Goal: Transaction & Acquisition: Purchase product/service

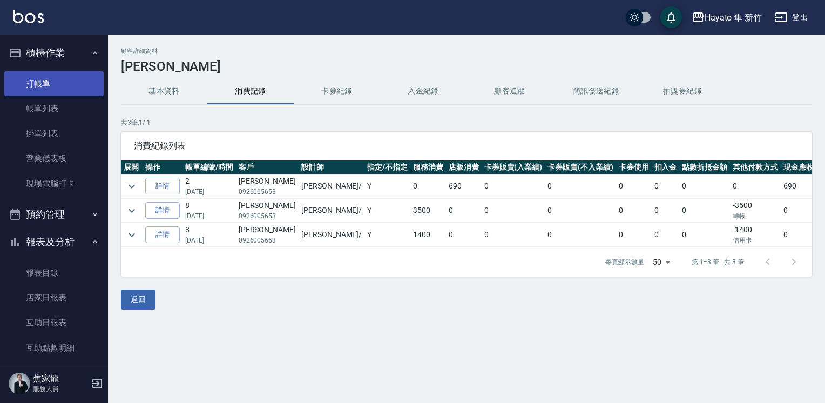
click at [72, 85] on link "打帳單" at bounding box center [53, 83] width 99 height 25
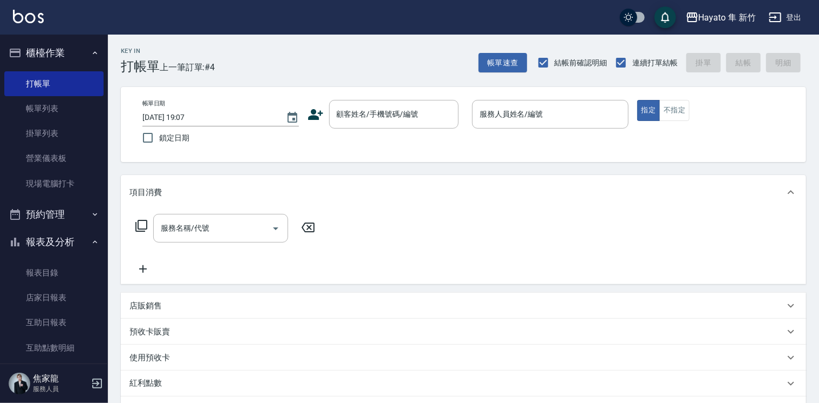
click at [315, 118] on icon at bounding box center [315, 114] width 15 height 11
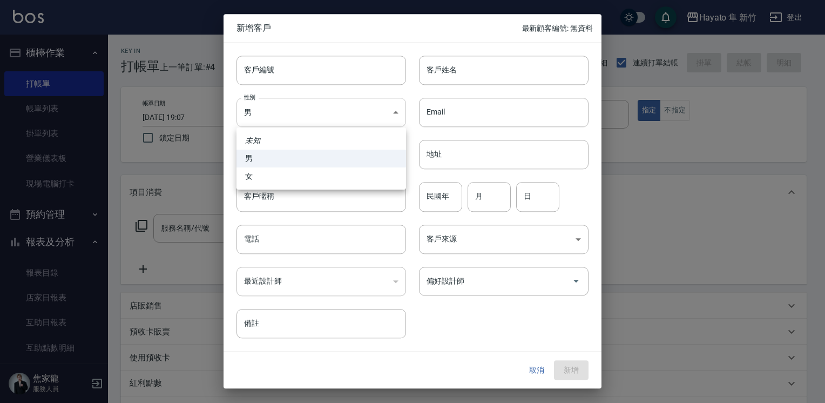
click at [309, 112] on body "Hayato 隼 新竹 登出 櫃檯作業 打帳單 帳單列表 掛單列表 營業儀表板 現場電腦打卡 預約管理 預約管理 報表及分析 報表目錄 店家日報表 互助日報表…" at bounding box center [412, 282] width 825 height 565
click at [287, 174] on li "女" at bounding box center [320, 176] width 169 height 18
type input "[DEMOGRAPHIC_DATA]"
click at [471, 76] on input "客戶姓名" at bounding box center [503, 70] width 169 height 29
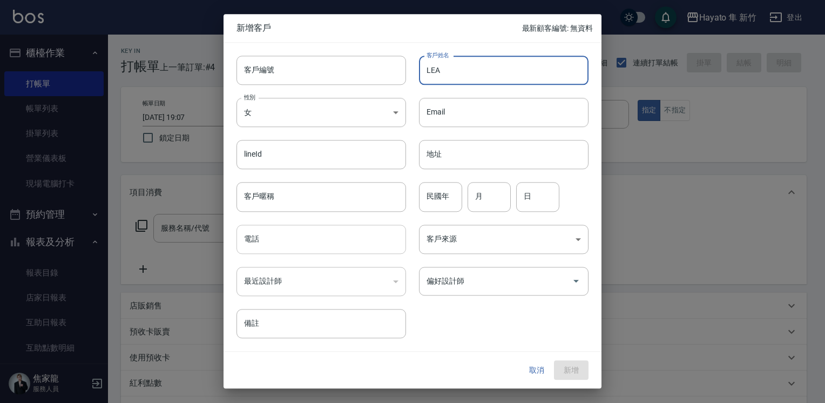
type input "LEA"
click at [354, 245] on input "電話" at bounding box center [320, 238] width 169 height 29
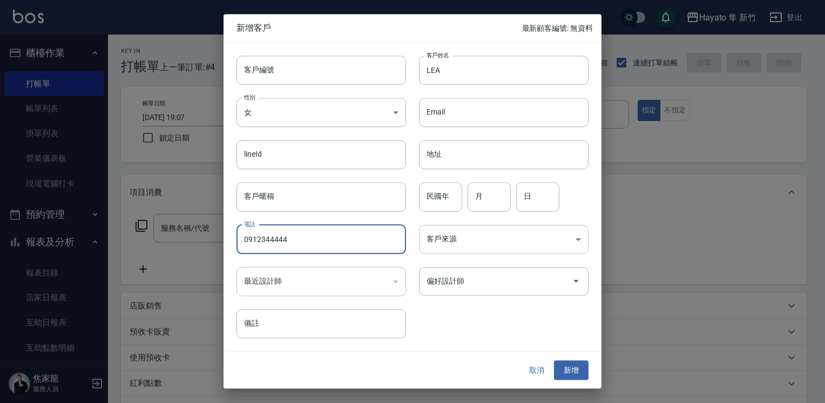
type input "0912344444"
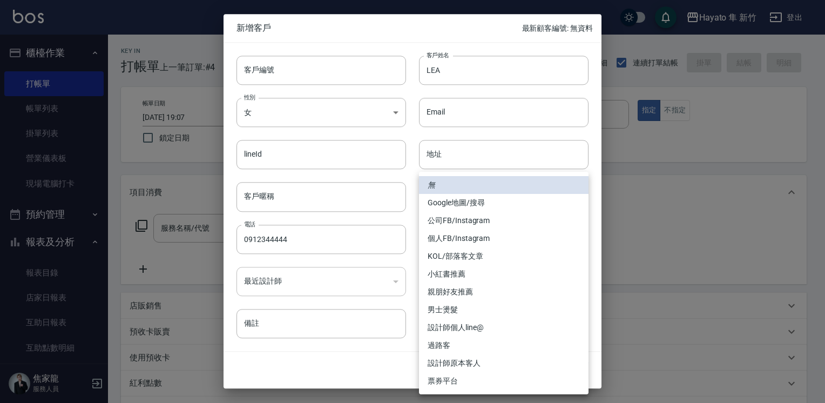
click at [492, 245] on body "Hayato 隼 新竹 登出 櫃檯作業 打帳單 帳單列表 掛單列表 營業儀表板 現場電腦打卡 預約管理 預約管理 報表及分析 報表目錄 店家日報表 互助日報表…" at bounding box center [412, 282] width 825 height 565
click at [485, 202] on li "Google地圖/搜尋" at bounding box center [503, 203] width 169 height 18
type input "Google地圖/搜尋"
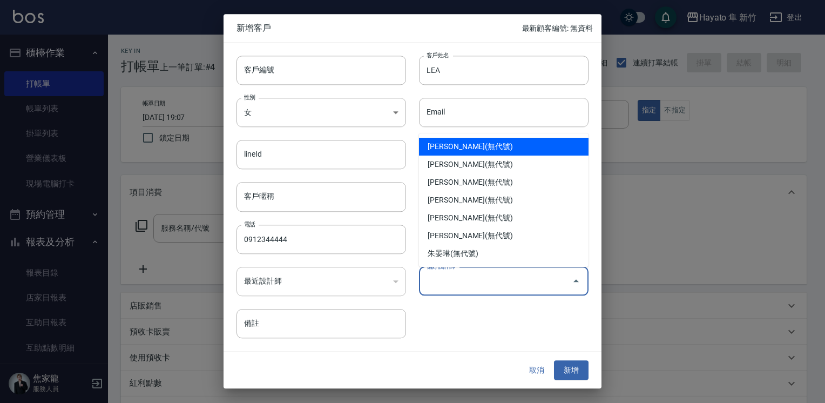
click at [462, 281] on input "偏好設計師" at bounding box center [496, 280] width 144 height 19
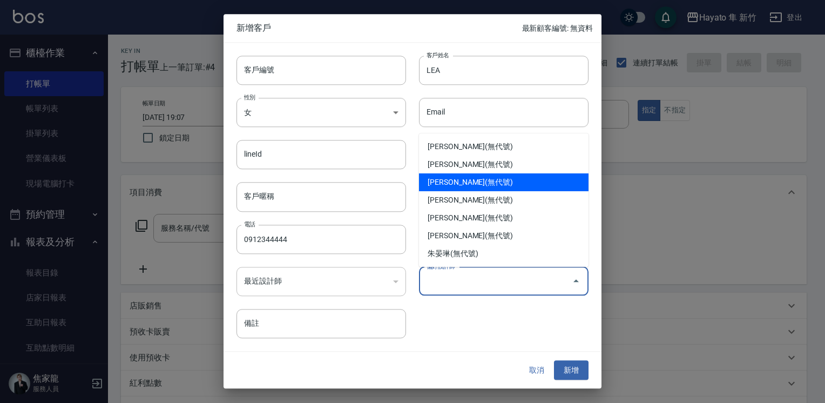
click at [466, 188] on li "[PERSON_NAME](無代號)" at bounding box center [503, 182] width 169 height 18
type input "焦家龍"
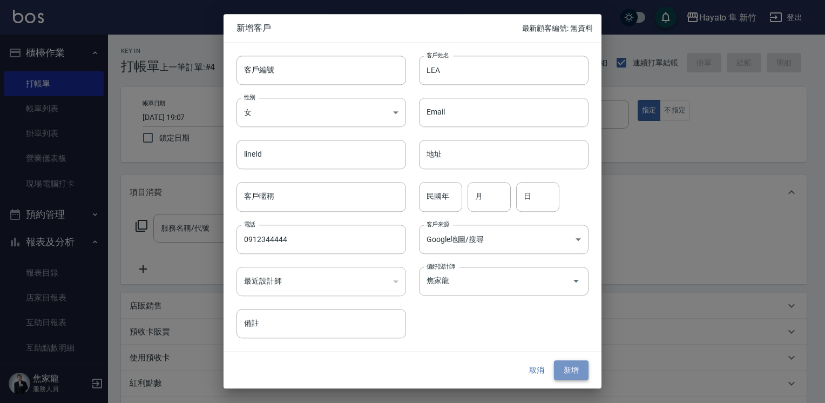
click at [580, 368] on button "新增" at bounding box center [571, 370] width 35 height 20
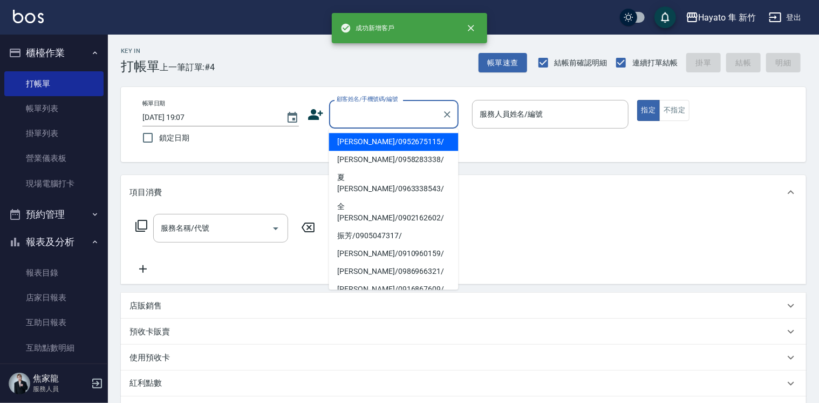
click at [420, 112] on input "顧客姓名/手機號碼/編號" at bounding box center [386, 114] width 104 height 19
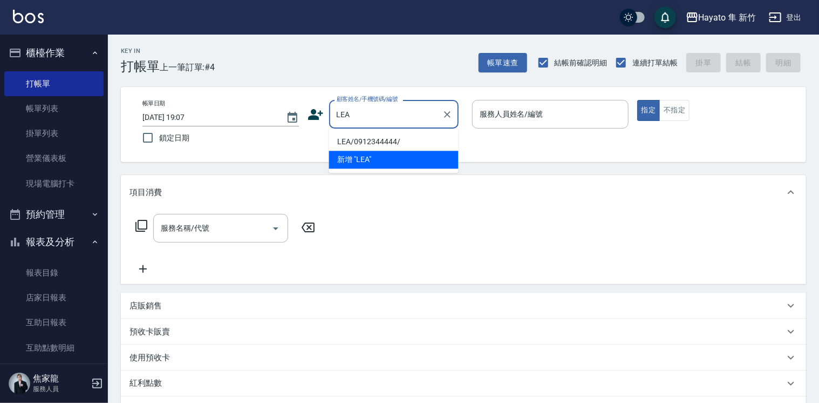
click at [401, 139] on li "LEA/0912344444/" at bounding box center [394, 142] width 130 height 18
type input "LEA/0912344444/"
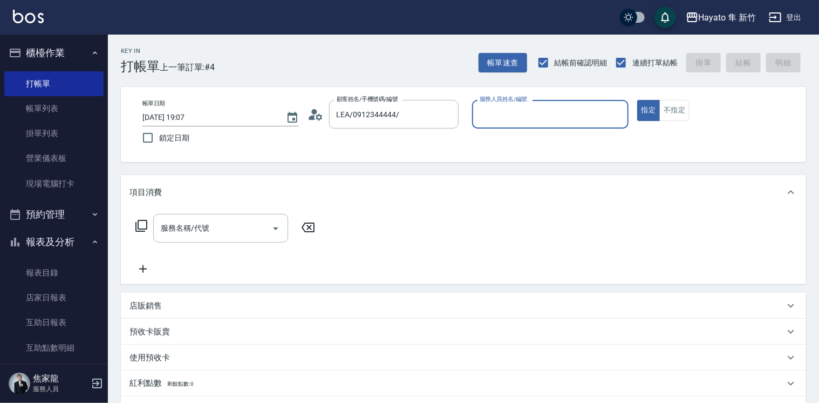
type input "En(無代號)"
click at [668, 111] on button "不指定" at bounding box center [674, 110] width 30 height 21
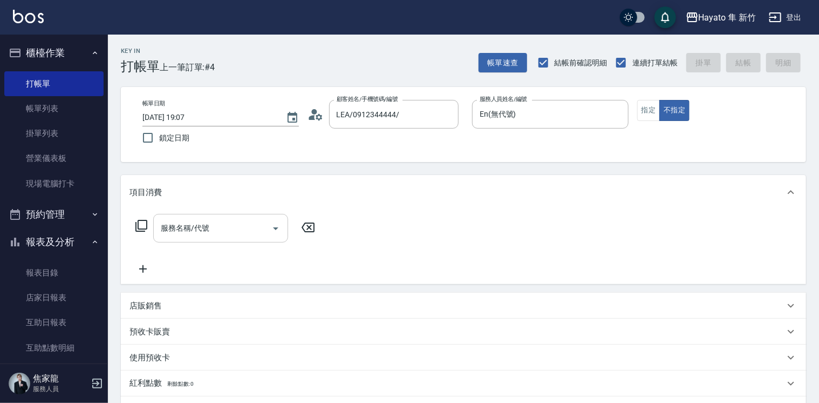
click at [271, 224] on icon "Open" at bounding box center [275, 228] width 13 height 13
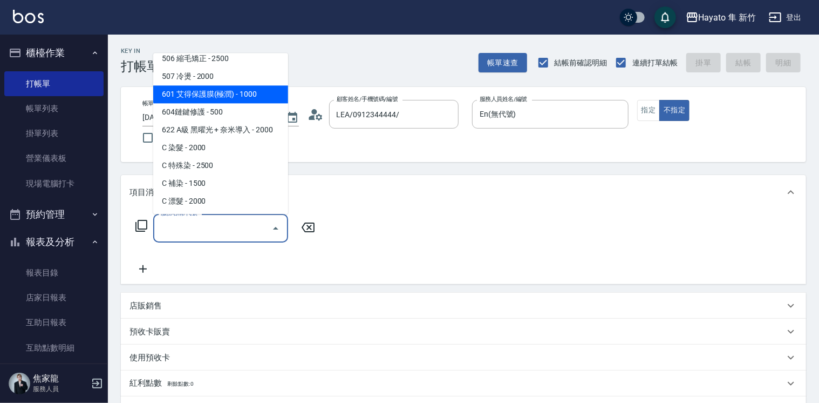
scroll to position [186, 0]
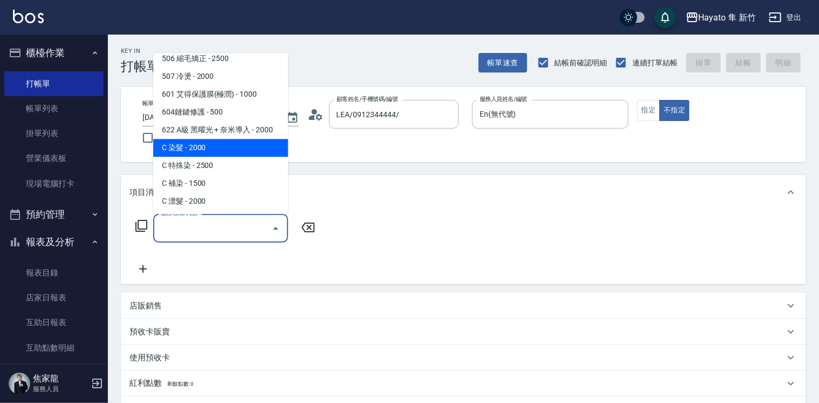
click at [218, 151] on span "C 染髮 - 2000" at bounding box center [220, 148] width 135 height 18
type input "C 染髮(701)"
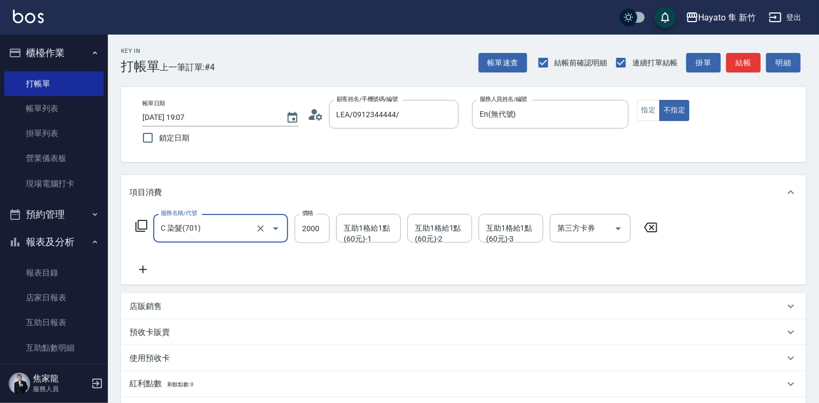
click at [144, 269] on icon at bounding box center [143, 269] width 27 height 13
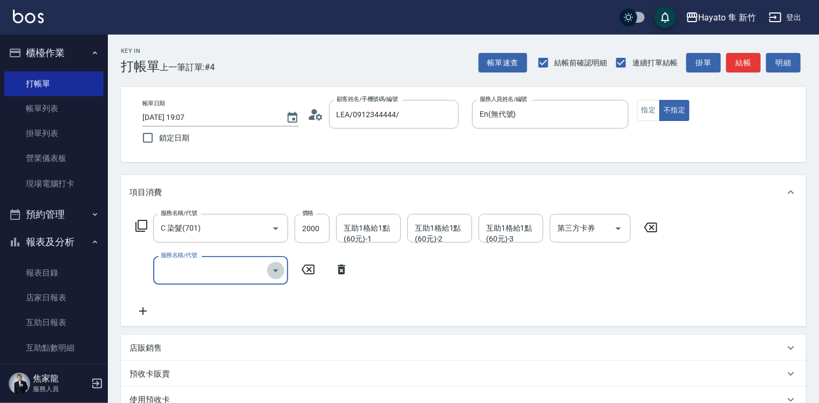
click at [276, 267] on icon "Open" at bounding box center [275, 270] width 13 height 13
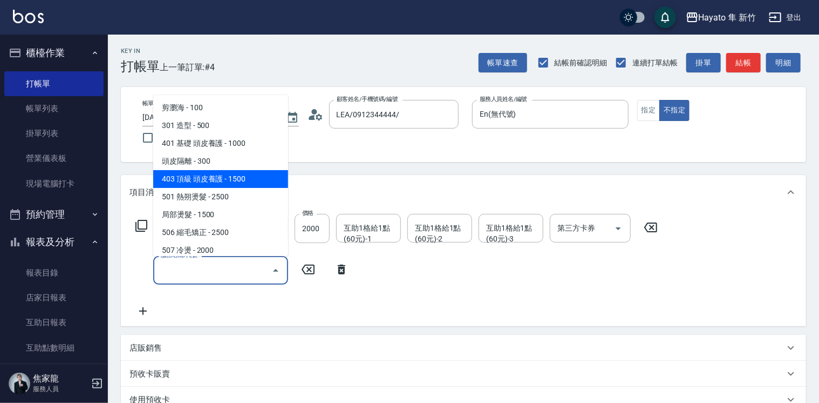
scroll to position [162, 0]
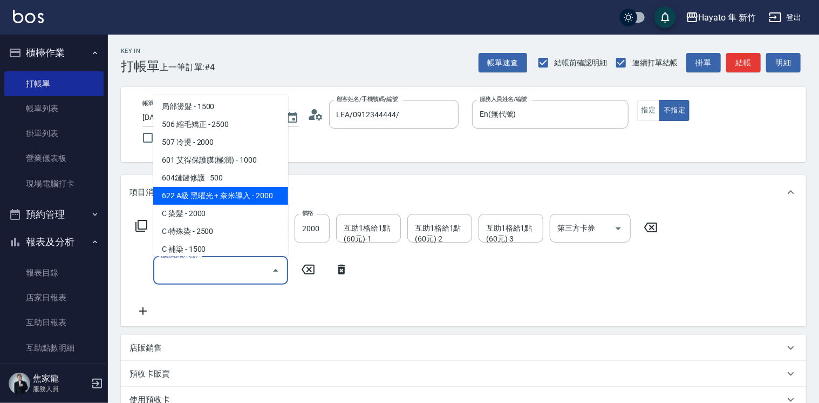
click at [242, 193] on span "622 A級 黑曜光 + 奈米導入 - 2000" at bounding box center [220, 196] width 135 height 18
type input "622 A級 黑曜光 + 奈米導入(622)"
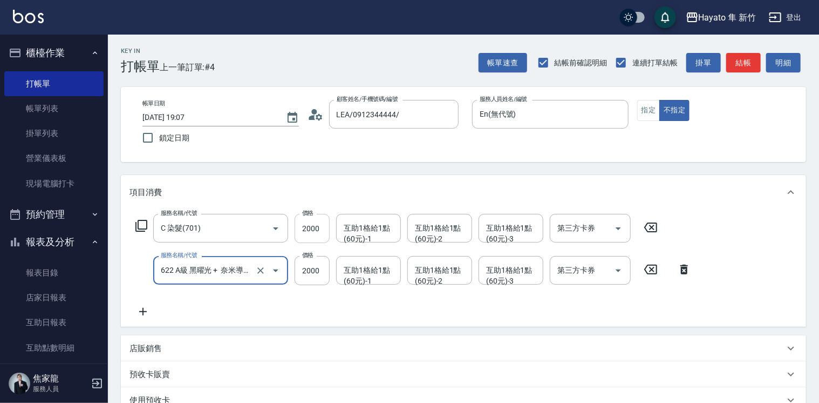
click at [321, 230] on input "2000" at bounding box center [312, 228] width 35 height 29
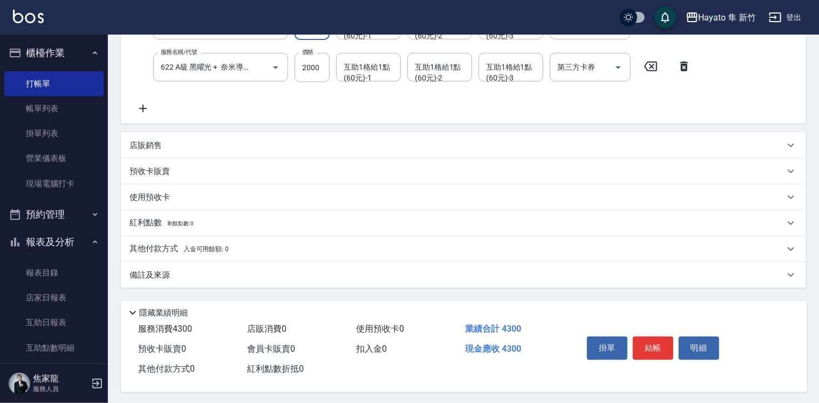
scroll to position [208, 0]
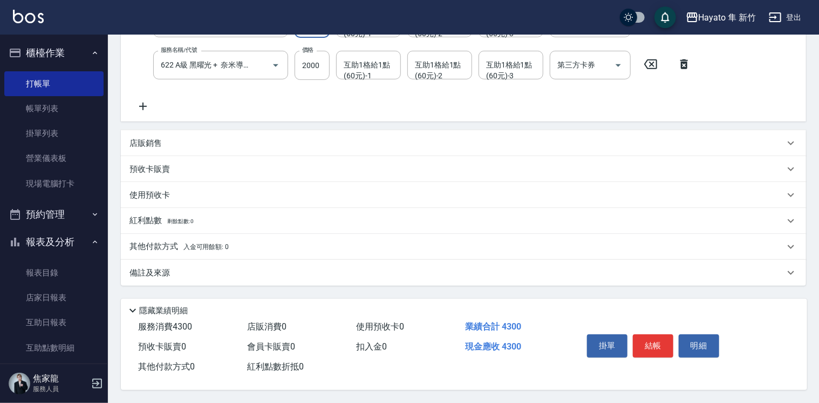
type input "2300"
click at [196, 250] on div "其他付款方式 入金可用餘額: 0" at bounding box center [463, 247] width 685 height 26
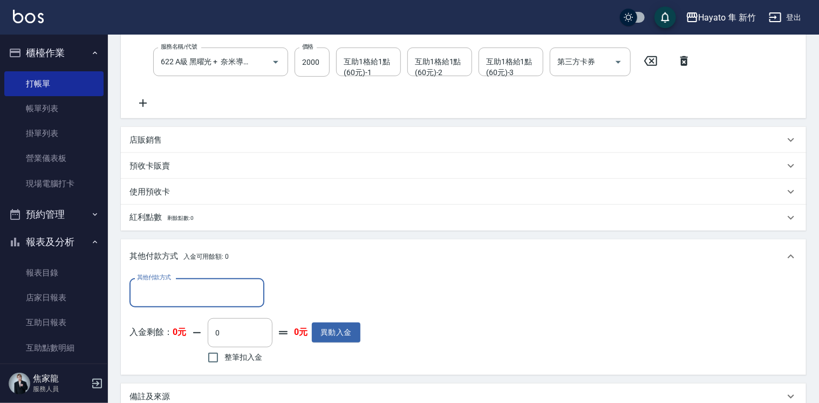
scroll to position [0, 0]
click at [234, 286] on input "其他付款方式" at bounding box center [196, 292] width 125 height 19
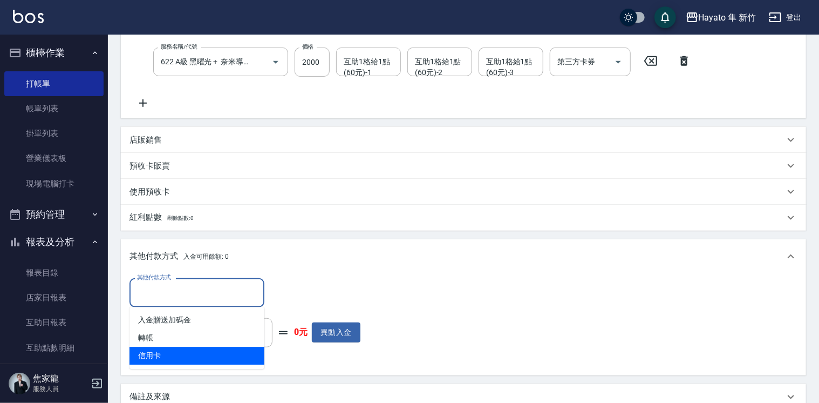
click at [207, 362] on span "信用卡" at bounding box center [197, 355] width 135 height 18
type input "信用卡"
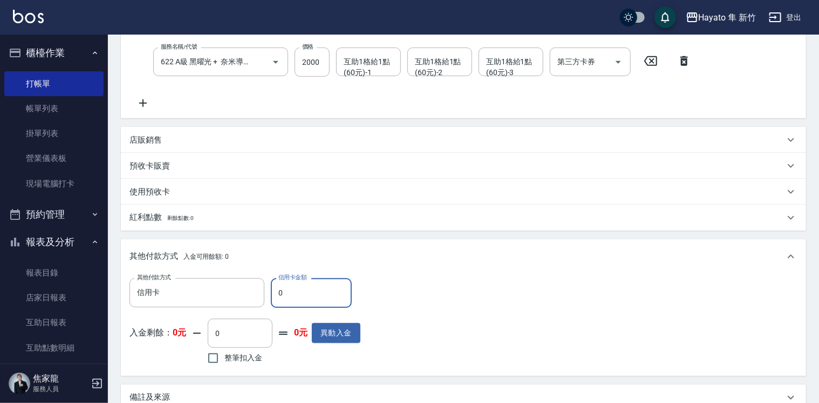
drag, startPoint x: 278, startPoint y: 291, endPoint x: 273, endPoint y: 294, distance: 6.0
click at [273, 294] on input "0" at bounding box center [311, 292] width 81 height 29
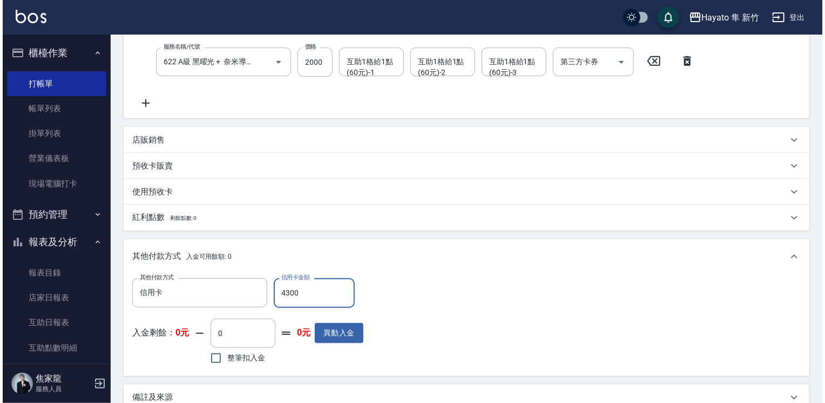
scroll to position [336, 0]
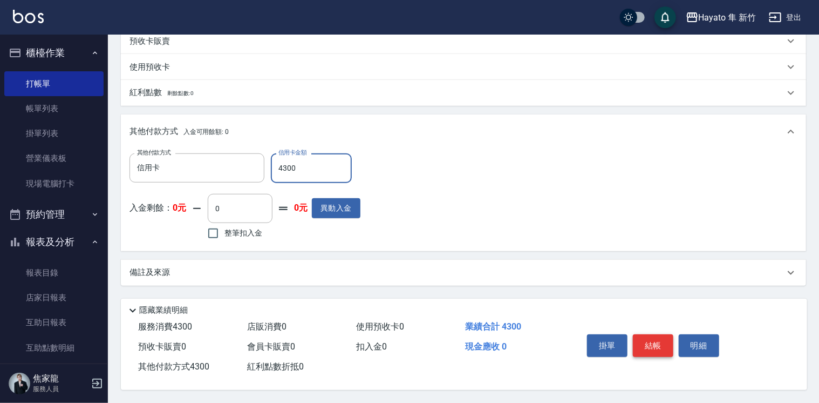
type input "4300"
click at [656, 342] on button "結帳" at bounding box center [653, 345] width 40 height 23
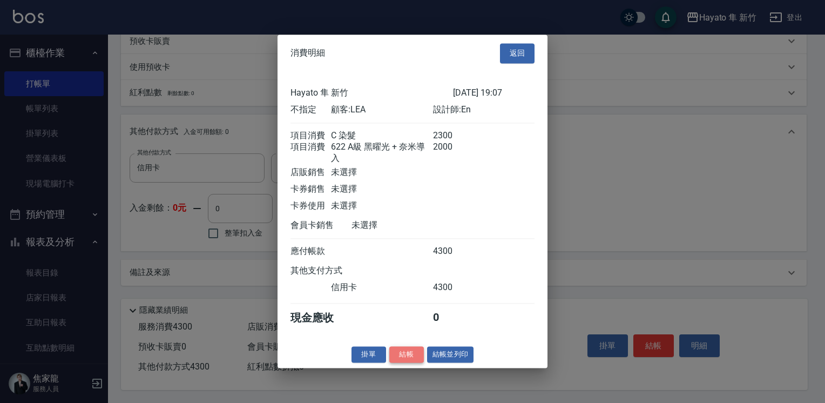
click at [407, 363] on button "結帳" at bounding box center [406, 354] width 35 height 17
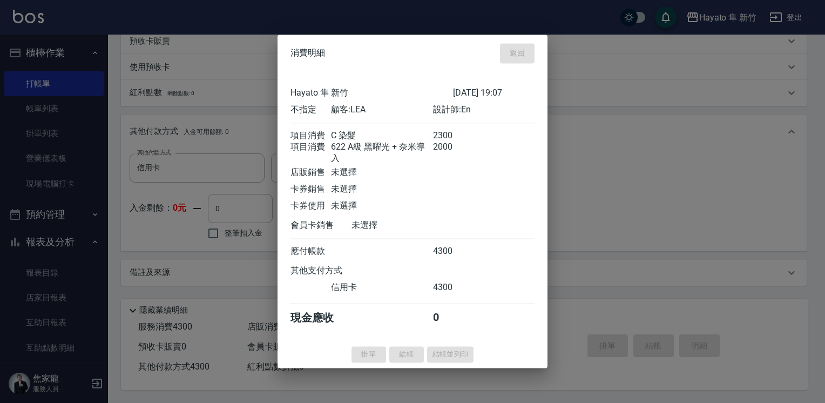
type input "[DATE] 19:09"
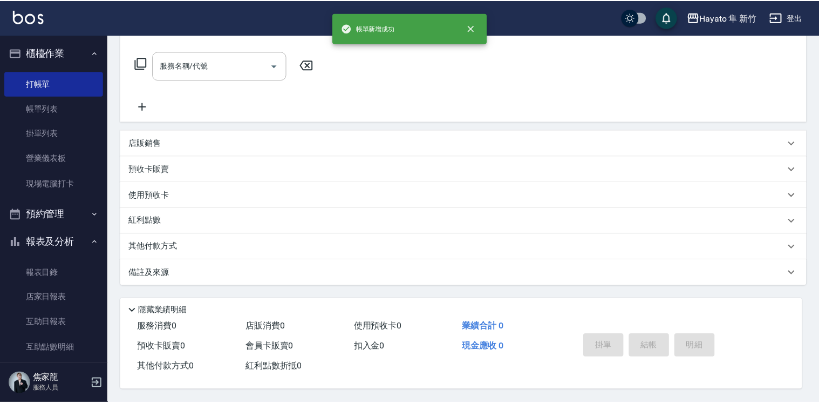
scroll to position [0, 0]
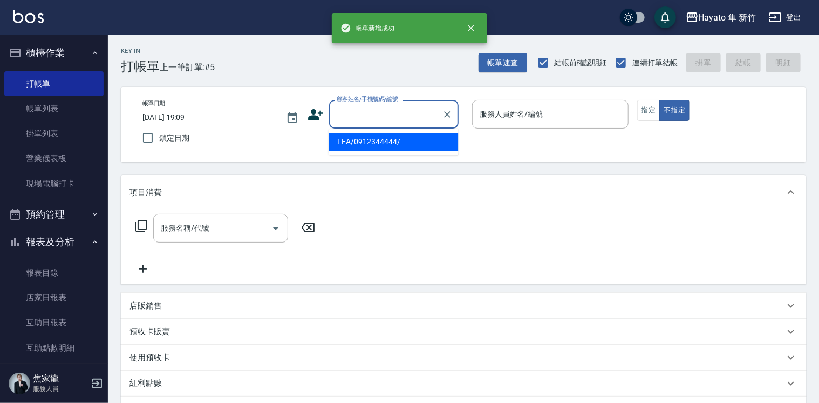
click at [392, 116] on input "顧客姓名/手機號碼/編號" at bounding box center [386, 114] width 104 height 19
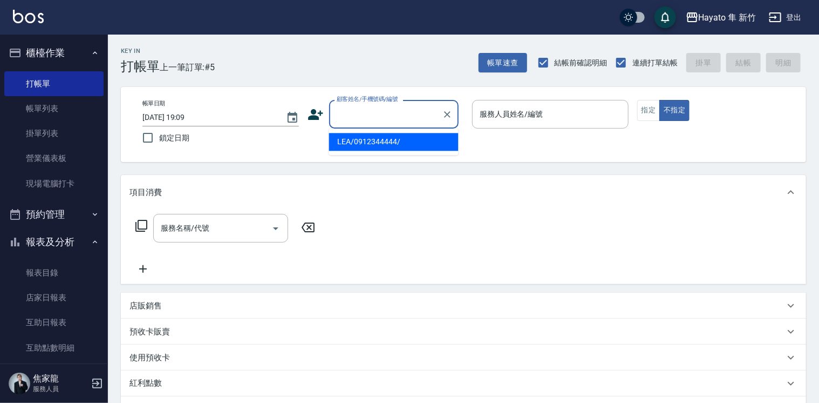
click at [384, 145] on li "LEA/0912344444/" at bounding box center [394, 142] width 130 height 18
type input "LEA/0912344444/"
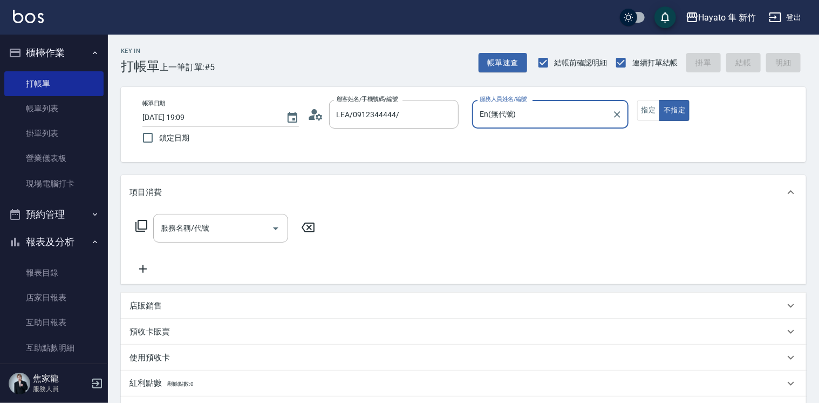
click at [553, 115] on input "En(無代號)" at bounding box center [542, 114] width 131 height 19
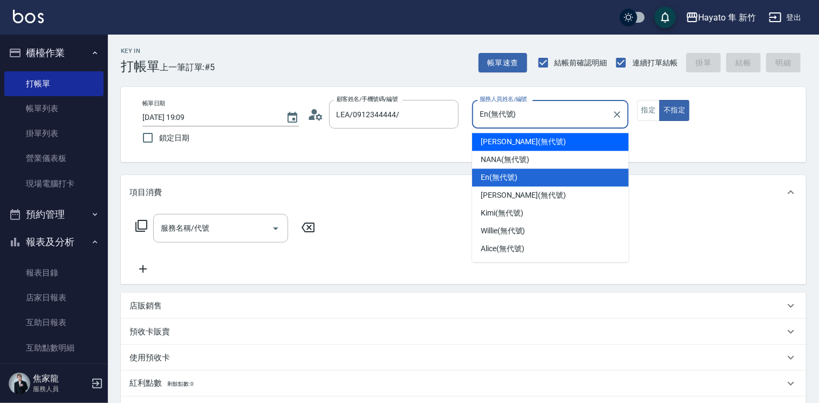
click at [522, 140] on span "[PERSON_NAME] (無代號)" at bounding box center [523, 141] width 85 height 11
type input "[PERSON_NAME](無代號)"
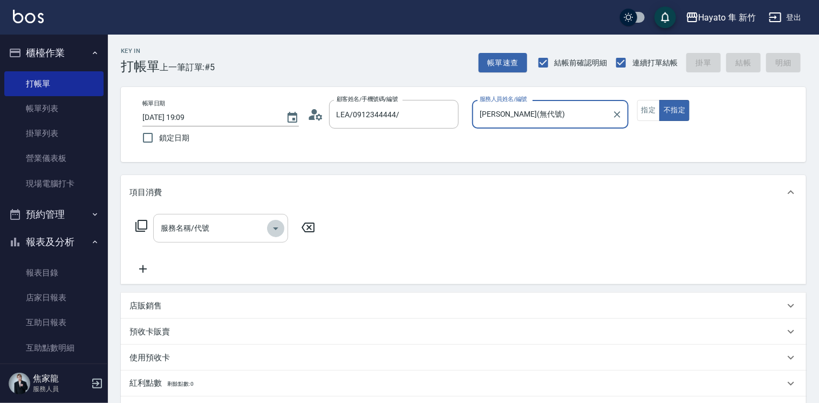
click at [276, 227] on icon "Open" at bounding box center [275, 228] width 5 height 3
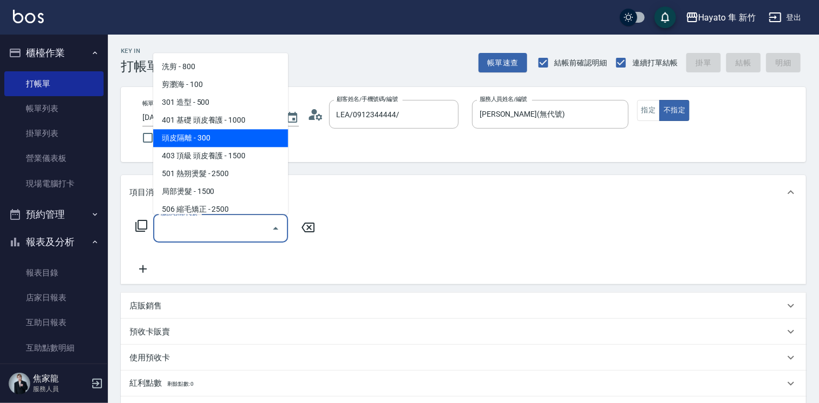
scroll to position [54, 0]
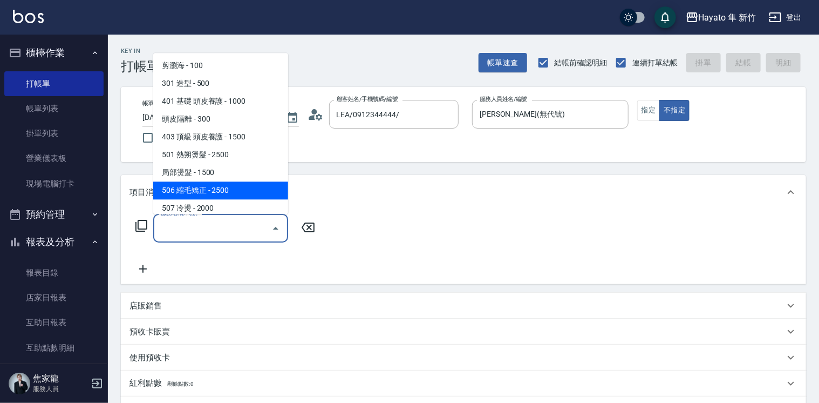
click at [224, 183] on span "506 縮毛矯正 - 2500" at bounding box center [220, 190] width 135 height 18
type input "506 縮毛矯正 (506)"
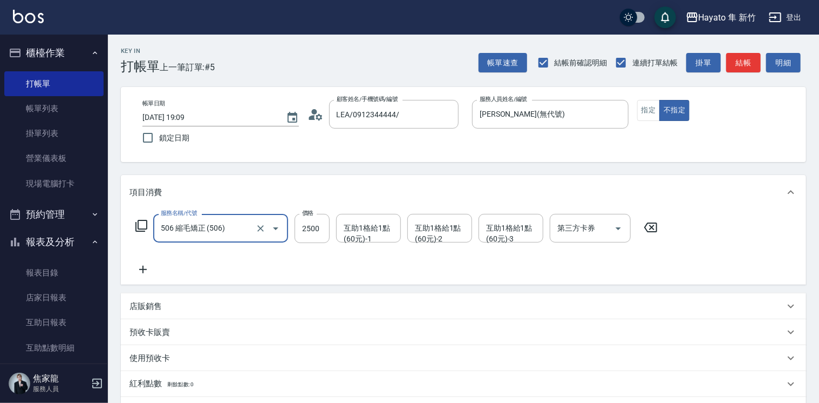
click at [145, 270] on icon at bounding box center [143, 269] width 27 height 13
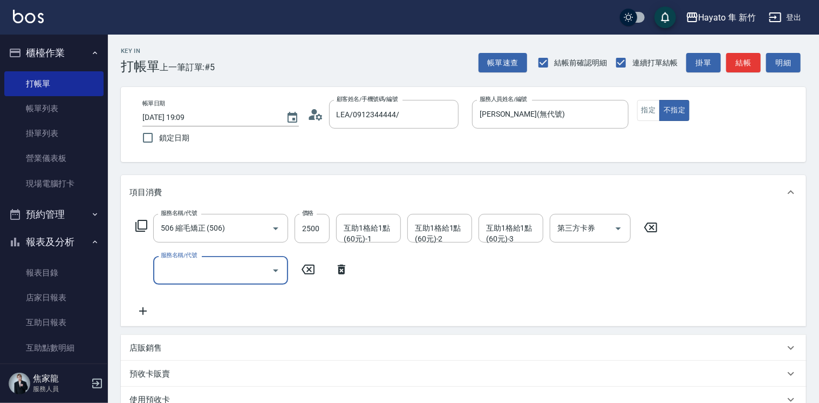
click at [277, 273] on icon "Open" at bounding box center [275, 270] width 13 height 13
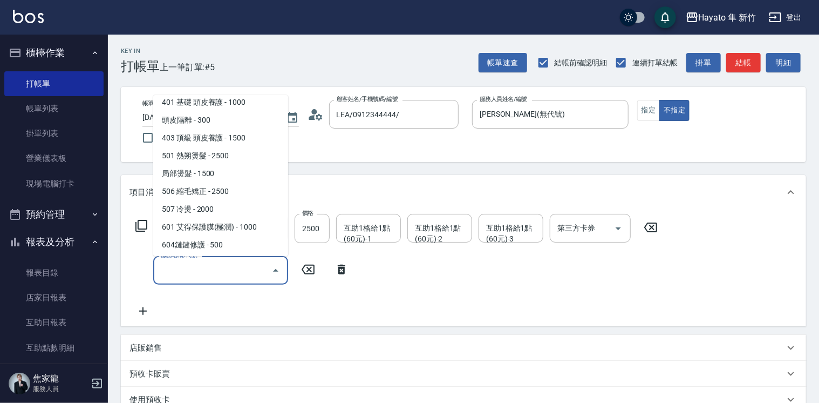
scroll to position [186, 0]
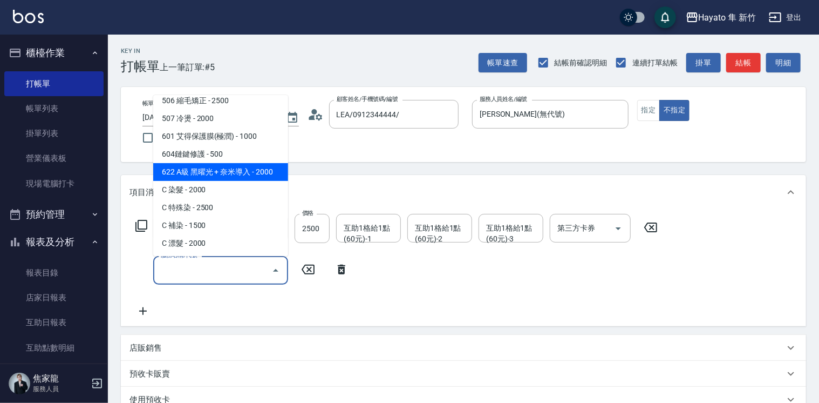
click at [246, 173] on span "622 A級 黑曜光 + 奈米導入 - 2000" at bounding box center [220, 172] width 135 height 18
type input "622 A級 黑曜光 + 奈米導入(622)"
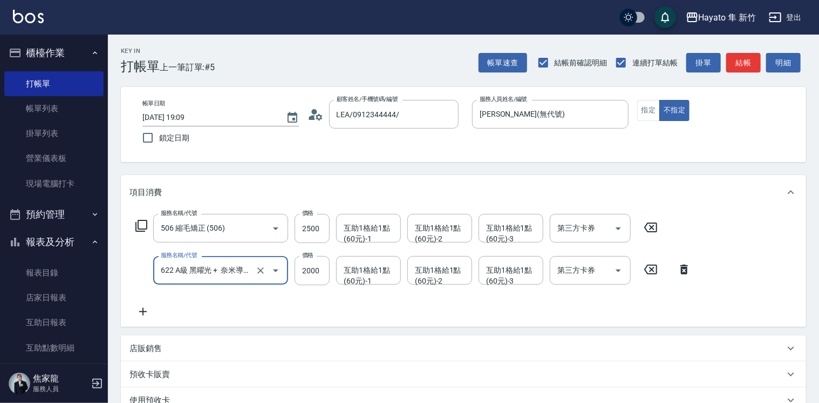
scroll to position [208, 0]
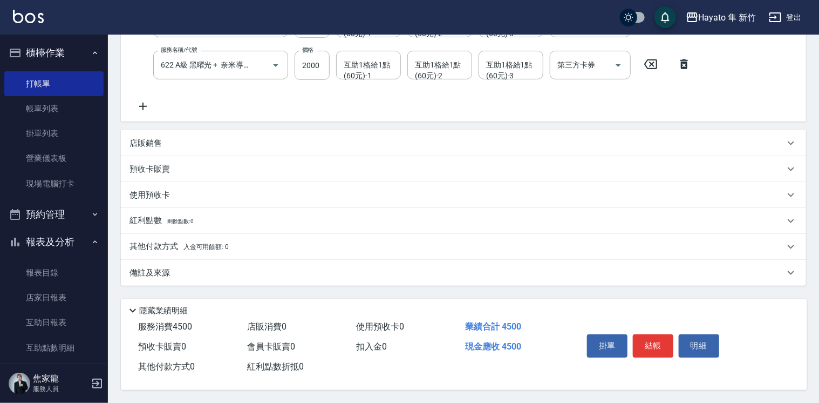
click at [229, 250] on div "其他付款方式 入金可用餘額: 0" at bounding box center [463, 247] width 685 height 26
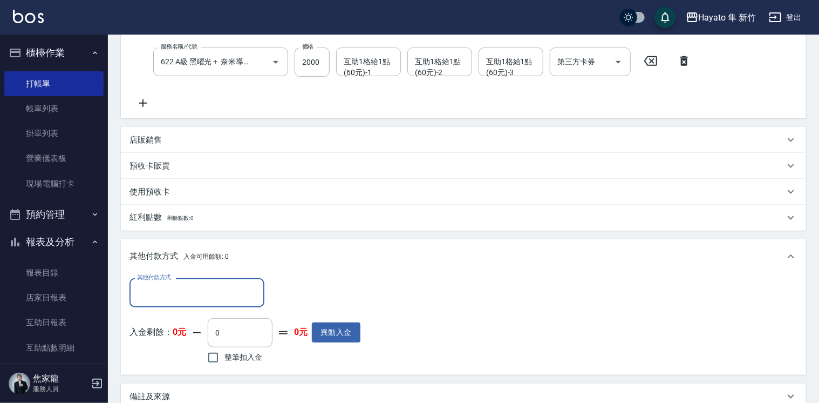
scroll to position [0, 0]
drag, startPoint x: 192, startPoint y: 270, endPoint x: 191, endPoint y: 300, distance: 29.7
click at [191, 283] on div "其他付款方式 入金可用餘額: 0 其他付款方式 其他付款方式 入金剩餘： 0元 0 ​ 整筆扣入金 0元 異動入金" at bounding box center [463, 306] width 685 height 135
click at [191, 300] on input "其他付款方式" at bounding box center [196, 292] width 125 height 19
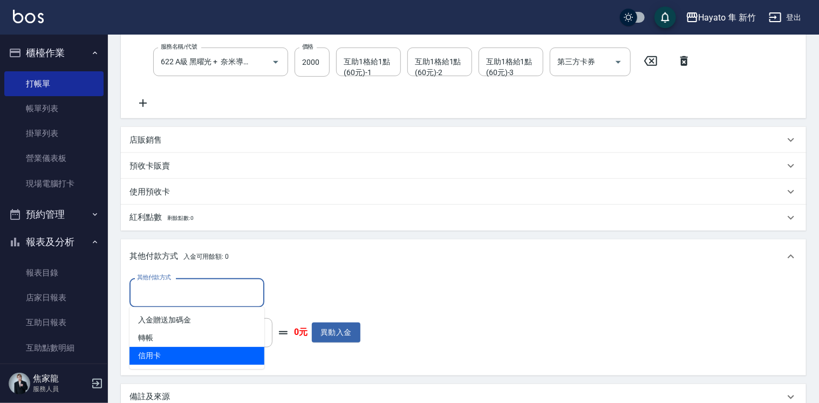
click at [194, 351] on span "信用卡" at bounding box center [197, 355] width 135 height 18
type input "信用卡"
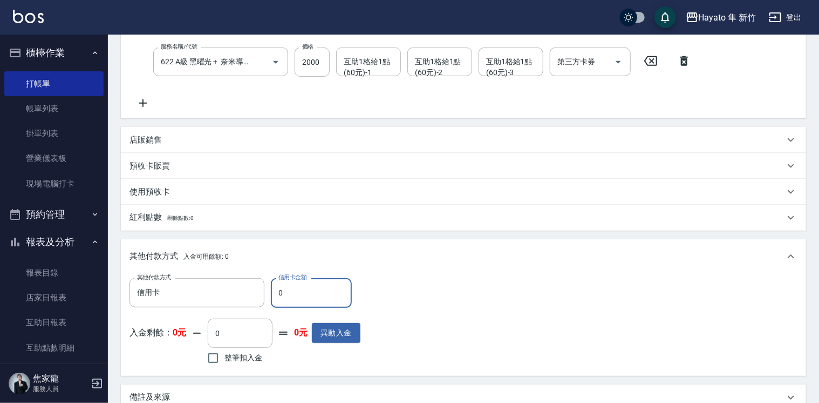
scroll to position [336, 0]
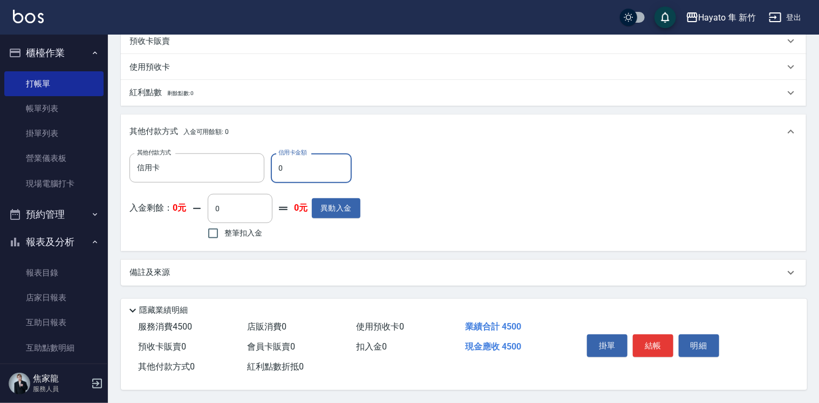
drag, startPoint x: 291, startPoint y: 169, endPoint x: 267, endPoint y: 169, distance: 24.3
click at [267, 169] on div "其他付款方式 信用卡 其他付款方式 信用卡金額 0 信用卡金額" at bounding box center [245, 167] width 231 height 29
type input "4500"
click at [324, 271] on div "備註及來源" at bounding box center [457, 272] width 655 height 11
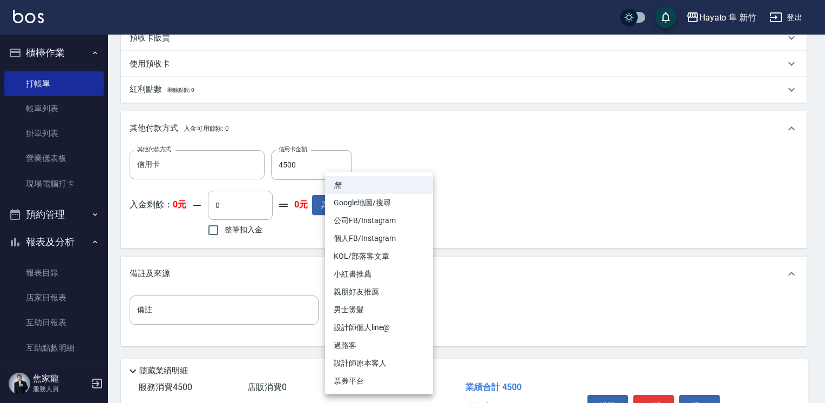
click at [413, 309] on body "Hayato 隼 新竹 登出 櫃檯作業 打帳單 帳單列表 掛單列表 營業儀表板 現場電腦打卡 預約管理 預約管理 報表及分析 報表目錄 店家日報表 互助日報表…" at bounding box center [412, 63] width 825 height 799
click at [384, 207] on li "Google地圖/搜尋" at bounding box center [379, 203] width 108 height 18
type input "Google地圖/搜尋"
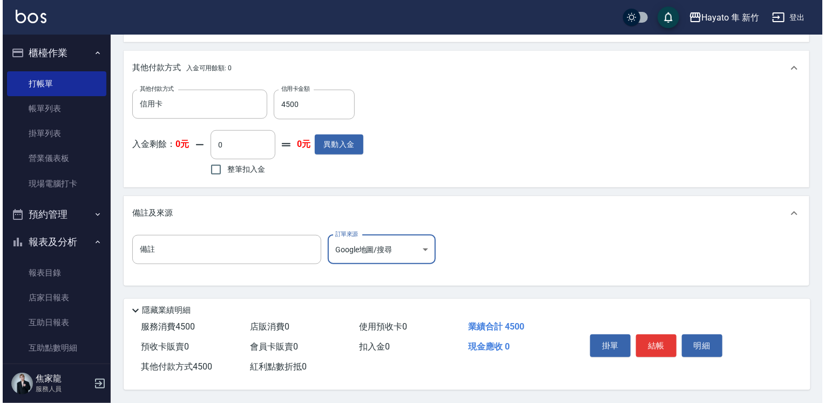
scroll to position [399, 0]
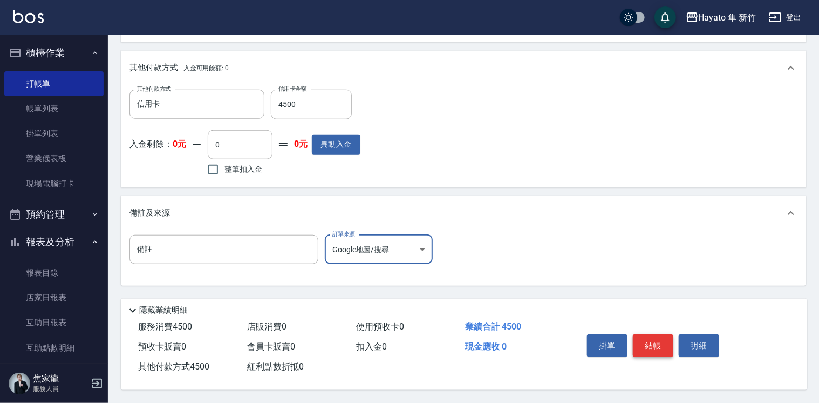
click at [655, 337] on button "結帳" at bounding box center [653, 345] width 40 height 23
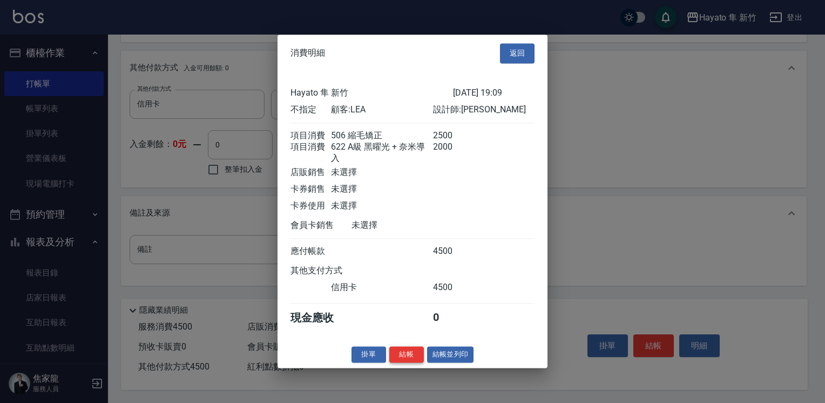
click at [404, 363] on button "結帳" at bounding box center [406, 354] width 35 height 17
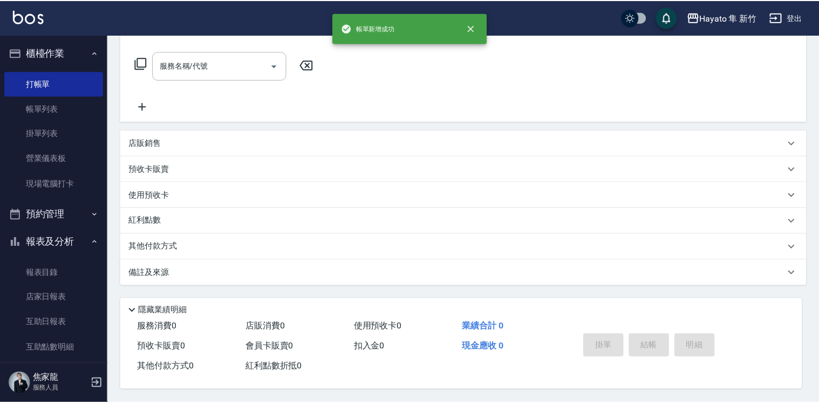
scroll to position [0, 0]
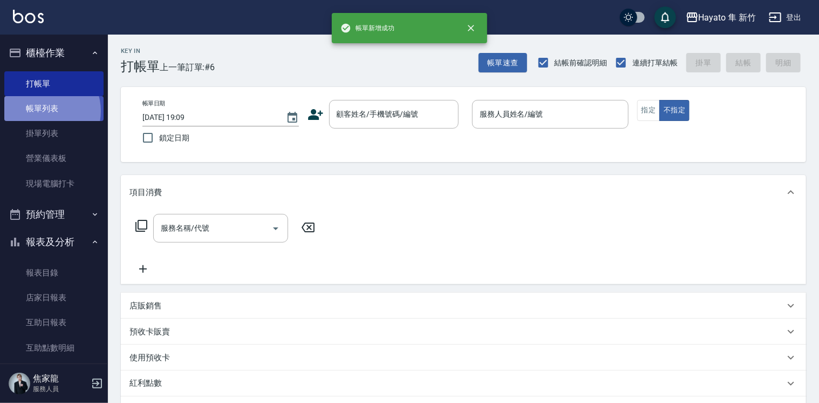
click at [47, 111] on link "帳單列表" at bounding box center [53, 108] width 99 height 25
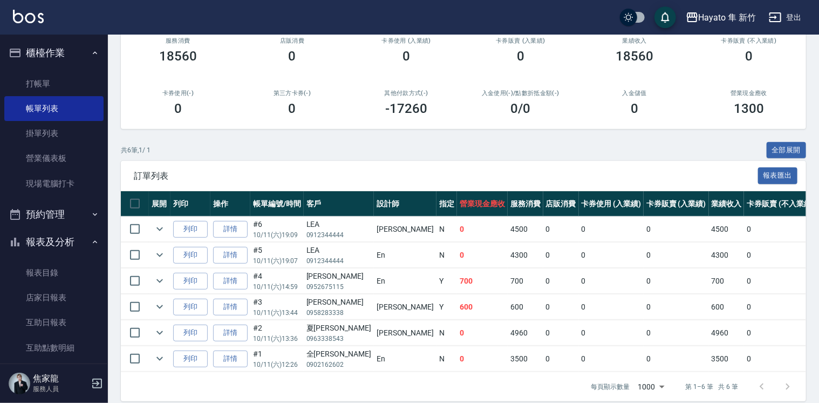
scroll to position [160, 0]
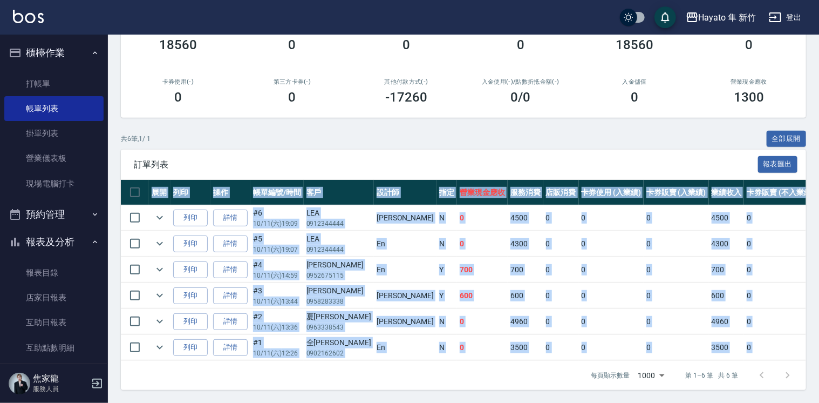
drag, startPoint x: 444, startPoint y: 360, endPoint x: 560, endPoint y: 354, distance: 116.2
click at [560, 354] on div "訂單列表 報表匯出 展開 列印 操作 帳單編號/時間 客戶 設計師 指定 營業現金應收 服務消費 店販消費 卡券使用 (入業績) 卡券販賣 (入業績) 業績收…" at bounding box center [463, 269] width 685 height 240
drag, startPoint x: 560, startPoint y: 354, endPoint x: 475, endPoint y: 383, distance: 89.6
click at [475, 383] on div "每頁顯示數量 1000 1000 第 1–6 筆 共 6 筆" at bounding box center [463, 374] width 685 height 29
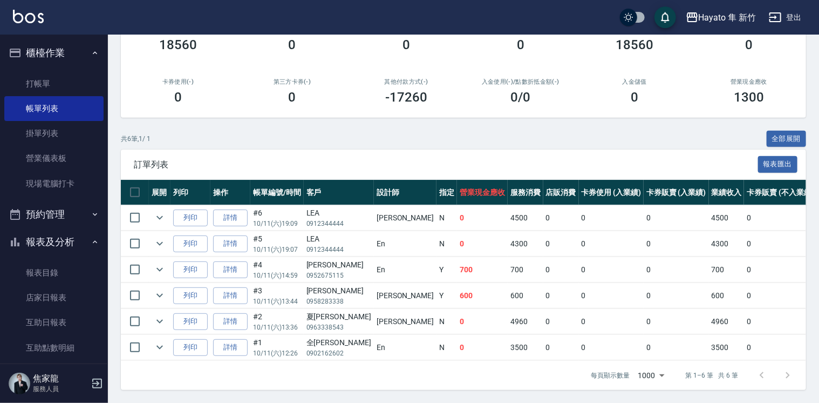
click at [518, 152] on div "訂單列表 報表匯出" at bounding box center [463, 164] width 685 height 30
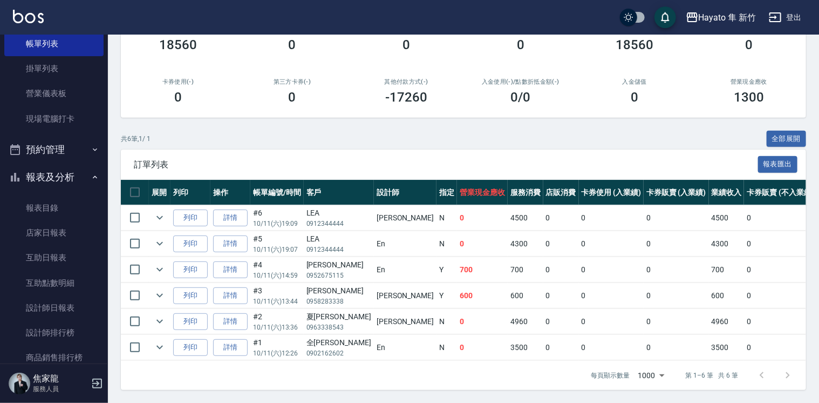
scroll to position [162, 0]
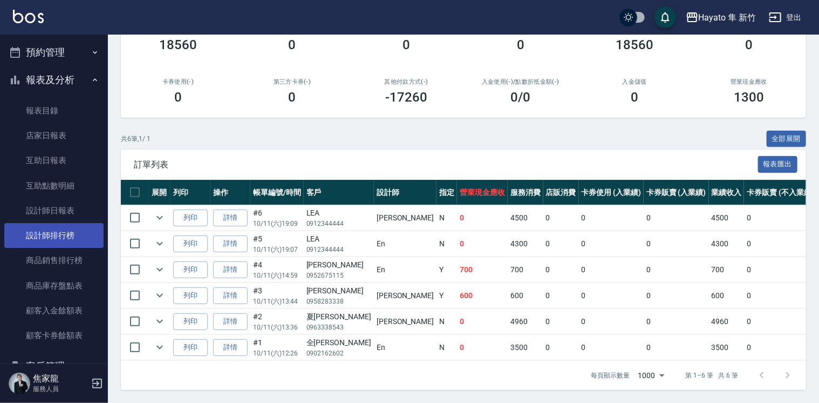
click at [60, 238] on link "設計師排行榜" at bounding box center [53, 235] width 99 height 25
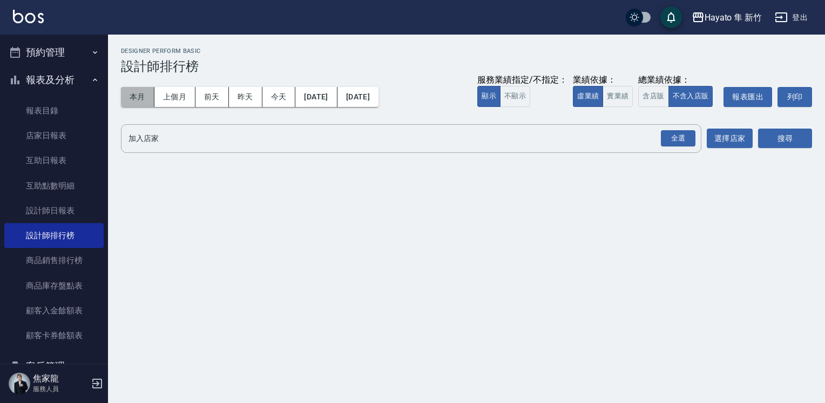
click at [136, 94] on button "本月" at bounding box center [137, 97] width 33 height 20
click at [672, 137] on div "全選" at bounding box center [678, 138] width 35 height 17
click at [773, 146] on button "搜尋" at bounding box center [785, 139] width 54 height 20
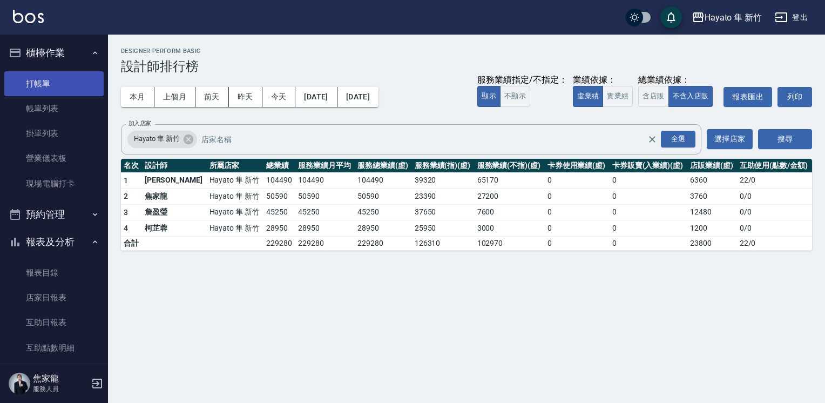
click at [63, 83] on link "打帳單" at bounding box center [53, 83] width 99 height 25
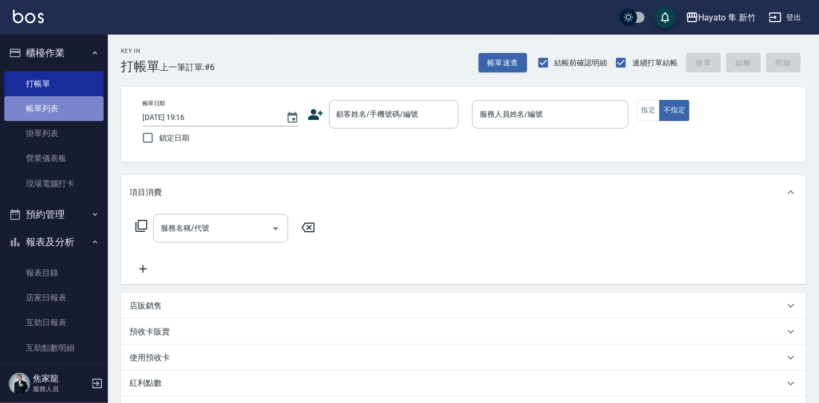
click at [68, 113] on link "帳單列表" at bounding box center [53, 108] width 99 height 25
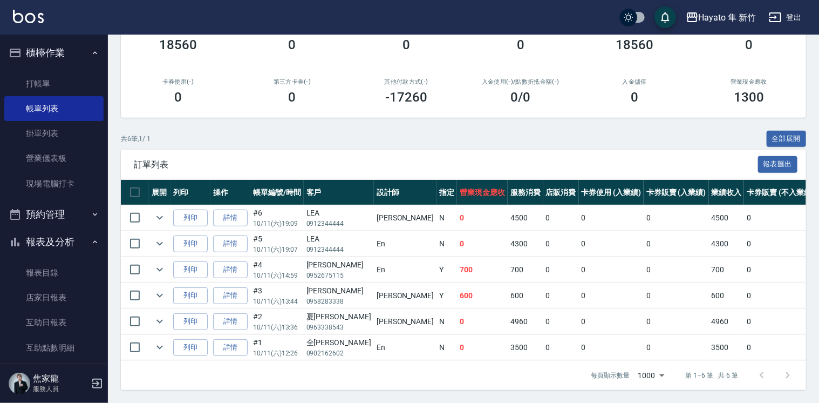
scroll to position [160, 0]
drag, startPoint x: 449, startPoint y: 359, endPoint x: 615, endPoint y: 348, distance: 166.6
click at [615, 348] on div "訂單列表 報表匯出 展開 列印 操作 帳單編號/時間 客戶 設計師 指定 營業現金應收 服務消費 店販消費 卡券使用 (入業績) 卡券販賣 (入業績) 業績收…" at bounding box center [463, 269] width 685 height 240
click at [481, 385] on div "每頁顯示數量 1000 1000 第 1–6 筆 共 6 筆" at bounding box center [463, 374] width 685 height 29
click at [425, 402] on html "Hayato 隼 新竹 登出 櫃檯作業 打帳單 帳單列表 掛單列表 營業儀表板 現場電腦打卡 預約管理 預約管理 報表及分析 報表目錄 店家日報表 互助日報表…" at bounding box center [409, 124] width 819 height 556
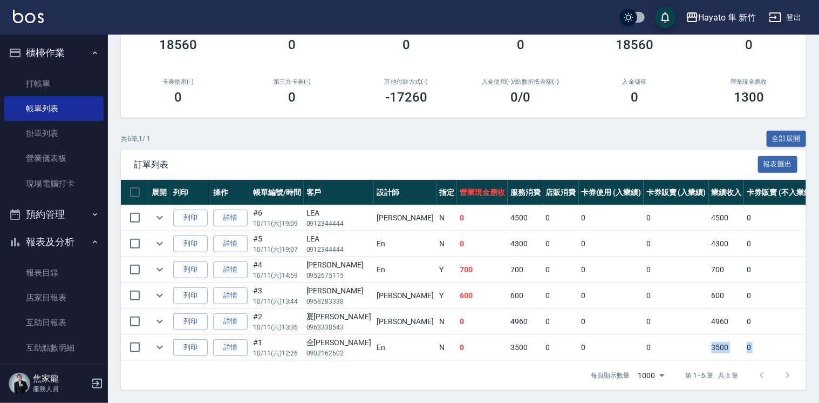
click at [478, 131] on div "共 6 筆, 1 / 1 全部展開" at bounding box center [463, 139] width 685 height 17
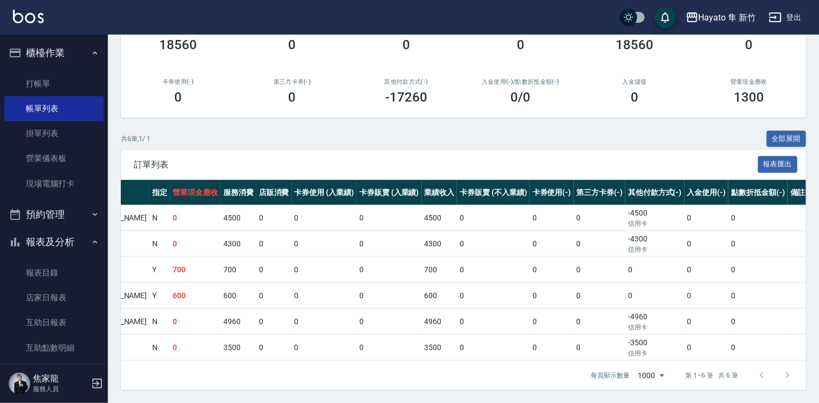
scroll to position [0, 290]
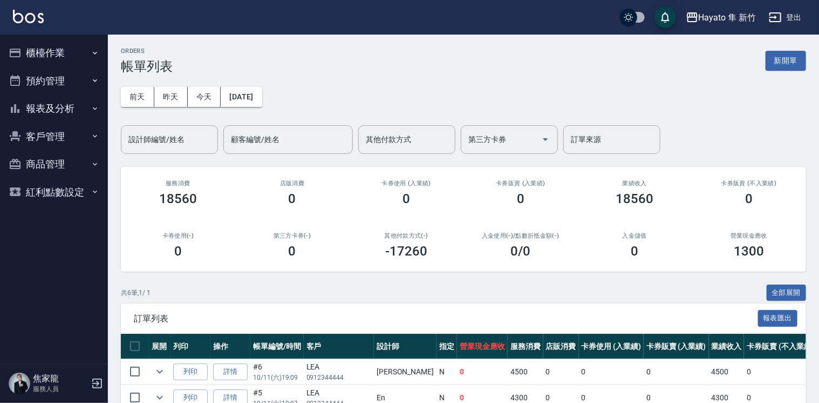
scroll to position [108, 0]
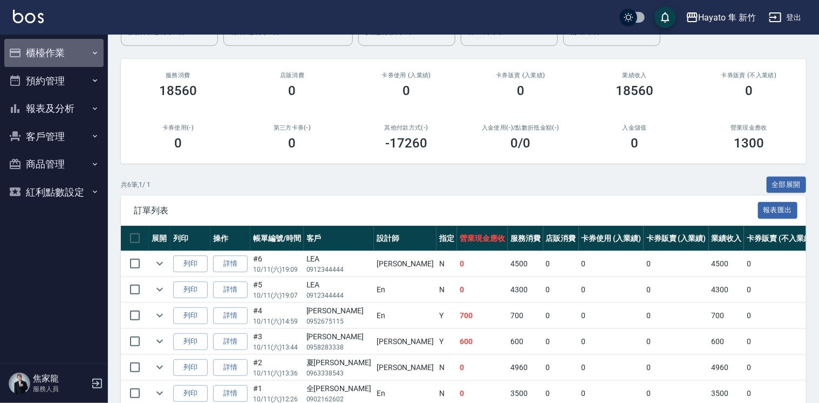
click at [93, 59] on button "櫃檯作業" at bounding box center [53, 53] width 99 height 28
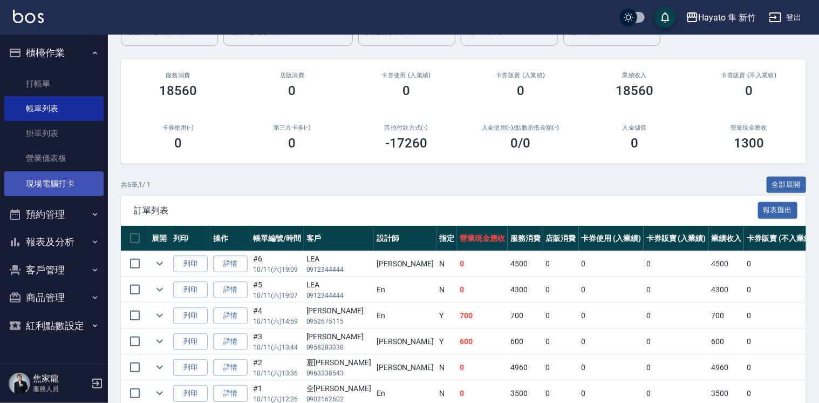
click at [67, 187] on link "現場電腦打卡" at bounding box center [53, 183] width 99 height 25
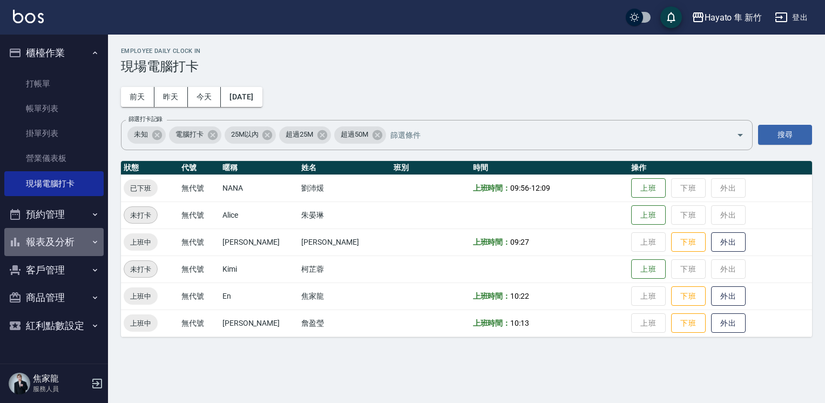
click at [93, 248] on button "報表及分析" at bounding box center [53, 242] width 99 height 28
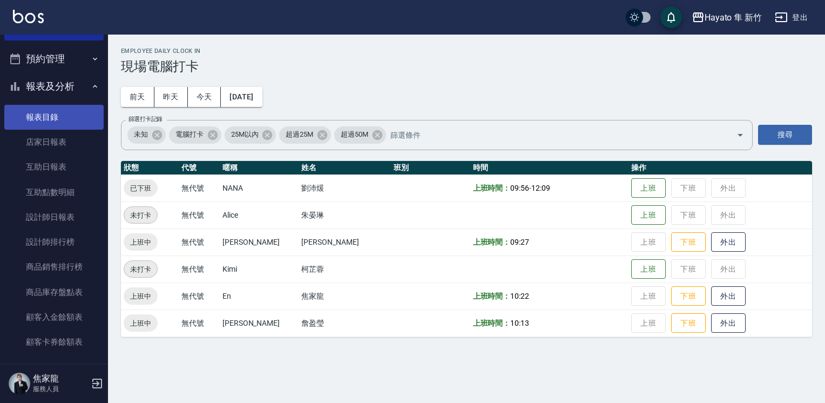
scroll to position [162, 0]
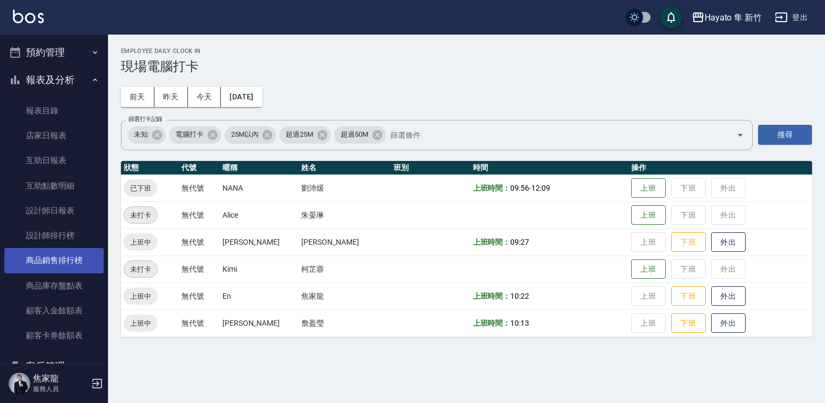
click at [71, 258] on link "商品銷售排行榜" at bounding box center [53, 260] width 99 height 25
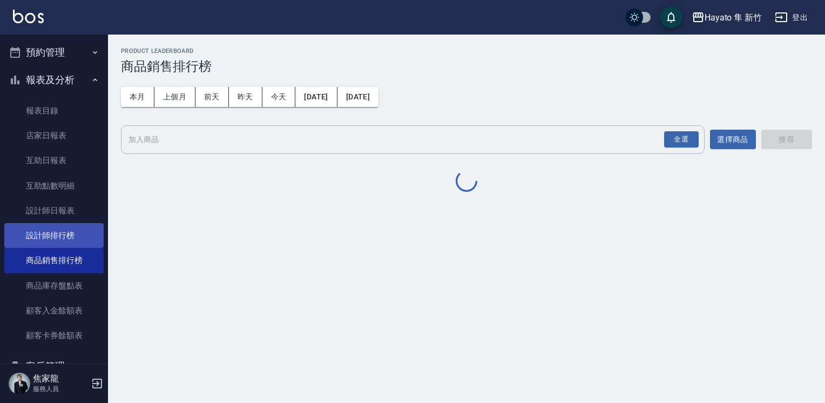
click at [65, 226] on link "設計師排行榜" at bounding box center [53, 235] width 99 height 25
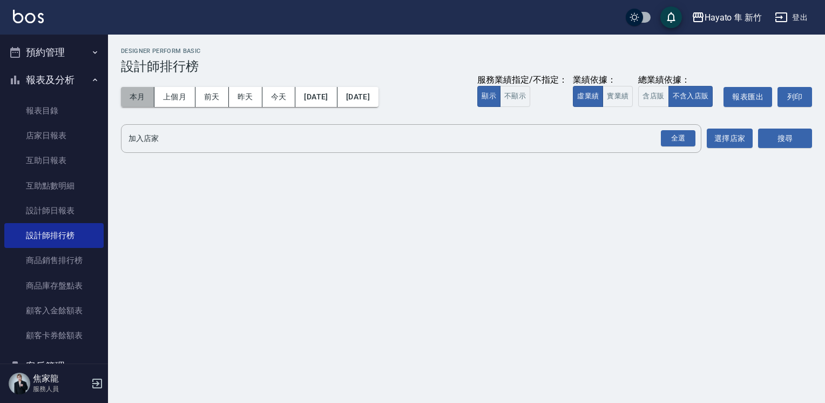
click at [144, 99] on button "本月" at bounding box center [137, 97] width 33 height 20
click at [683, 142] on div "全選" at bounding box center [678, 138] width 35 height 17
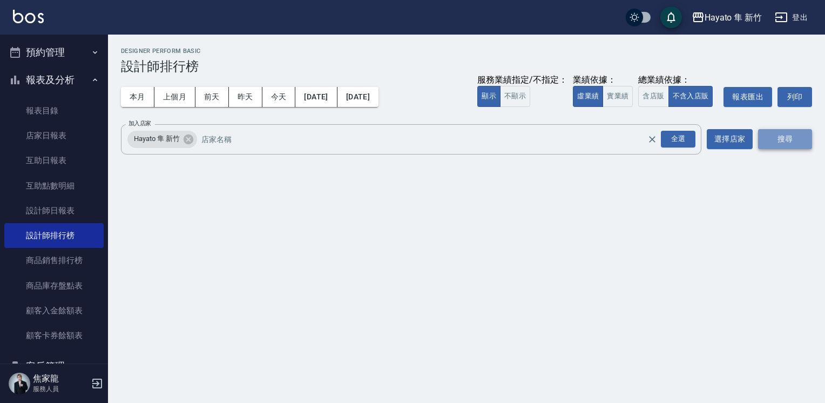
click at [785, 142] on button "搜尋" at bounding box center [785, 139] width 54 height 20
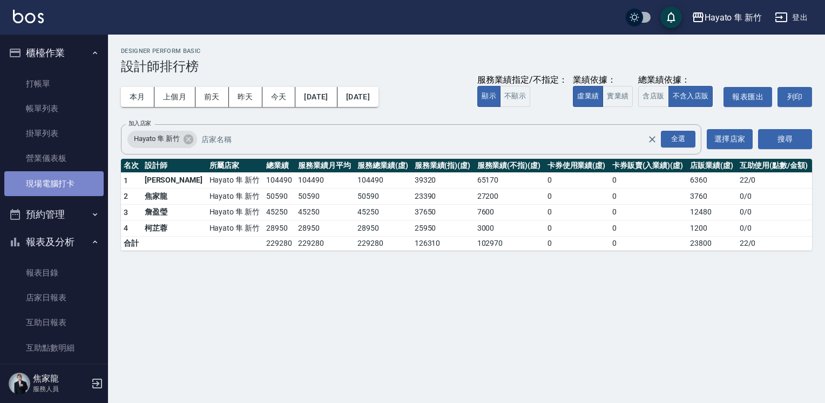
click at [88, 182] on link "現場電腦打卡" at bounding box center [53, 183] width 99 height 25
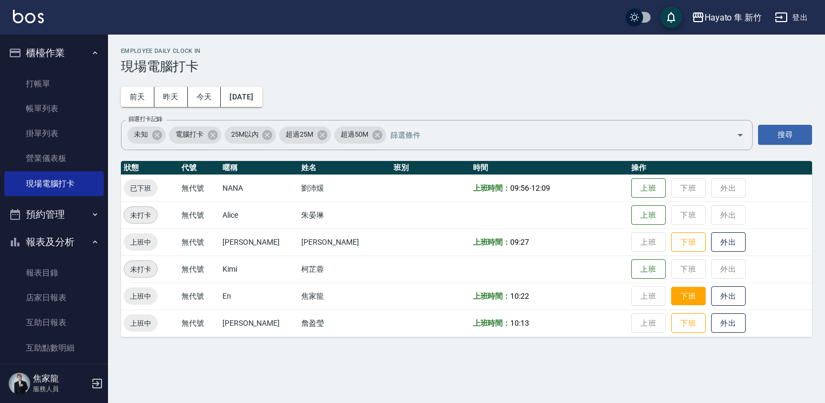
click at [677, 301] on button "下班" at bounding box center [688, 296] width 35 height 19
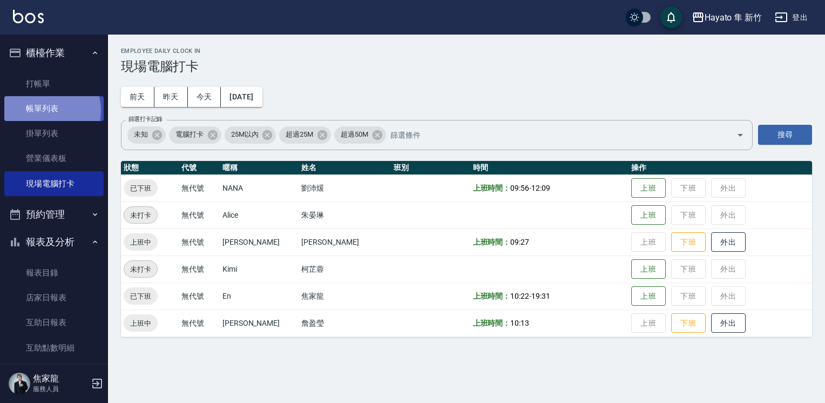
click at [45, 111] on link "帳單列表" at bounding box center [53, 108] width 99 height 25
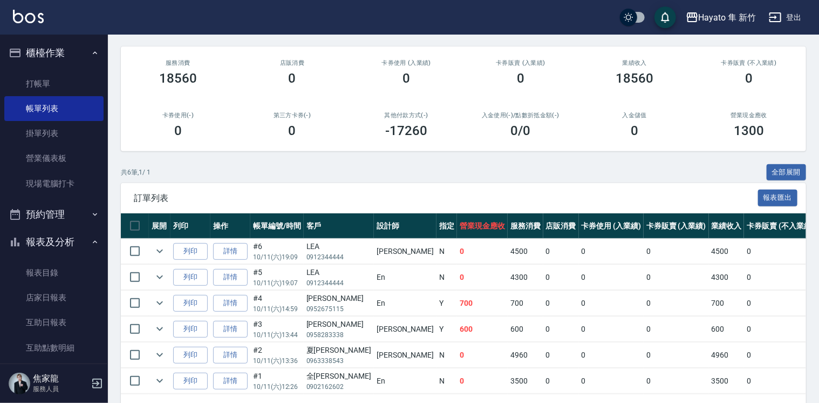
scroll to position [160, 0]
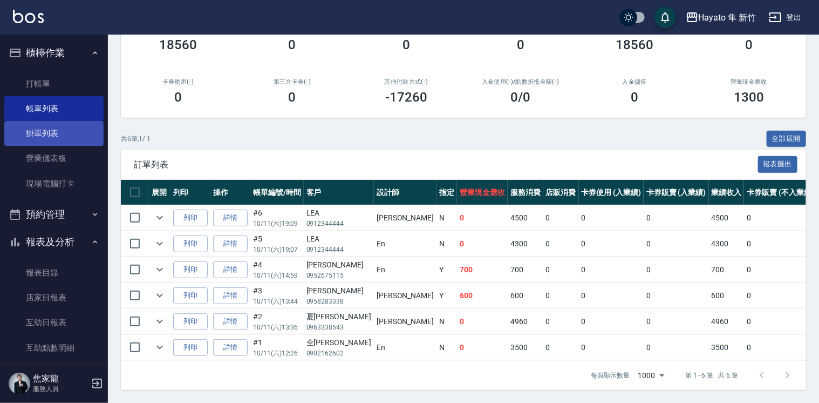
click at [374, 266] on td "En" at bounding box center [405, 269] width 63 height 25
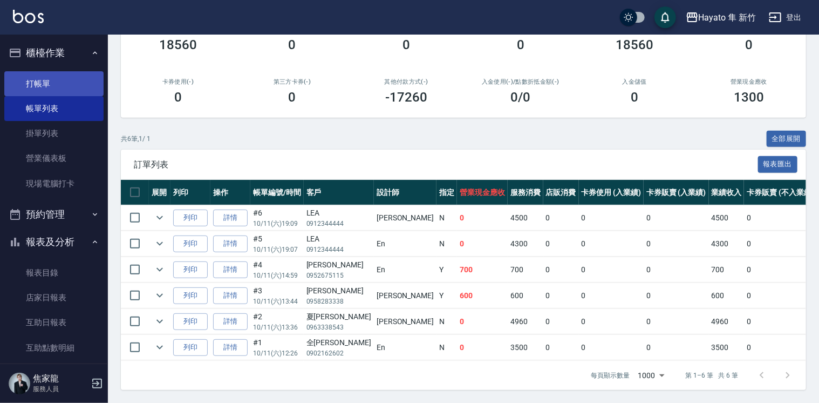
scroll to position [0, 235]
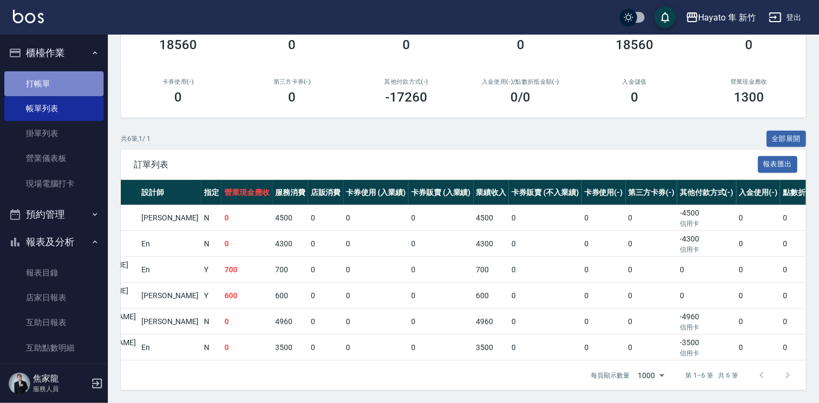
click at [72, 87] on link "打帳單" at bounding box center [53, 83] width 99 height 25
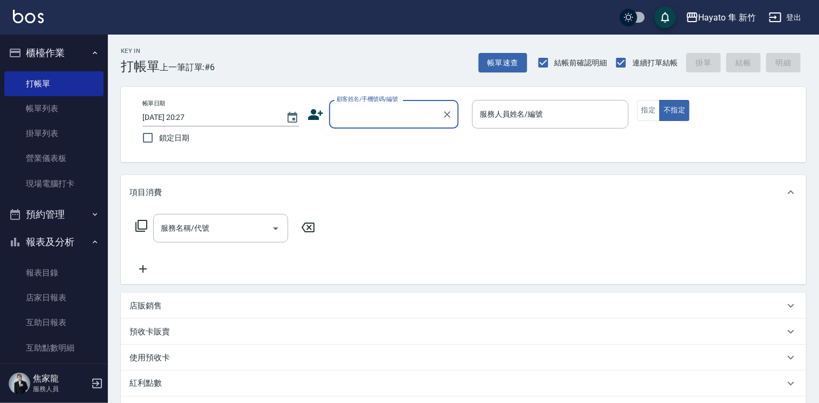
click at [357, 126] on div "顧客姓名/手機號碼/編號" at bounding box center [394, 114] width 130 height 29
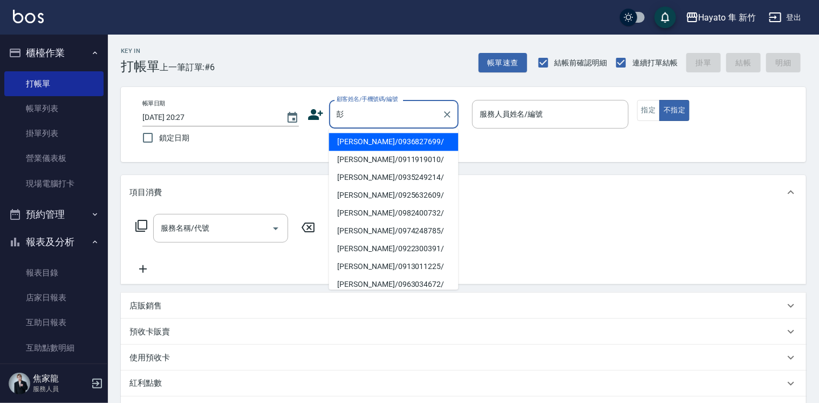
click at [366, 262] on li "彭奕慈/0913011225/" at bounding box center [394, 266] width 130 height 18
type input "彭奕慈/0913011225/"
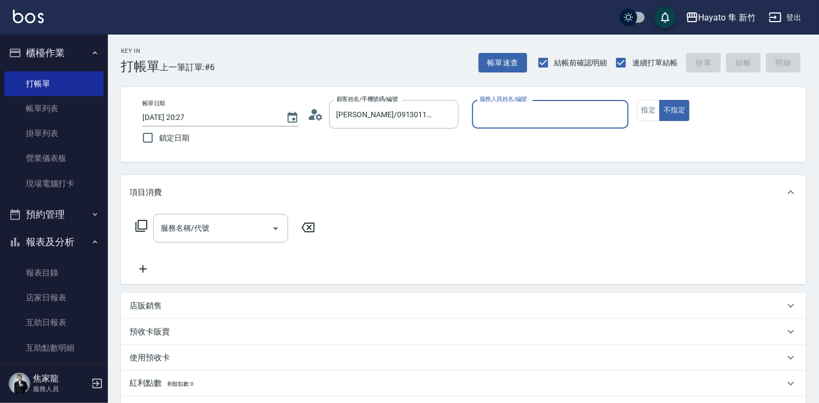
type input "Tina(無代號)"
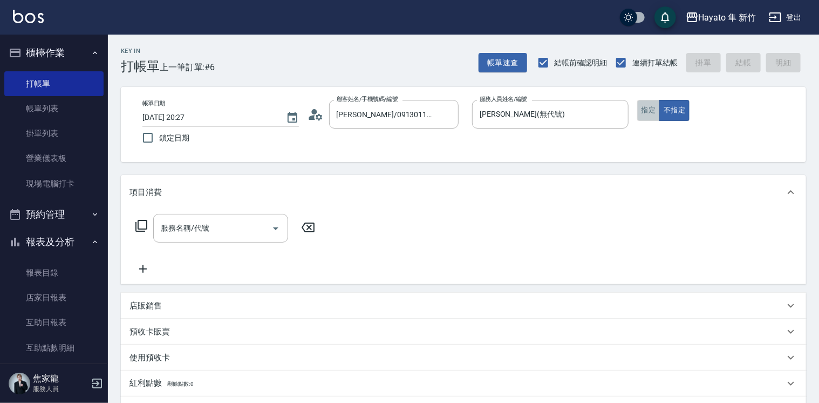
click at [654, 116] on button "指定" at bounding box center [648, 110] width 23 height 21
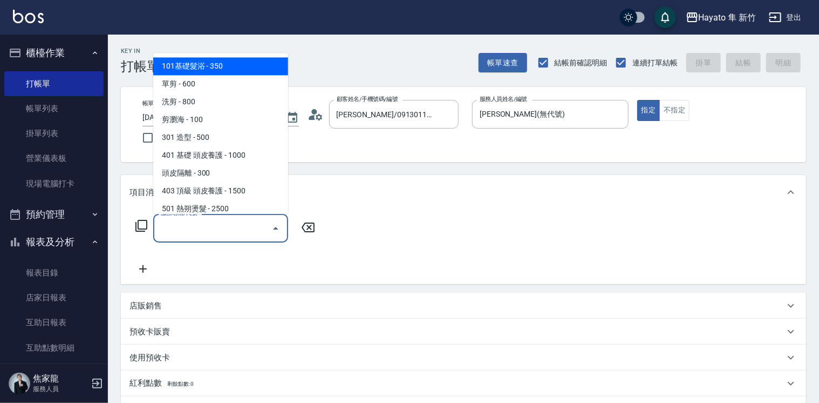
click at [207, 221] on input "服務名稱/代號" at bounding box center [212, 228] width 109 height 19
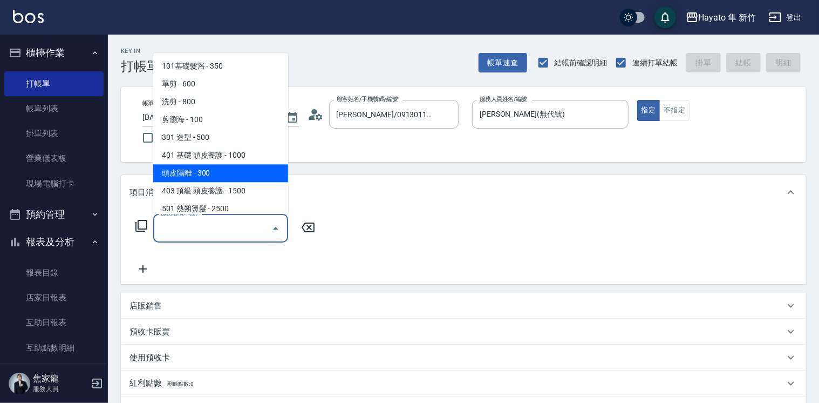
scroll to position [186, 0]
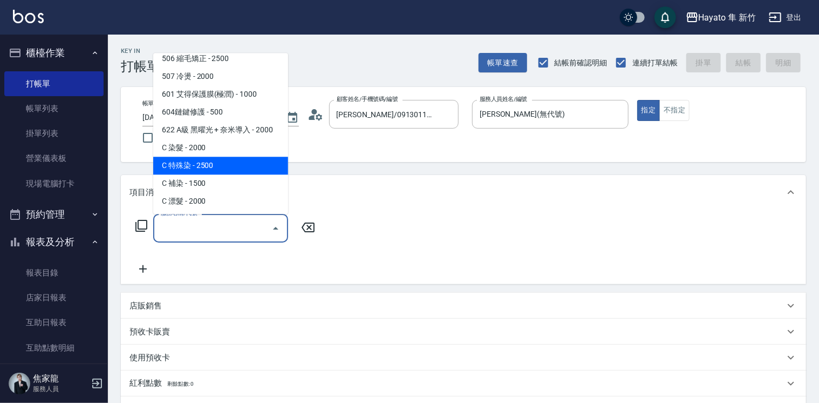
click at [220, 168] on span "C 特殊染 - 2500" at bounding box center [220, 165] width 135 height 18
type input "C 特殊染(703)"
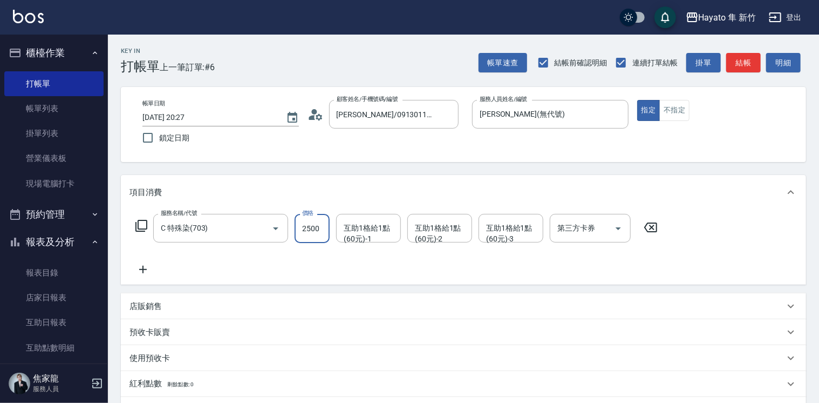
click at [311, 227] on input "2500" at bounding box center [312, 228] width 35 height 29
type input "3500"
click at [140, 271] on icon at bounding box center [143, 269] width 27 height 13
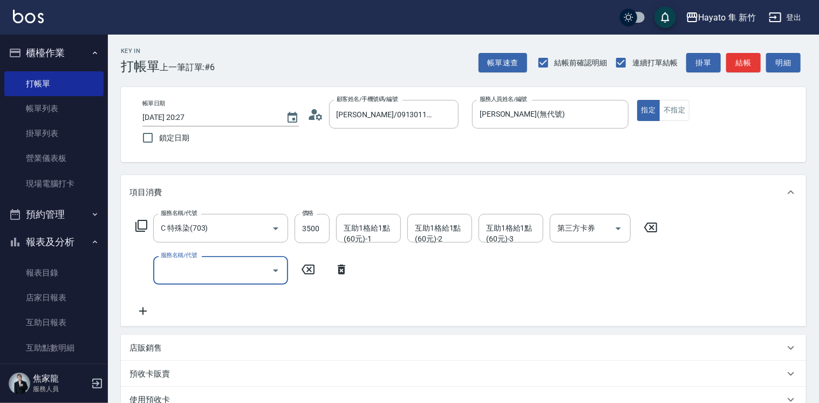
click at [278, 277] on button "Open" at bounding box center [275, 270] width 17 height 17
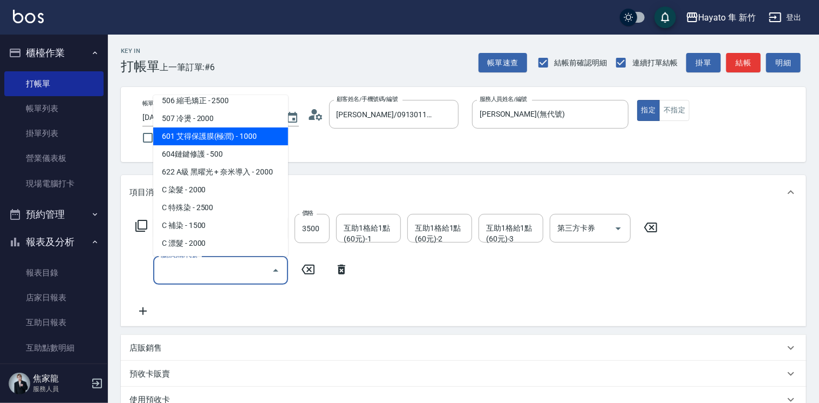
click at [235, 138] on span "601 艾得保護膜(極潤) - 1000" at bounding box center [220, 136] width 135 height 18
type input "601 艾得保護膜(極潤)(601)"
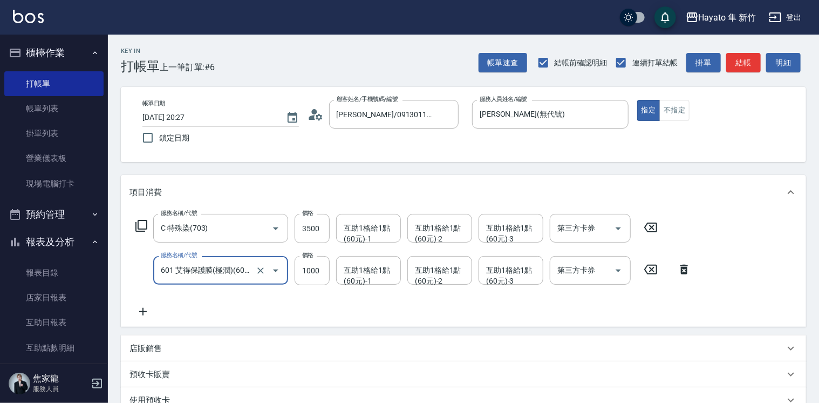
click at [338, 302] on div "服務名稱/代號 C 特殊染(703) 服務名稱/代號 價格 3500 價格 互助1格給1點(60元)-1 互助1格給1點(60元)-1 互助1格給1點(60元…" at bounding box center [414, 266] width 568 height 104
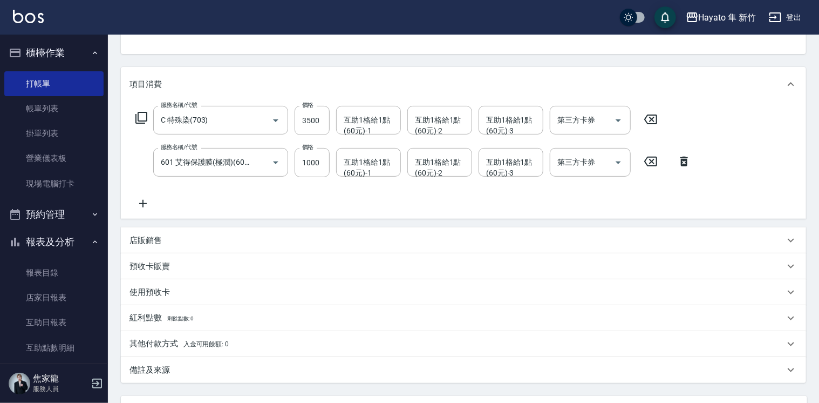
click at [132, 344] on p "其他付款方式 入金可用餘額: 0" at bounding box center [179, 344] width 99 height 12
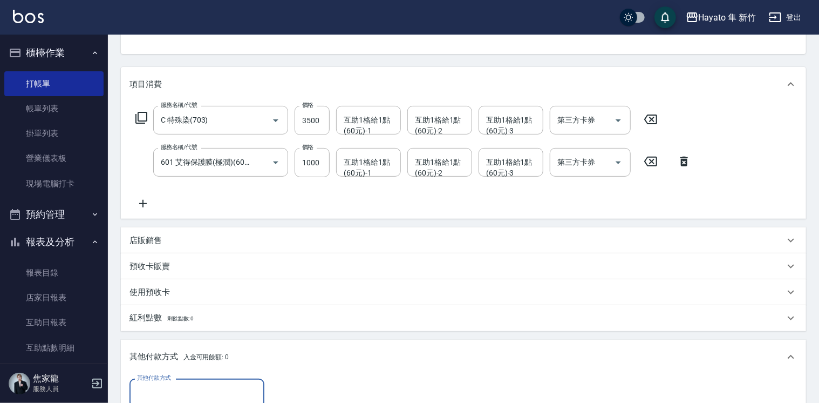
scroll to position [324, 0]
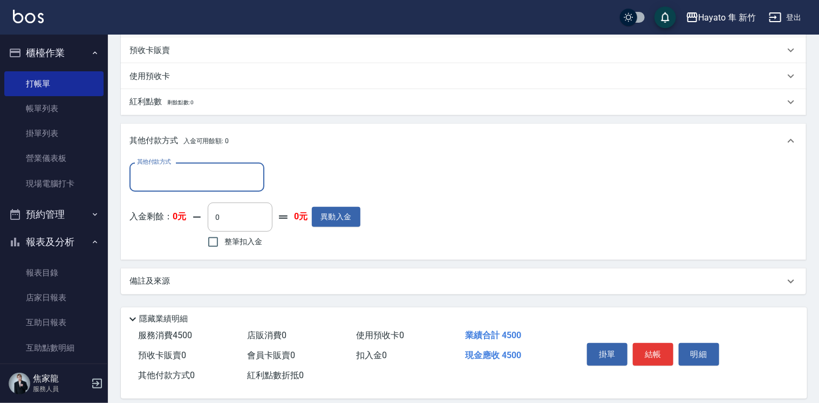
click at [183, 180] on input "其他付款方式" at bounding box center [196, 176] width 125 height 19
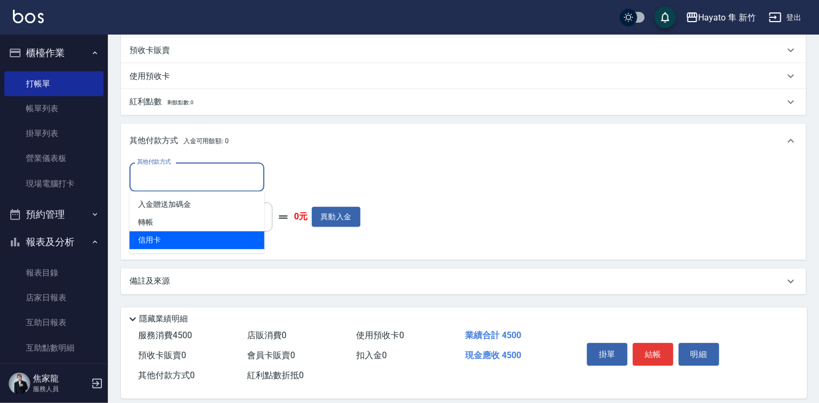
click at [198, 239] on span "信用卡" at bounding box center [197, 240] width 135 height 18
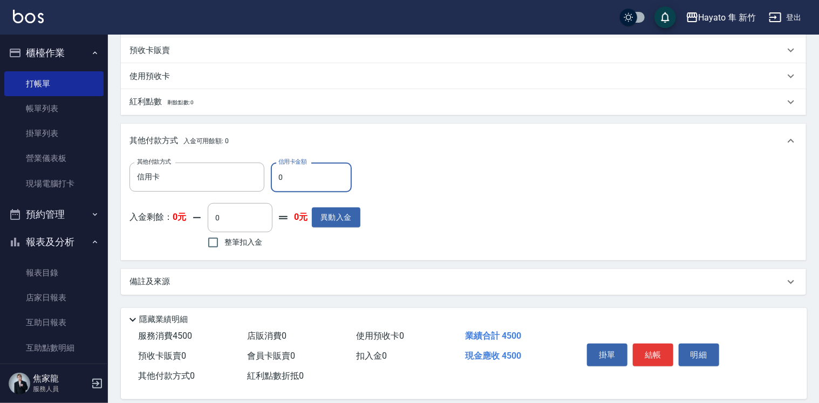
type input "信用卡"
drag, startPoint x: 290, startPoint y: 185, endPoint x: 272, endPoint y: 182, distance: 18.5
click at [272, 182] on input "0" at bounding box center [311, 176] width 81 height 29
type input "4500"
click at [375, 289] on div "備註及來源" at bounding box center [463, 282] width 685 height 26
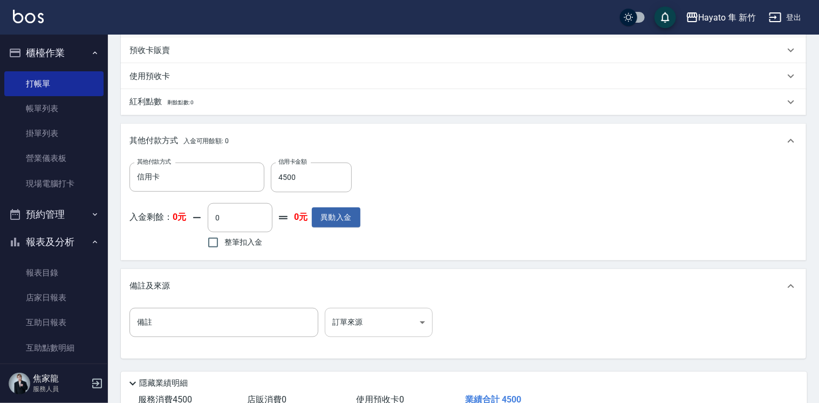
click at [364, 322] on body "Hayato 隼 新竹 登出 櫃檯作業 打帳單 帳單列表 掛單列表 營業儀表板 現場電腦打卡 預約管理 預約管理 報表及分析 報表目錄 店家日報表 互助日報表…" at bounding box center [409, 75] width 819 height 799
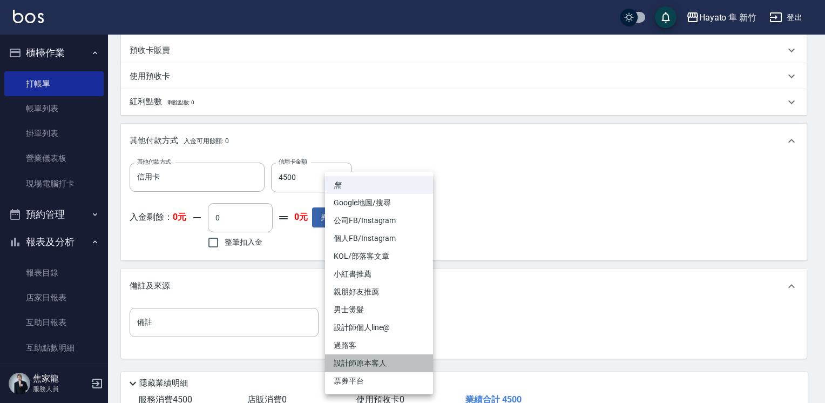
click at [376, 368] on li "設計師原本客人" at bounding box center [379, 363] width 108 height 18
type input "設計師原本客人"
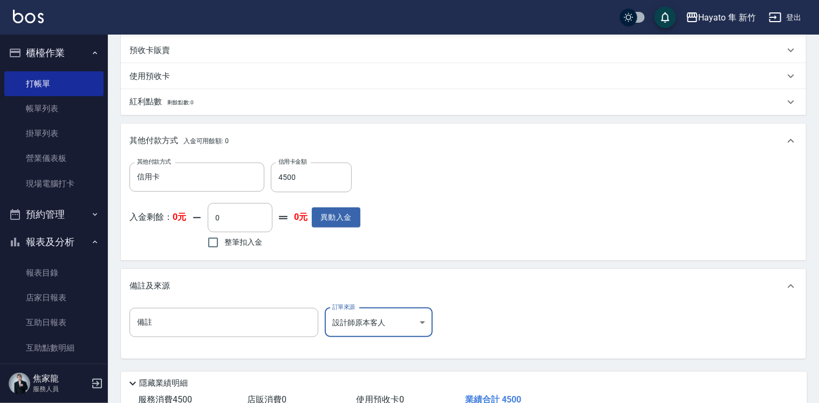
click at [460, 324] on div "備註 備註 訂單來源 設計師原本客人 設計師原本客人 訂單來源" at bounding box center [464, 329] width 668 height 42
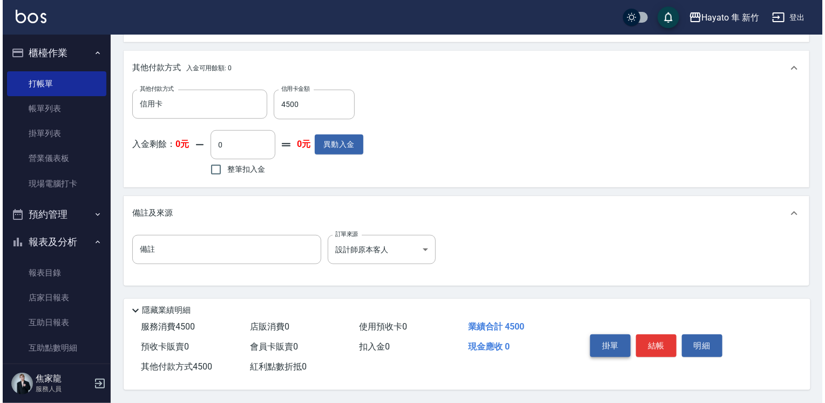
scroll to position [399, 0]
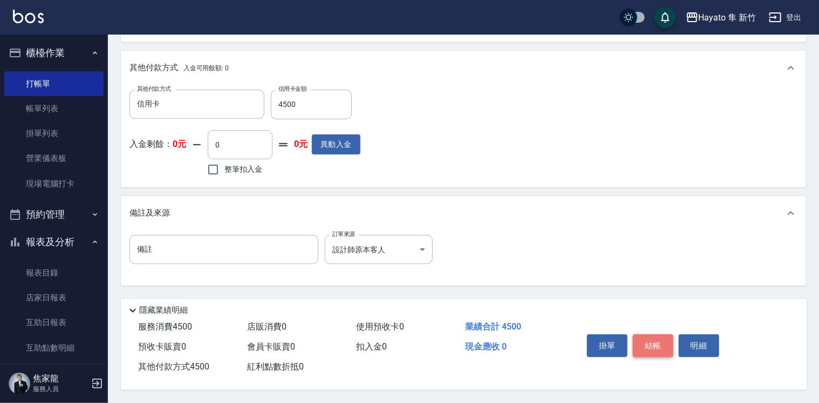
click at [639, 346] on button "結帳" at bounding box center [653, 345] width 40 height 23
click at [655, 336] on button "結帳" at bounding box center [653, 345] width 40 height 23
click at [662, 345] on button "結帳" at bounding box center [653, 345] width 40 height 23
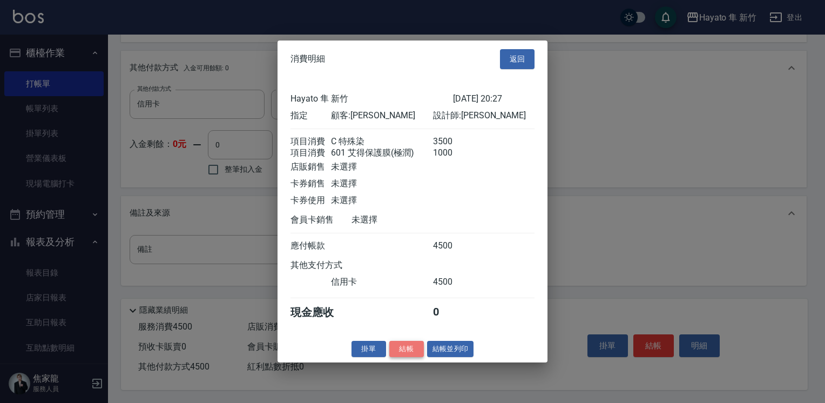
click at [405, 357] on button "結帳" at bounding box center [406, 348] width 35 height 17
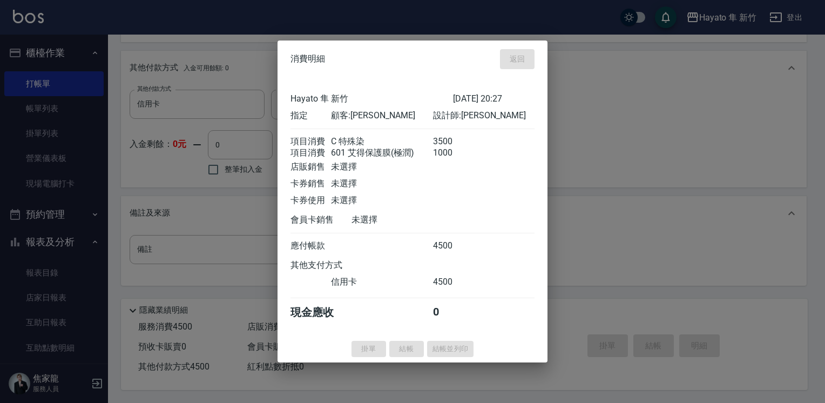
type input "2025/10/11 20:28"
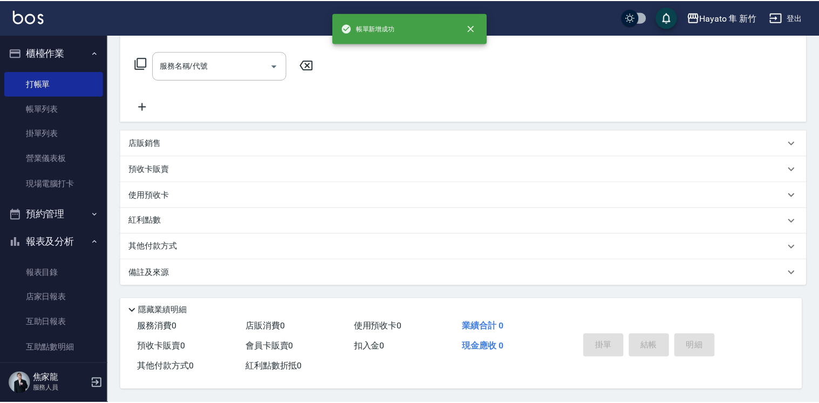
scroll to position [0, 0]
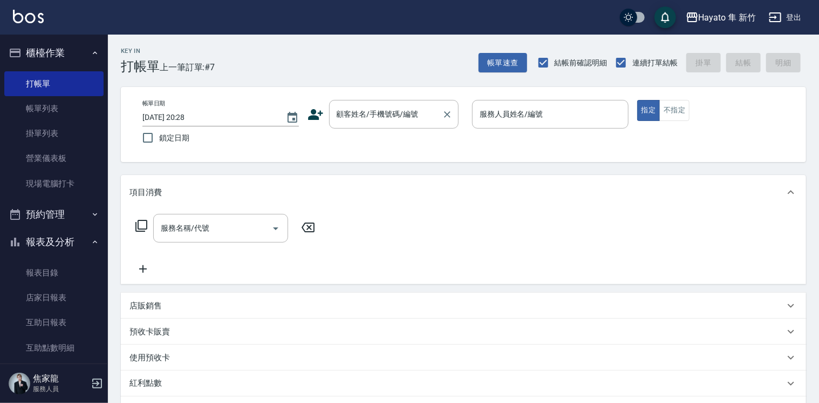
click at [350, 111] on input "顧客姓名/手機號碼/編號" at bounding box center [386, 114] width 104 height 19
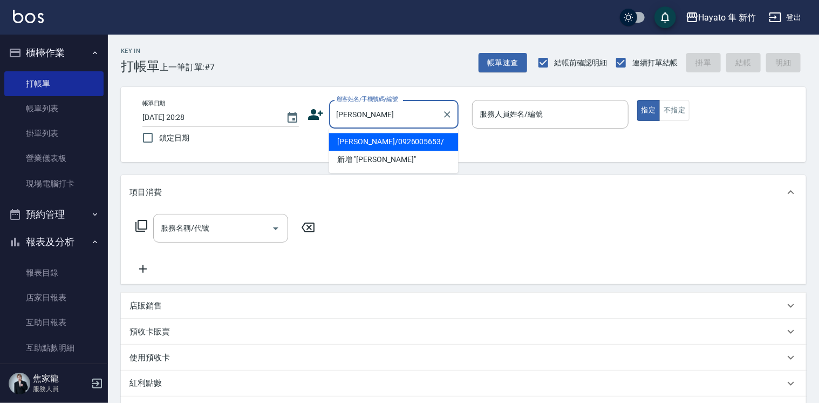
click at [365, 142] on li "柯玟伃/0926005653/" at bounding box center [394, 142] width 130 height 18
type input "柯玟伃/0926005653/"
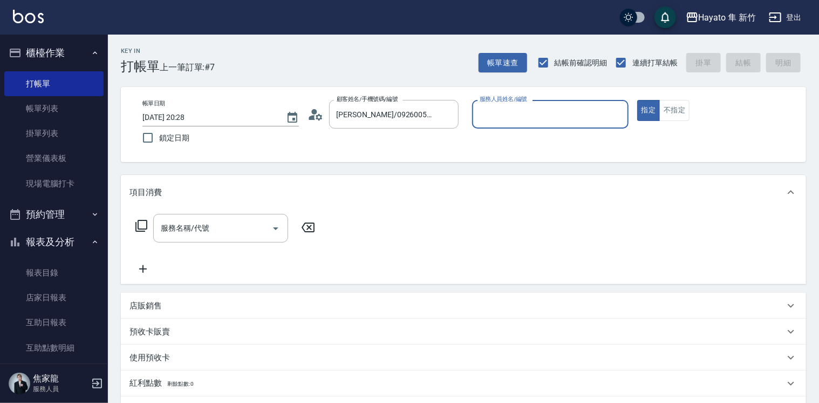
type input "Tina(無代號)"
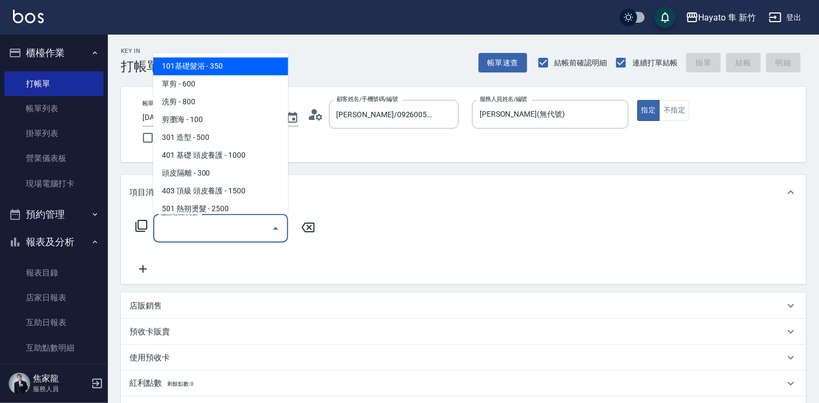
click at [207, 229] on input "服務名稱/代號" at bounding box center [212, 228] width 109 height 19
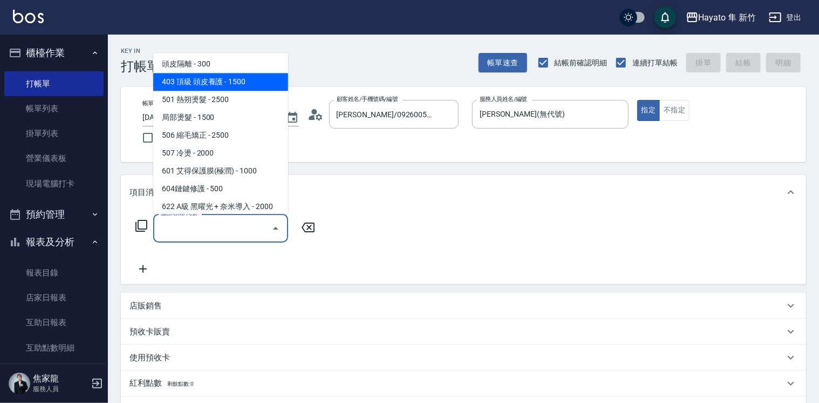
scroll to position [186, 0]
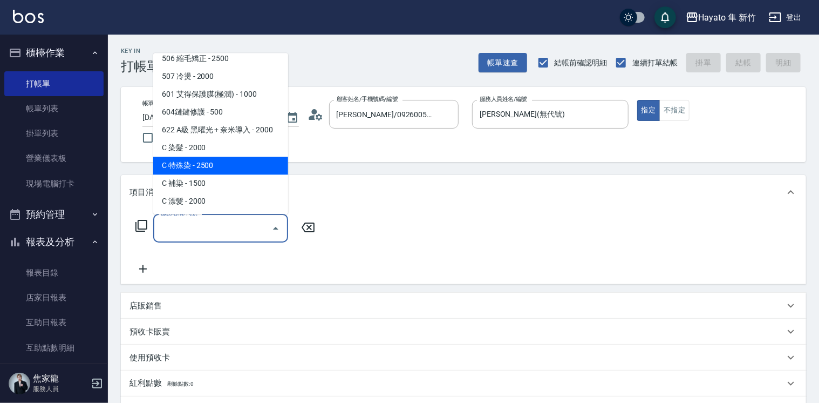
click at [197, 169] on span "C 特殊染 - 2500" at bounding box center [220, 165] width 135 height 18
type input "C 特殊染(703)"
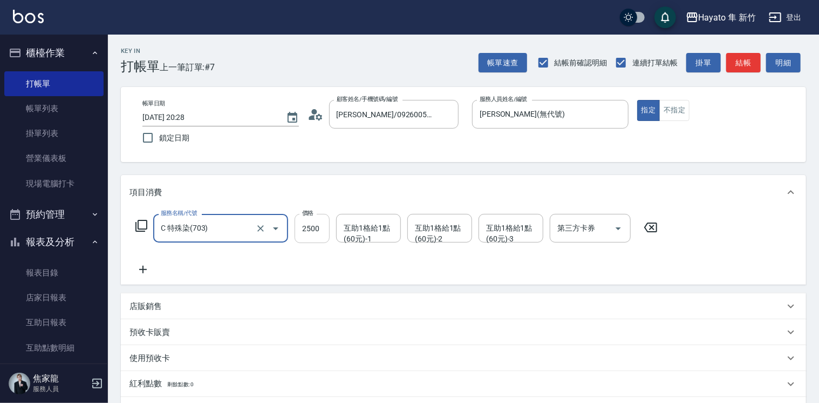
click at [307, 223] on input "2500" at bounding box center [312, 228] width 35 height 29
type input "3000"
click at [142, 271] on icon at bounding box center [143, 270] width 8 height 8
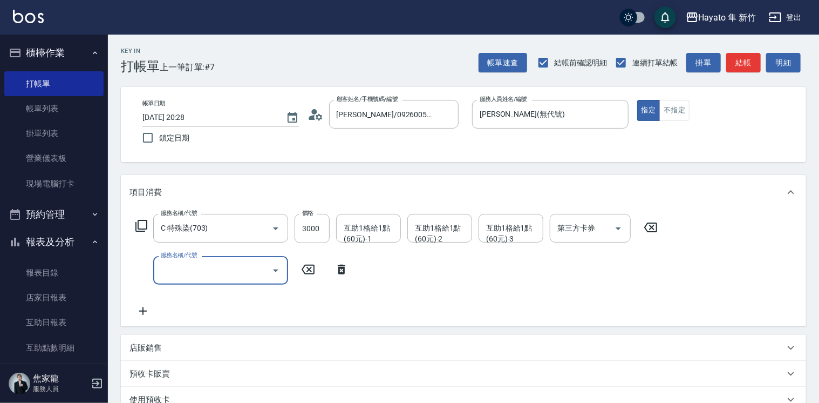
click at [276, 266] on icon "Open" at bounding box center [275, 270] width 13 height 13
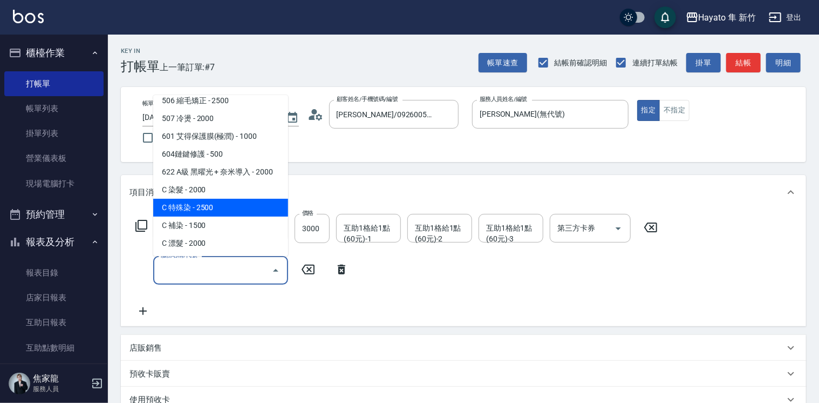
scroll to position [78, 0]
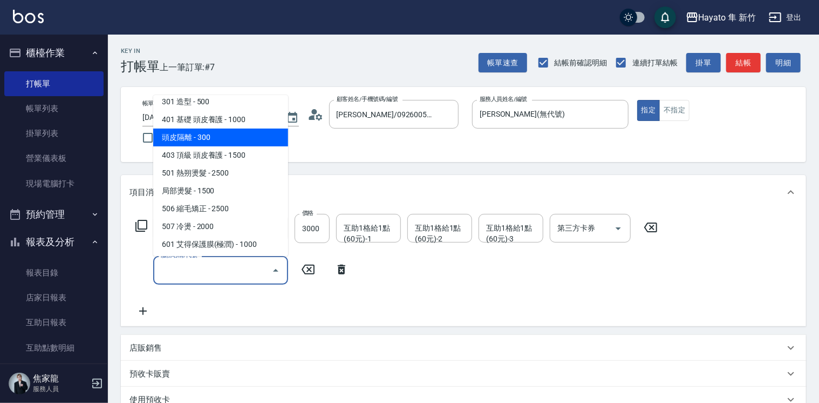
click at [227, 129] on span "頭皮隔離 - 300" at bounding box center [220, 137] width 135 height 18
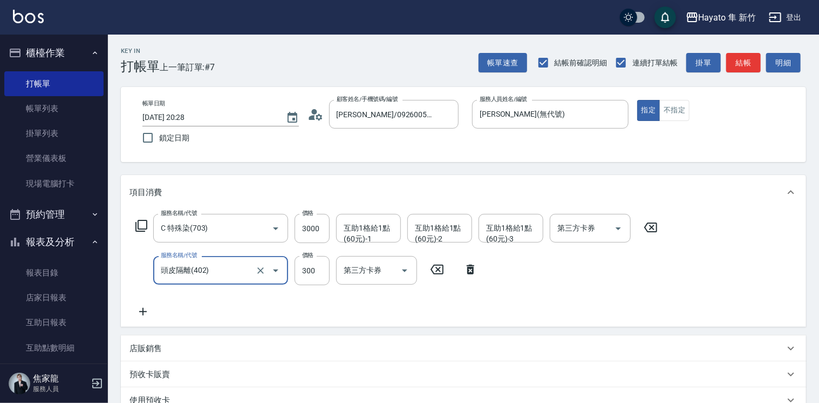
type input "頭皮隔離(402)"
drag, startPoint x: 319, startPoint y: 267, endPoint x: 322, endPoint y: 258, distance: 8.5
click at [317, 266] on input "300" at bounding box center [312, 270] width 35 height 29
type input "200"
click at [229, 311] on div "服務名稱/代號 C 特殊染(703) 服務名稱/代號 價格 3000 價格 互助1格給1點(60元)-1 互助1格給1點(60元)-1 互助1格給1點(60元…" at bounding box center [397, 266] width 535 height 104
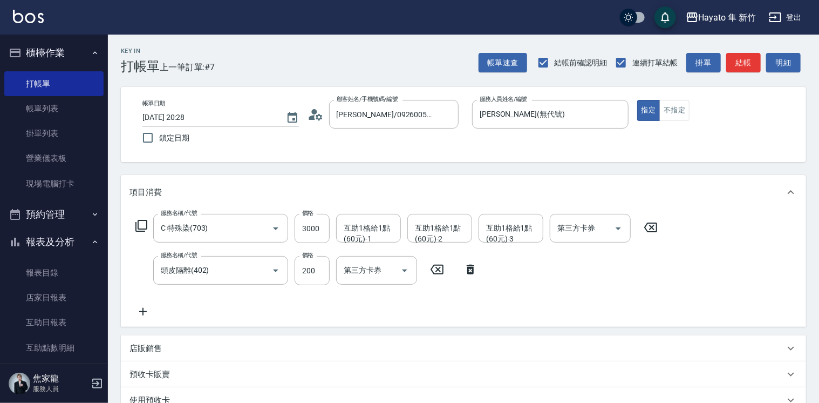
click at [155, 350] on p "店販銷售" at bounding box center [146, 348] width 32 height 11
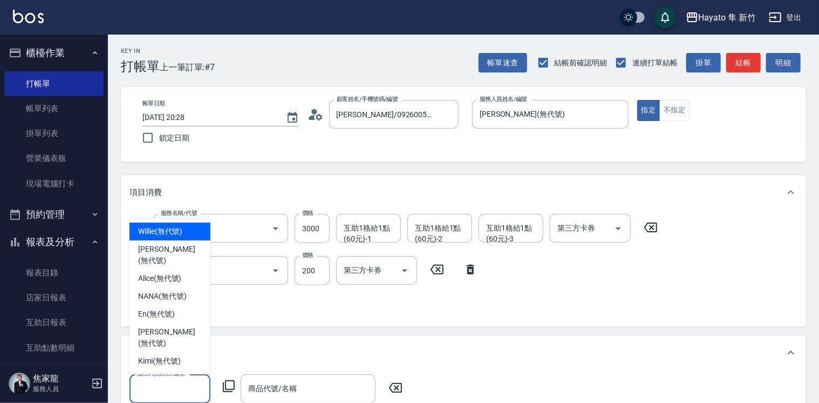
click at [159, 383] on input "服務人員姓名/編號" at bounding box center [169, 388] width 71 height 19
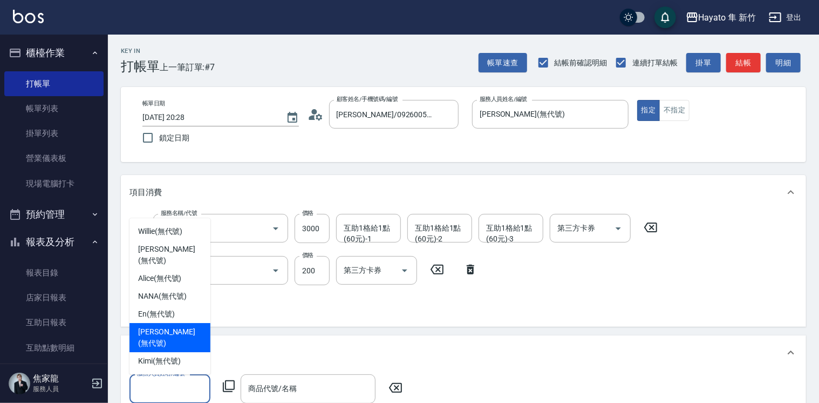
drag, startPoint x: 149, startPoint y: 341, endPoint x: 282, endPoint y: 356, distance: 134.1
click at [150, 342] on span "Tina (無代號)" at bounding box center [170, 337] width 64 height 23
type input "Tina(無代號)"
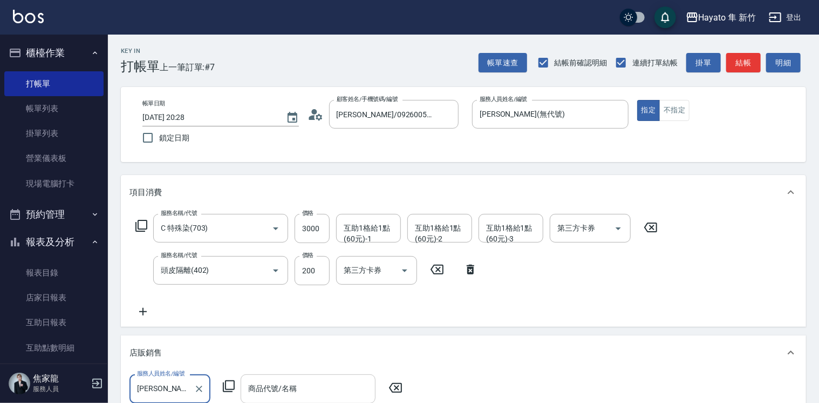
click at [308, 377] on div "商品代號/名稱" at bounding box center [308, 388] width 135 height 29
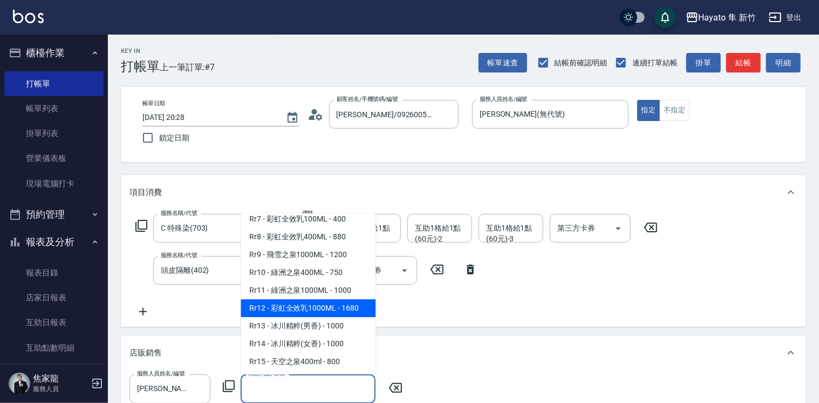
scroll to position [702, 0]
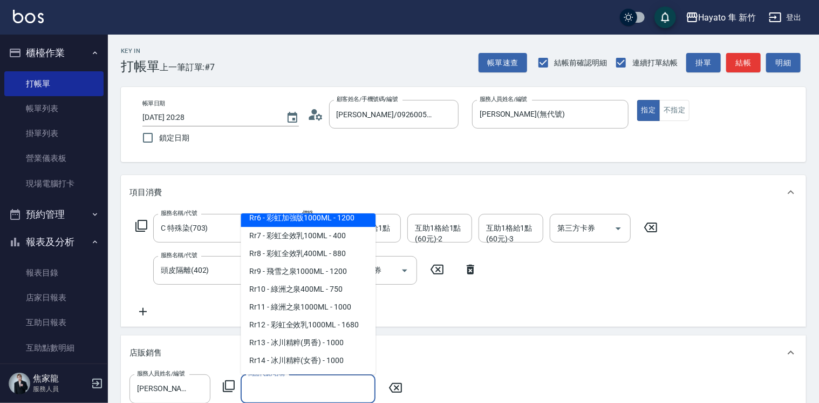
click at [310, 227] on span "Rr6 - 彩虹加強版1000ML - 1200" at bounding box center [308, 218] width 135 height 18
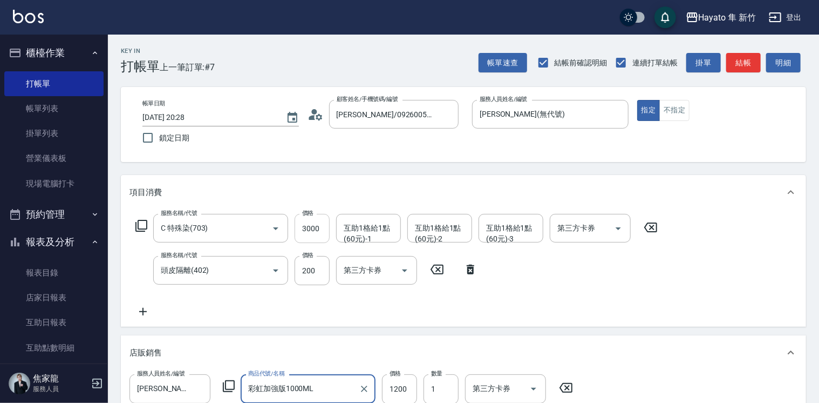
type input "彩虹加強版1000ML"
click at [359, 318] on div "服務名稱/代號 C 特殊染(703) 服務名稱/代號 價格 3000 價格 互助1格給1點(60元)-1 互助1格給1點(60元)-1 互助1格給1點(60元…" at bounding box center [397, 266] width 535 height 104
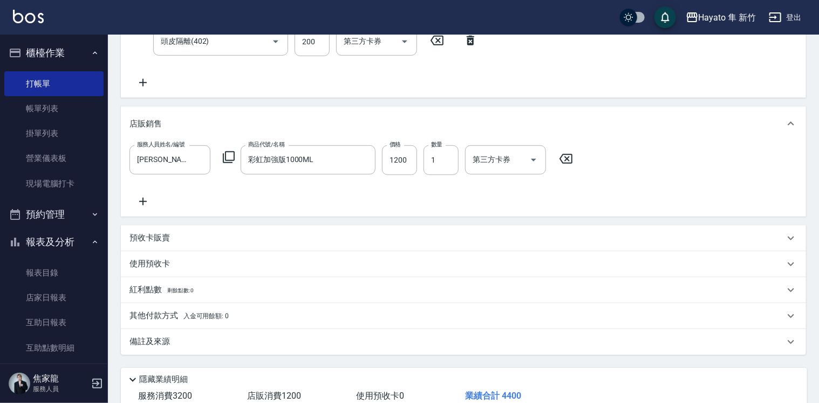
scroll to position [270, 0]
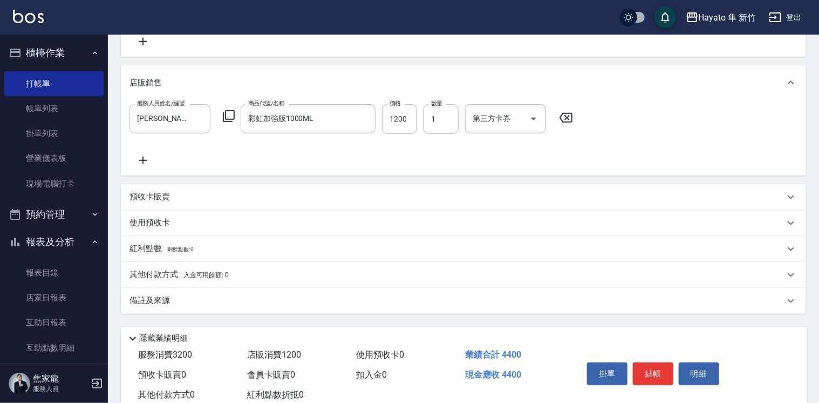
click at [146, 276] on p "其他付款方式 入金可用餘額: 0" at bounding box center [179, 275] width 99 height 12
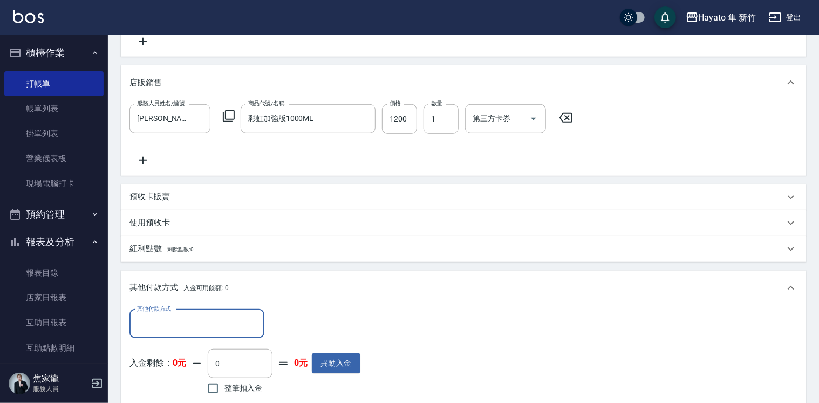
scroll to position [0, 0]
click at [183, 322] on input "其他付款方式" at bounding box center [196, 323] width 125 height 19
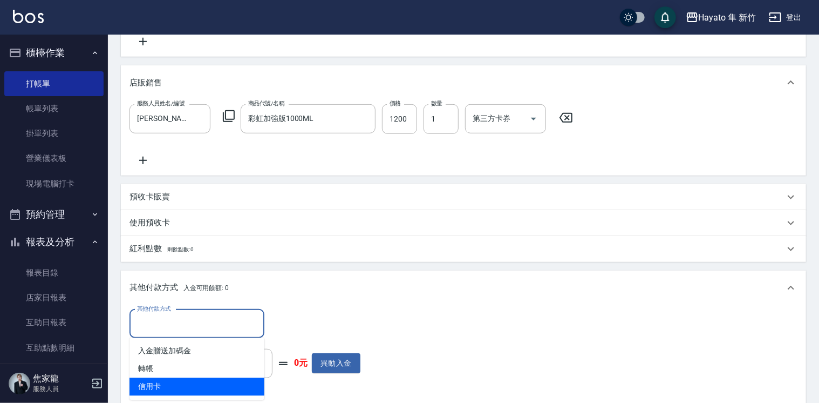
click at [186, 385] on span "信用卡" at bounding box center [197, 387] width 135 height 18
type input "信用卡"
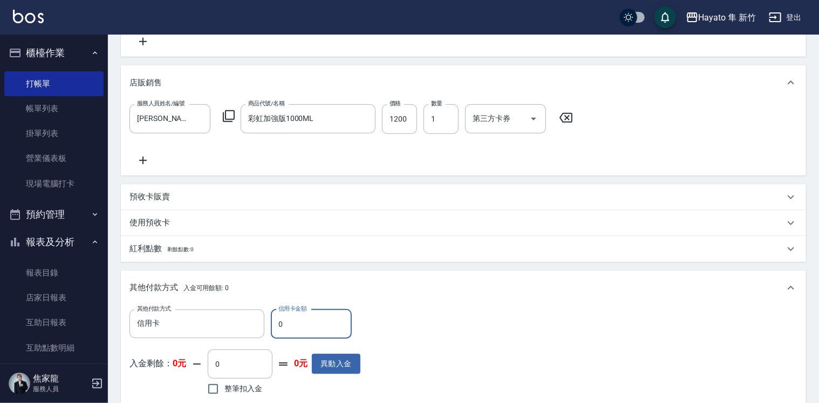
drag, startPoint x: 302, startPoint y: 325, endPoint x: 273, endPoint y: 325, distance: 29.1
click at [284, 325] on input "0" at bounding box center [311, 323] width 81 height 29
type input "4400"
click at [467, 338] on div "其他付款方式 信用卡 其他付款方式 信用卡金額 4400 信用卡金額 入金剩餘： 0元 0 ​ 整筆扣入金 0元 異動入金" at bounding box center [464, 353] width 668 height 89
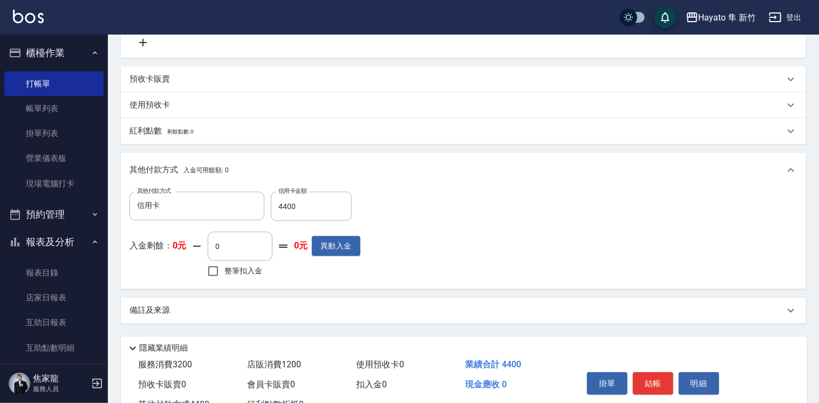
scroll to position [428, 0]
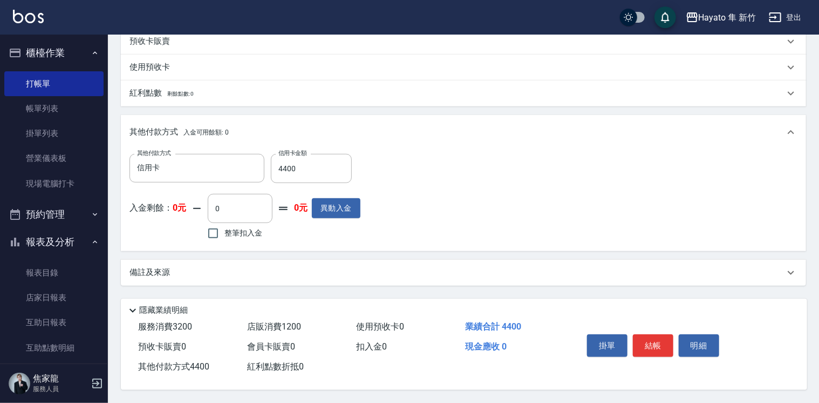
click at [338, 269] on div "備註及來源" at bounding box center [457, 272] width 655 height 11
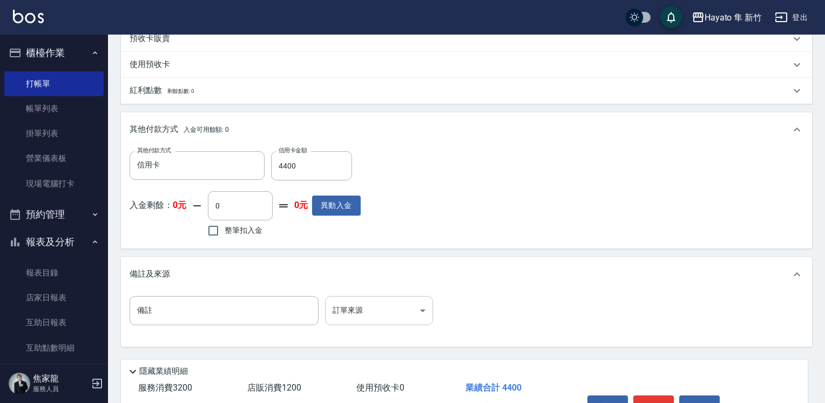
click at [331, 318] on body "Hayato 隼 新竹 登出 櫃檯作業 打帳單 帳單列表 掛單列表 營業儀表板 現場電腦打卡 預約管理 預約管理 報表及分析 報表目錄 店家日報表 互助日報表…" at bounding box center [412, 17] width 825 height 891
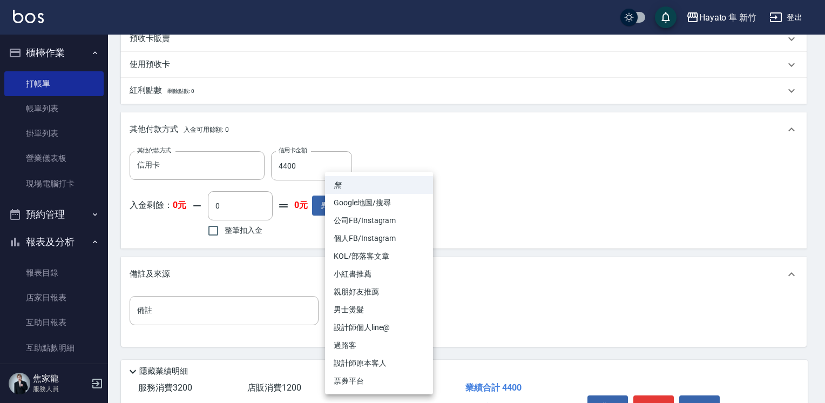
click at [380, 365] on li "設計師原本客人" at bounding box center [379, 363] width 108 height 18
type input "設計師原本客人"
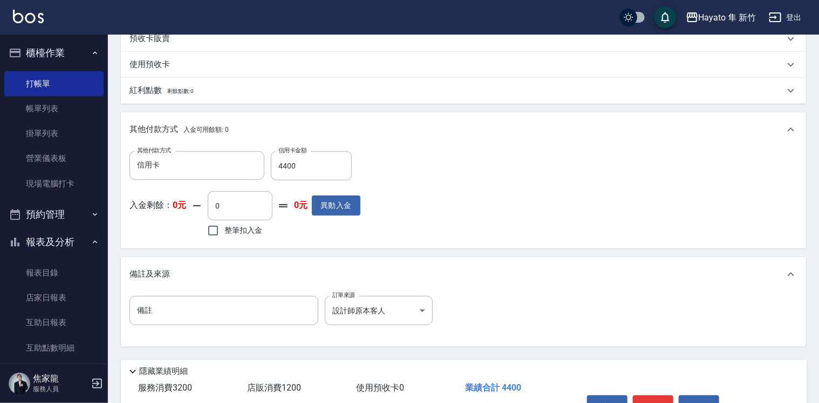
click at [487, 306] on div "備註 備註 訂單來源 設計師原本客人 設計師原本客人 訂單來源" at bounding box center [464, 317] width 668 height 42
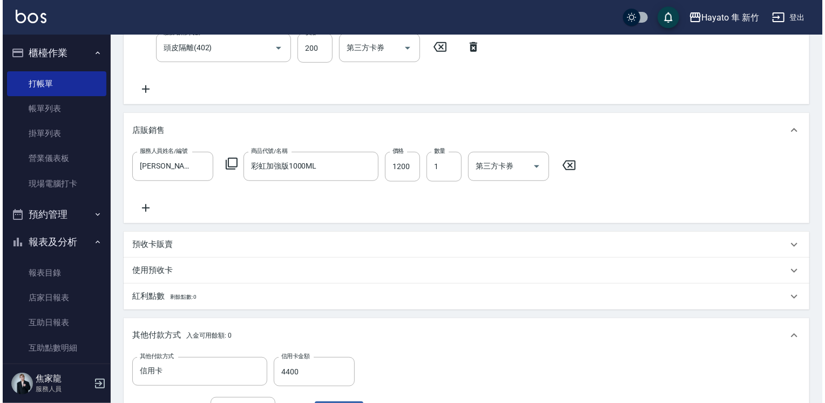
scroll to position [492, 0]
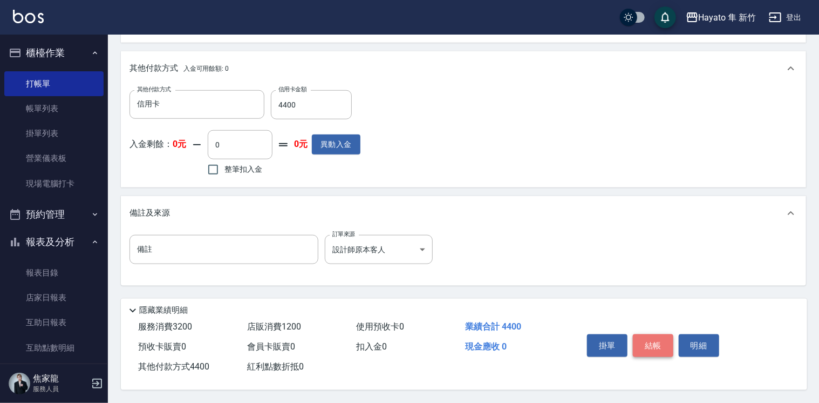
click at [645, 348] on button "結帳" at bounding box center [653, 345] width 40 height 23
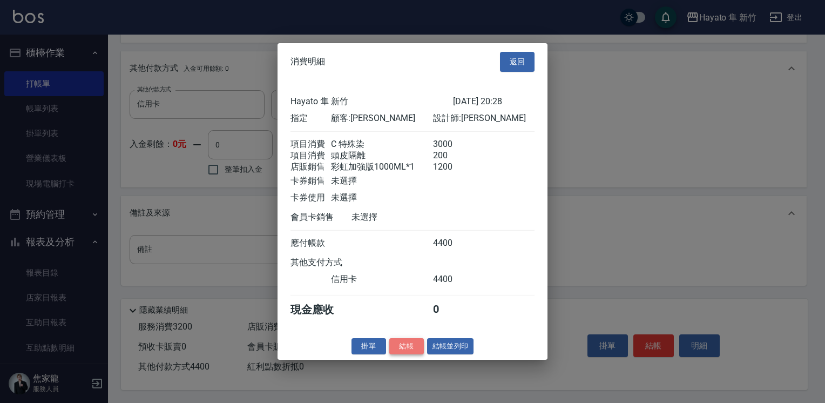
click at [412, 353] on button "結帳" at bounding box center [406, 345] width 35 height 17
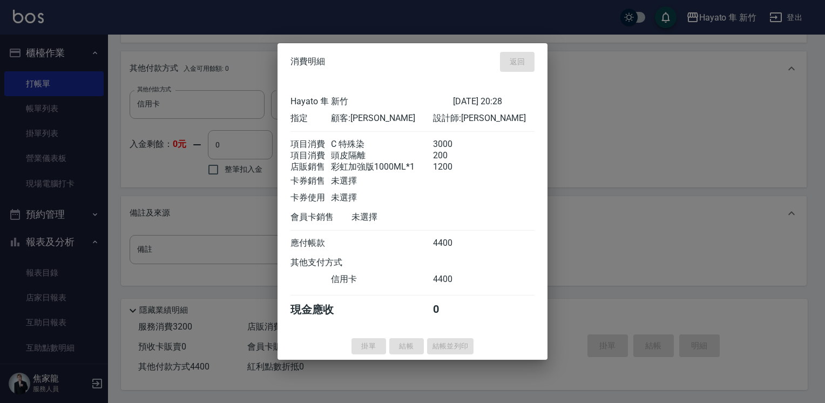
type input "2025/10/11 20:30"
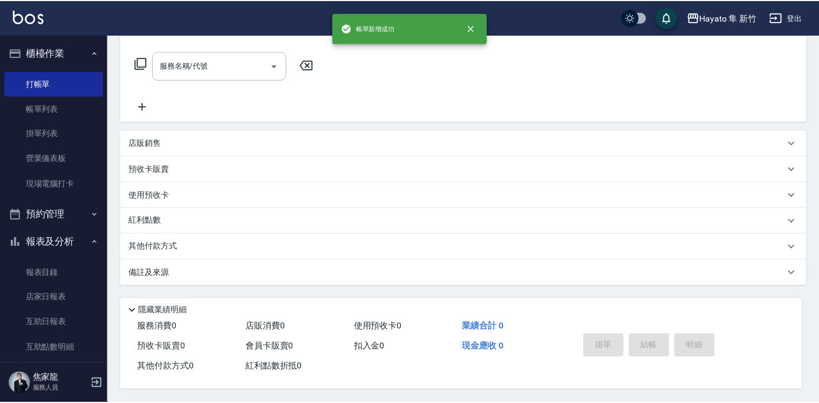
scroll to position [0, 0]
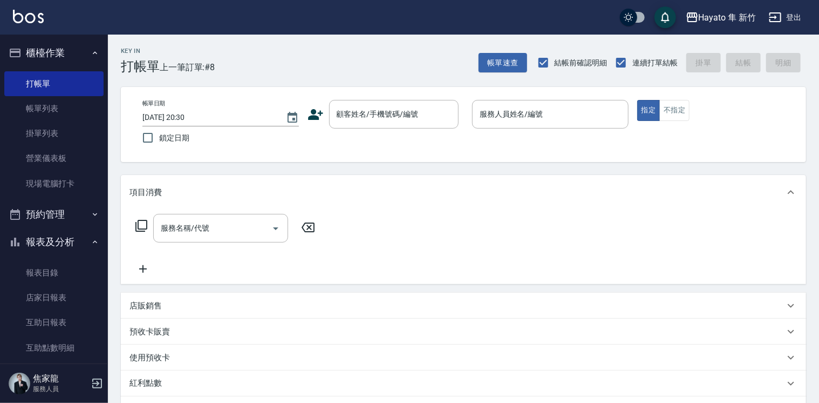
click at [320, 115] on icon at bounding box center [315, 114] width 15 height 11
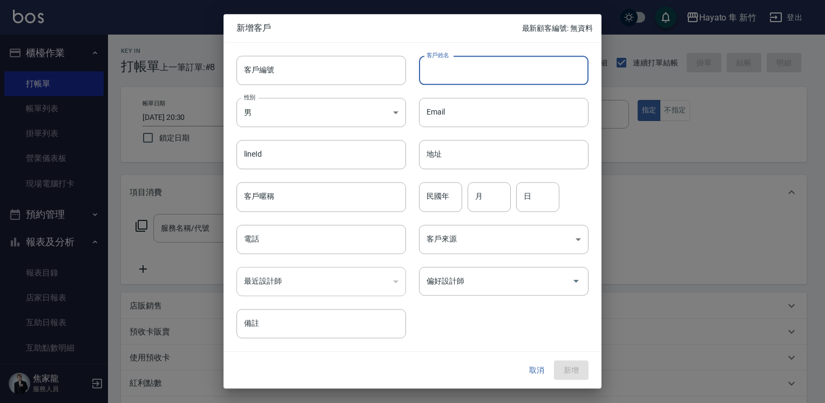
click at [466, 70] on input "客戶姓名" at bounding box center [503, 70] width 169 height 29
type input "張嘉珮"
click at [310, 114] on body "Hayato 隼 新竹 登出 櫃檯作業 打帳單 帳單列表 掛單列表 營業儀表板 現場電腦打卡 預約管理 預約管理 報表及分析 報表目錄 店家日報表 互助日報表…" at bounding box center [412, 282] width 825 height 565
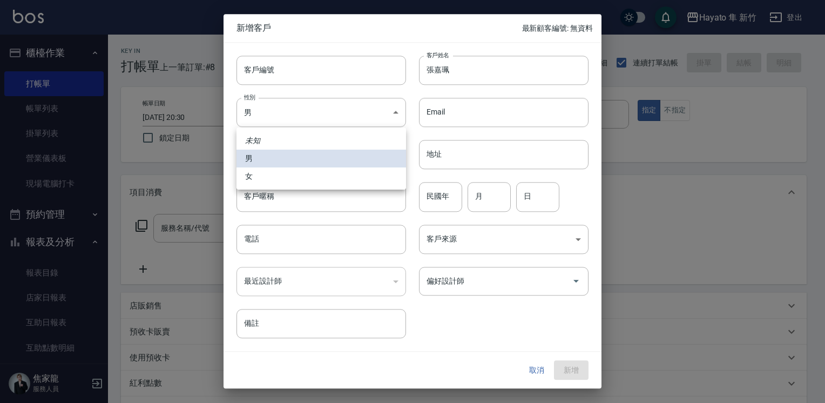
click at [303, 181] on li "女" at bounding box center [320, 176] width 169 height 18
type input "[DEMOGRAPHIC_DATA]"
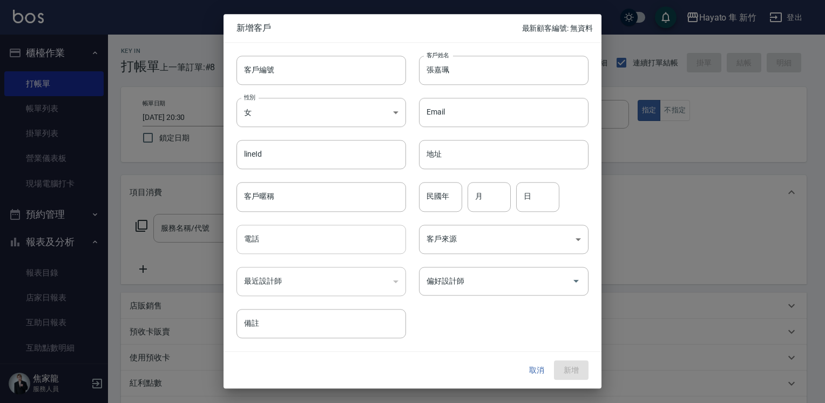
click at [282, 239] on input "電話" at bounding box center [320, 238] width 169 height 29
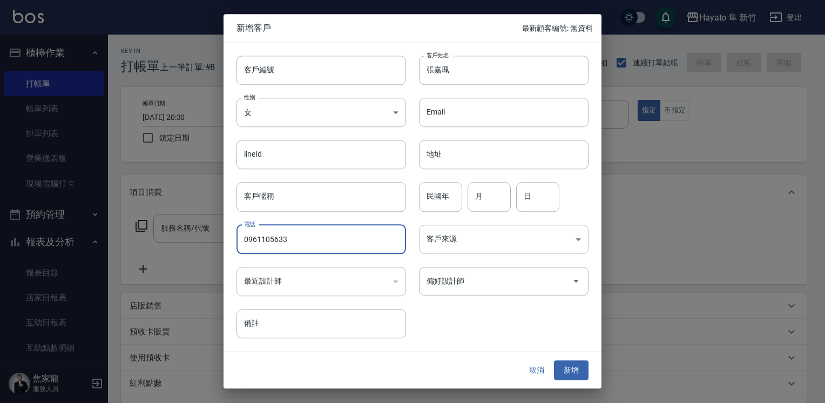
type input "0961105633"
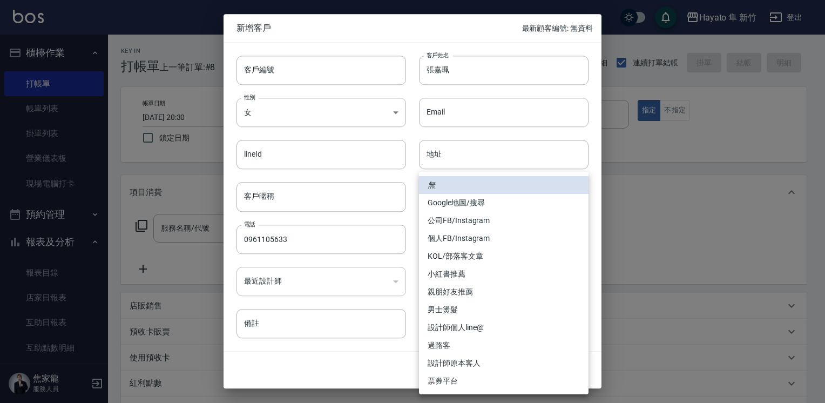
click at [499, 236] on body "Hayato 隼 新竹 登出 櫃檯作業 打帳單 帳單列表 掛單列表 營業儀表板 現場電腦打卡 預約管理 預約管理 報表及分析 報表目錄 店家日報表 互助日報表…" at bounding box center [412, 282] width 825 height 565
click at [499, 236] on li "個人FB/Instagram" at bounding box center [503, 238] width 169 height 18
type input "個人FB/Instagram"
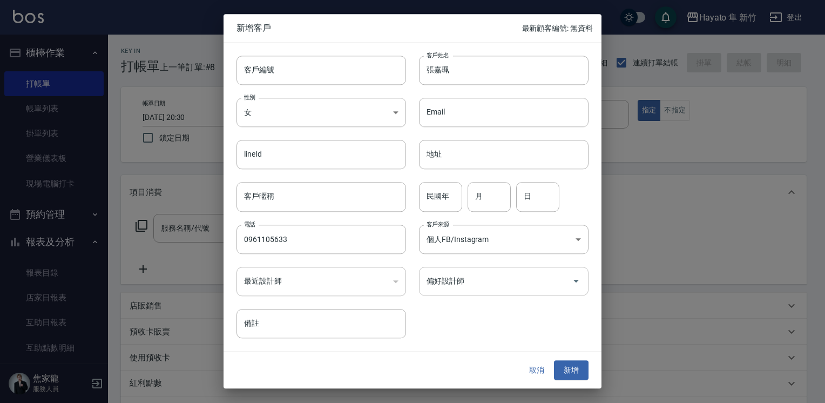
click at [516, 283] on input "偏好設計師" at bounding box center [496, 280] width 144 height 19
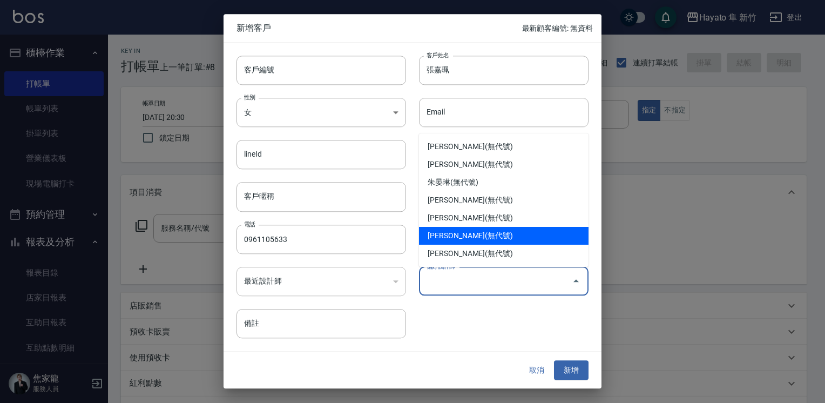
click at [440, 243] on li "[PERSON_NAME](無代號)" at bounding box center [503, 236] width 169 height 18
type input "詹盈瑩"
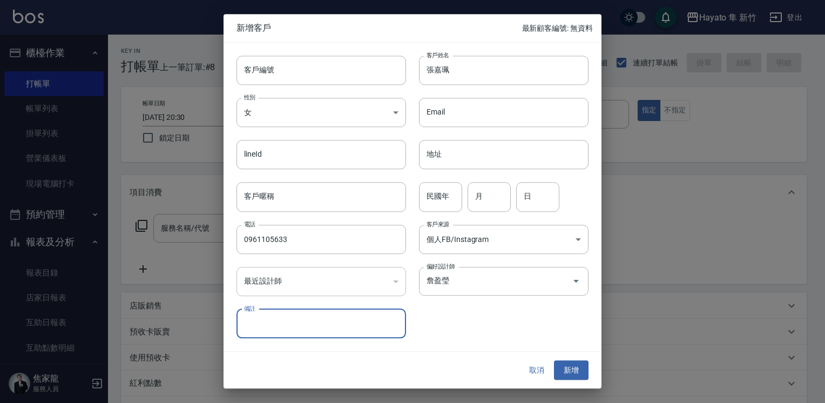
click at [451, 341] on div "客戶編號 客戶編號 客戶姓名 張嘉珮 客戶姓名 性別 女 FEMALE 性別 Email Email lineId lineId 地址 地址 客戶暱稱 客戶暱…" at bounding box center [412, 197] width 378 height 308
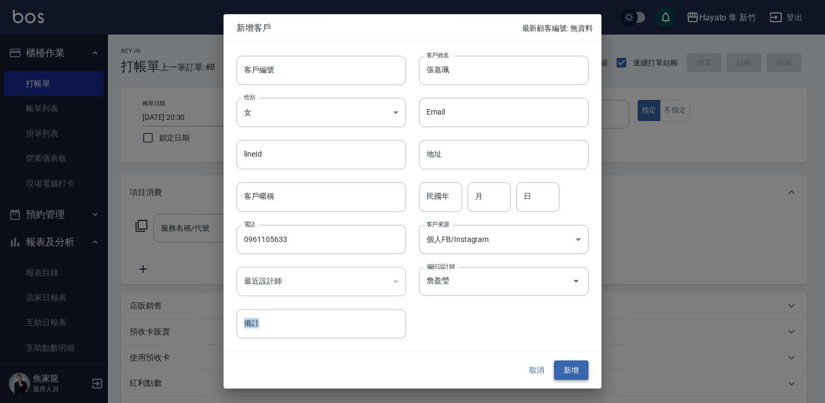
click at [572, 373] on button "新增" at bounding box center [571, 370] width 35 height 20
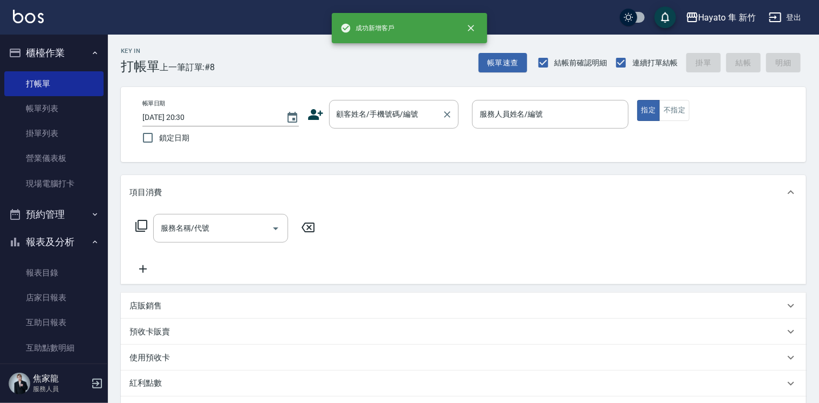
click at [362, 112] on input "顧客姓名/手機號碼/編號" at bounding box center [386, 114] width 104 height 19
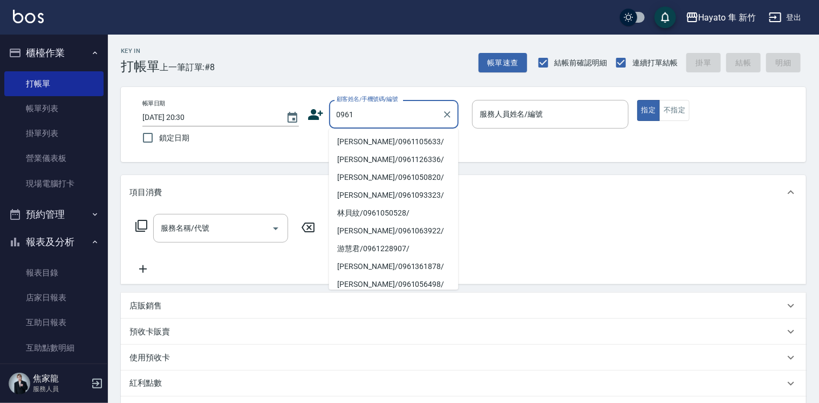
click at [358, 142] on li "張嘉珮/0961105633/" at bounding box center [394, 142] width 130 height 18
type input "張嘉珮/0961105633/"
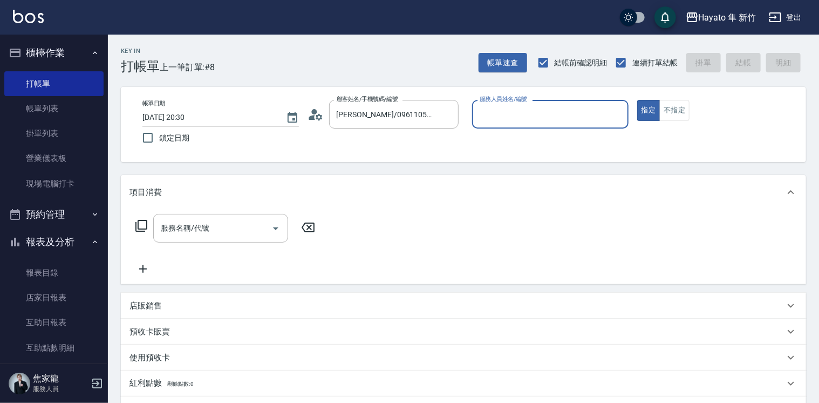
type input "Tina(無代號)"
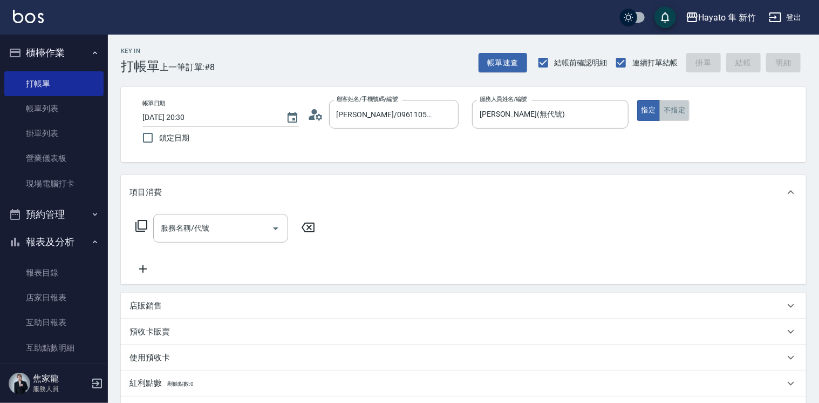
click at [671, 113] on button "不指定" at bounding box center [674, 110] width 30 height 21
click at [181, 237] on input "服務名稱/代號" at bounding box center [212, 228] width 109 height 19
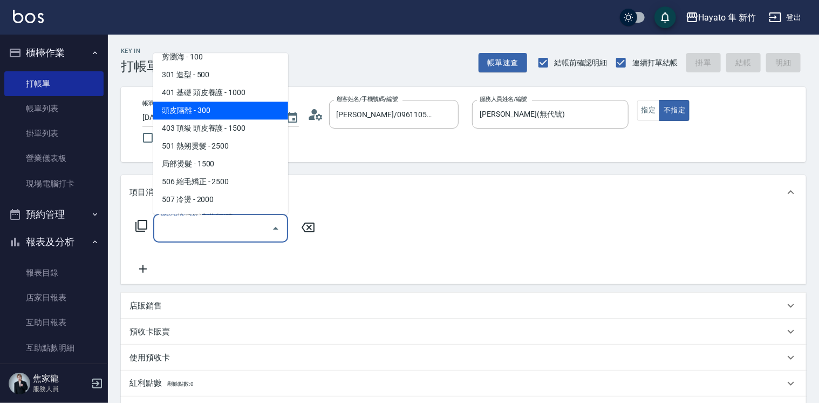
scroll to position [162, 0]
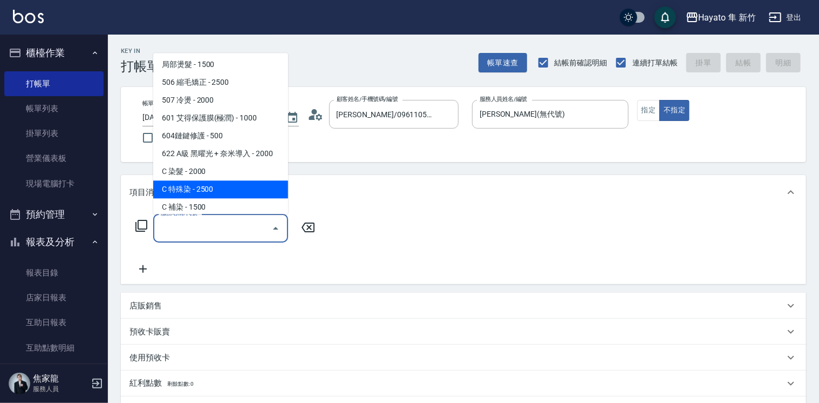
click at [220, 189] on span "C 特殊染 - 2500" at bounding box center [220, 189] width 135 height 18
type input "C 特殊染(703)"
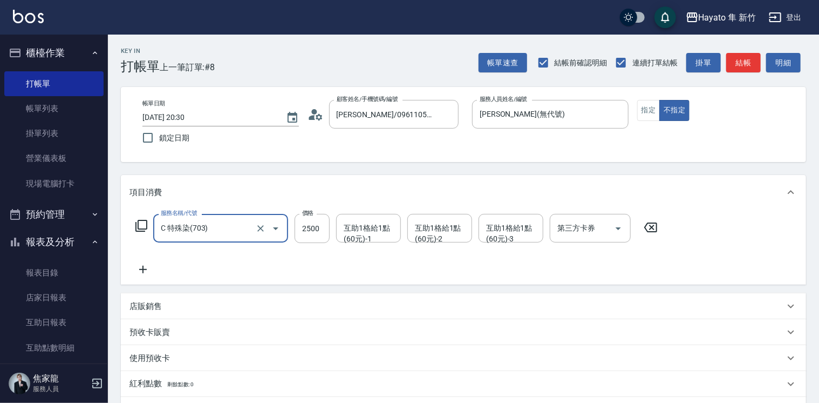
click at [211, 248] on div "服務名稱/代號 C 特殊染(703) 服務名稱/代號 價格 2500 價格 互助1格給1點(60元)-1 互助1格給1點(60元)-1 互助1格給1點(60元…" at bounding box center [397, 245] width 535 height 62
click at [142, 268] on icon at bounding box center [143, 270] width 8 height 8
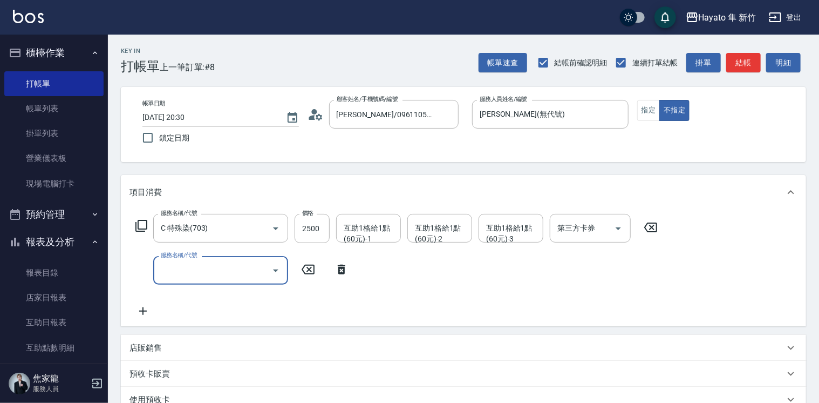
click at [274, 267] on icon "Open" at bounding box center [275, 270] width 13 height 13
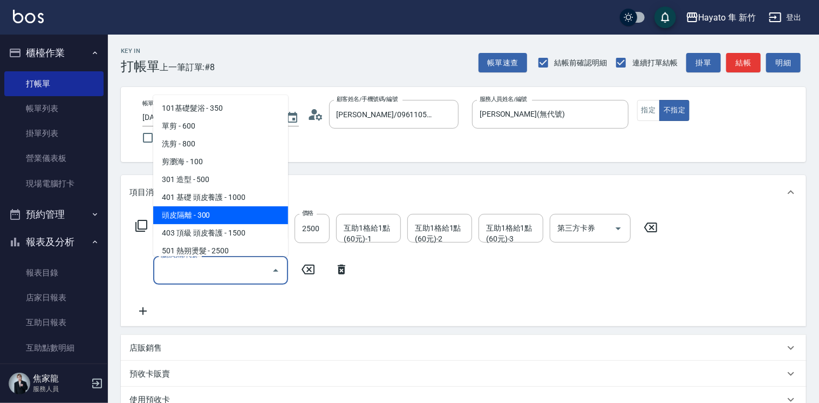
click at [246, 213] on span "頭皮隔離 - 300" at bounding box center [220, 215] width 135 height 18
type input "頭皮隔離(402)"
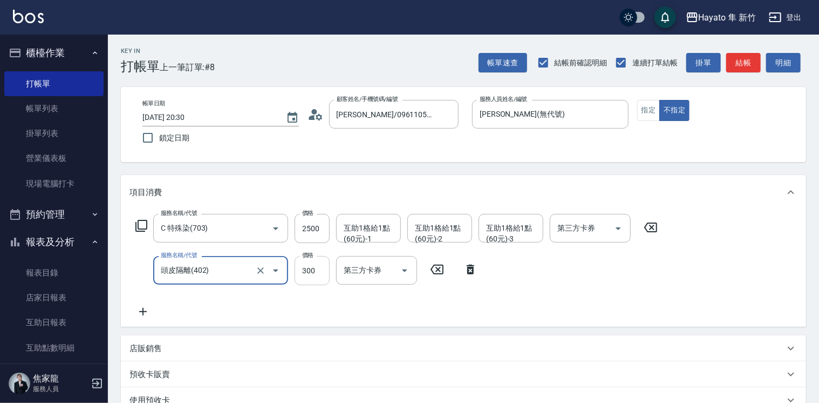
click at [311, 274] on input "300" at bounding box center [312, 270] width 35 height 29
type input "200"
click at [260, 307] on div "服務名稱/代號 C 特殊染(703) 服務名稱/代號 價格 2500 價格 互助1格給1點(60元)-1 互助1格給1點(60元)-1 互助1格給1點(60元…" at bounding box center [397, 266] width 535 height 104
click at [146, 310] on icon at bounding box center [143, 311] width 27 height 13
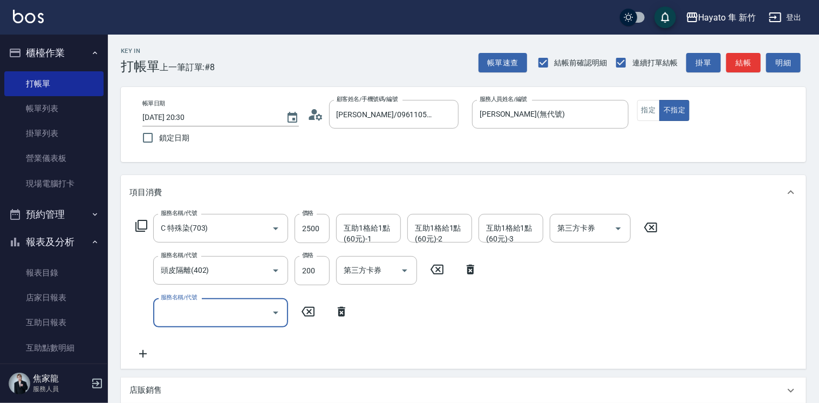
click at [269, 316] on icon "Open" at bounding box center [275, 312] width 13 height 13
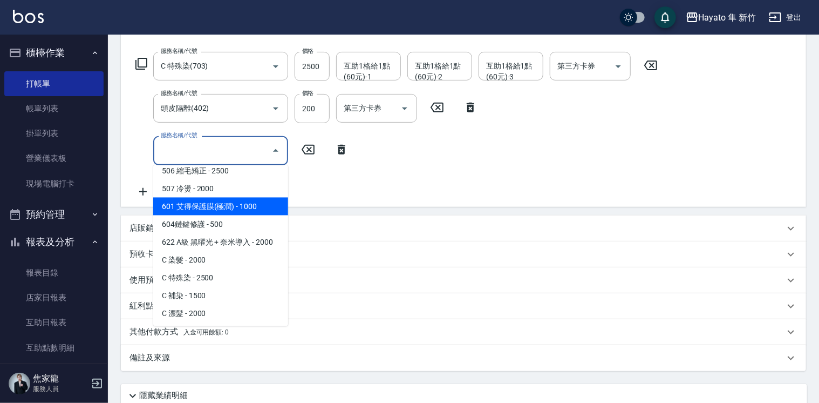
click at [234, 202] on span "601 艾得保護膜(極潤) - 1000" at bounding box center [220, 207] width 135 height 18
type input "601 艾得保護膜(極潤)(601)"
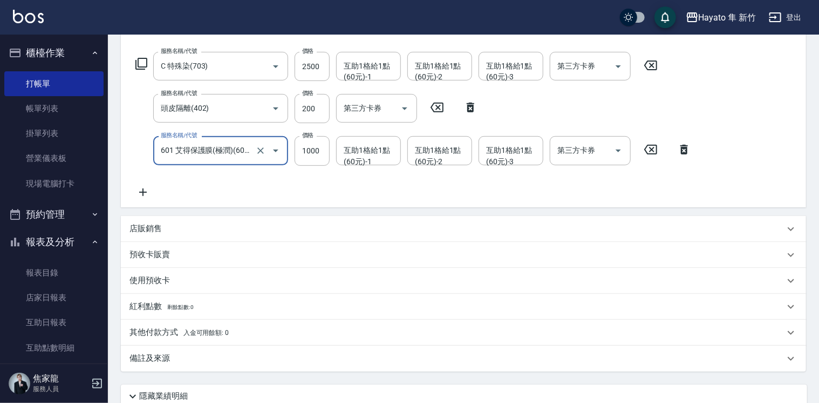
click at [348, 174] on div "服務名稱/代號 C 特殊染(703) 服務名稱/代號 價格 2500 價格 互助1格給1點(60元)-1 互助1格給1點(60元)-1 互助1格給1點(60元…" at bounding box center [414, 125] width 568 height 146
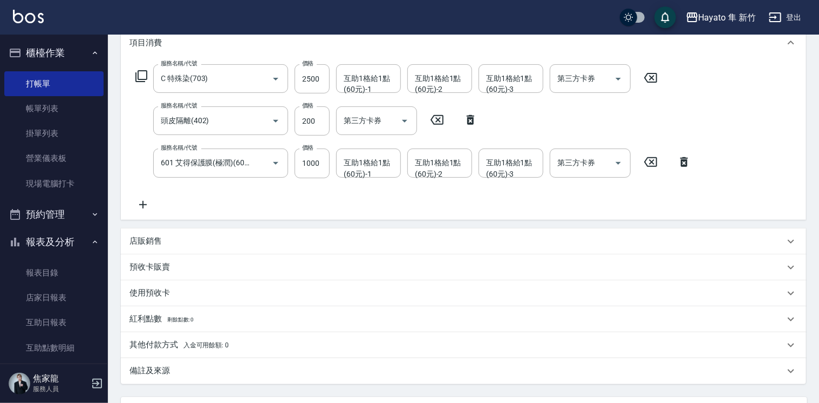
scroll to position [142, 0]
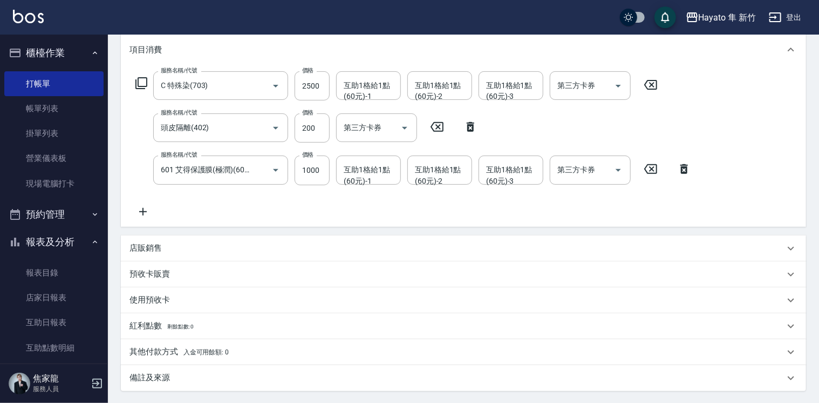
click at [141, 248] on p "店販銷售" at bounding box center [146, 247] width 32 height 11
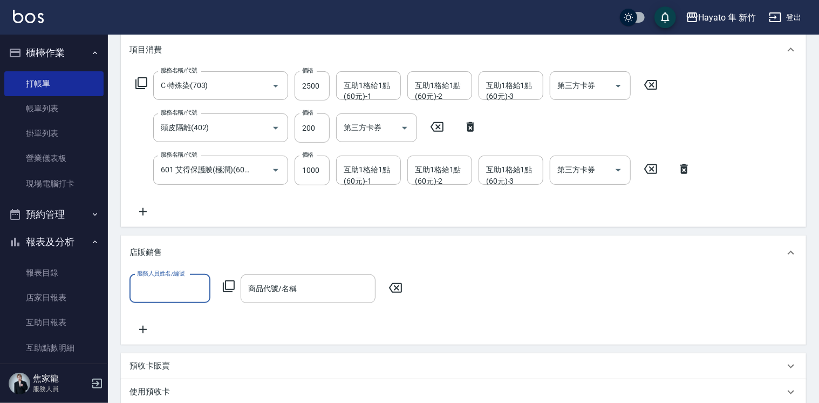
scroll to position [0, 0]
click at [188, 283] on input "服務人員姓名/編號" at bounding box center [169, 288] width 71 height 19
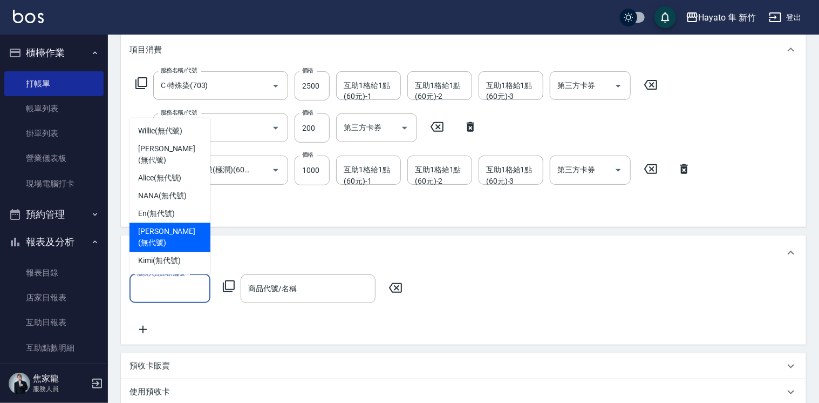
click at [186, 243] on div "Tina (無代號)" at bounding box center [170, 237] width 81 height 29
type input "Tina(無代號)"
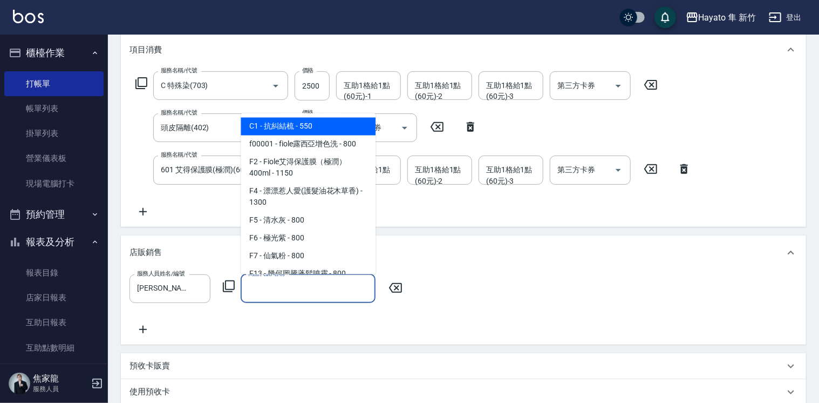
click at [278, 287] on input "商品代號/名稱" at bounding box center [308, 288] width 125 height 19
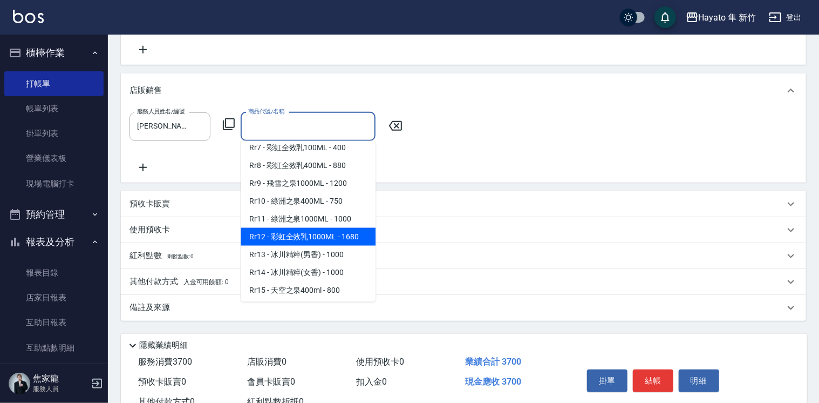
scroll to position [698, 0]
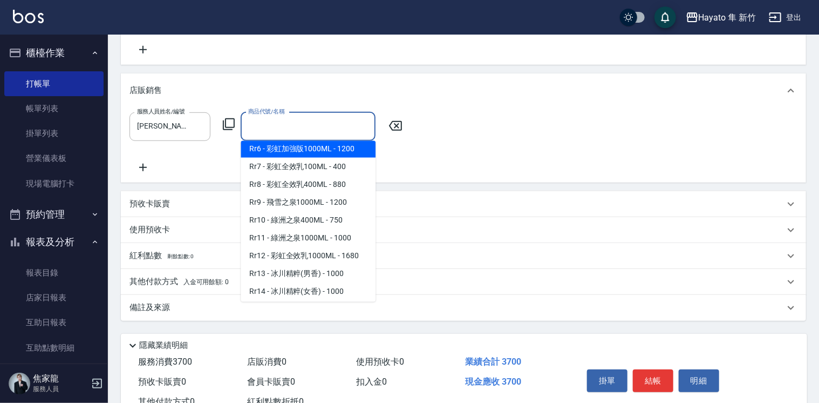
click at [320, 158] on span "Rr6 - 彩虹加強版1000ML - 1200" at bounding box center [308, 149] width 135 height 18
type input "彩虹加強版1000ML"
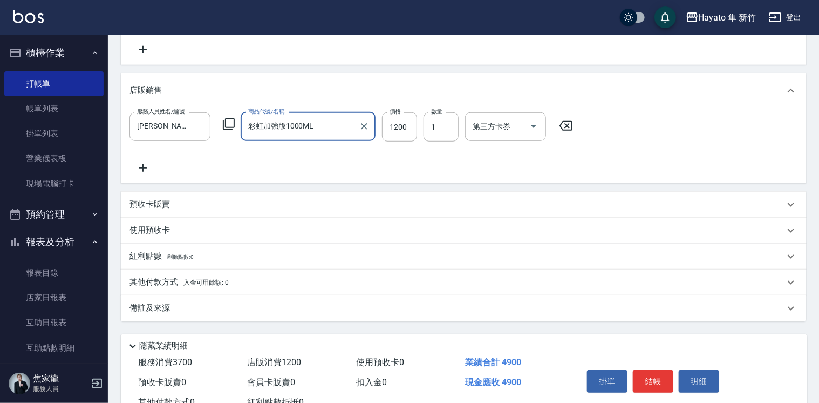
click at [359, 166] on div "服務人員姓名/編號 Tina(無代號) 服務人員姓名/編號 商品代號/名稱 彩虹加強版1000ML 商品代號/名稱 價格 1200 價格 數量 1 數量 第三…" at bounding box center [464, 143] width 668 height 62
click at [152, 289] on div "其他付款方式 入金可用餘額: 0" at bounding box center [463, 282] width 685 height 26
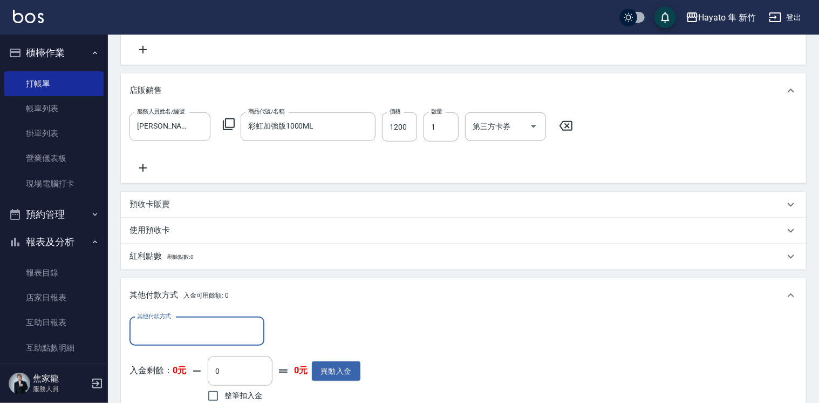
scroll to position [0, 0]
click at [160, 329] on input "其他付款方式" at bounding box center [196, 331] width 125 height 19
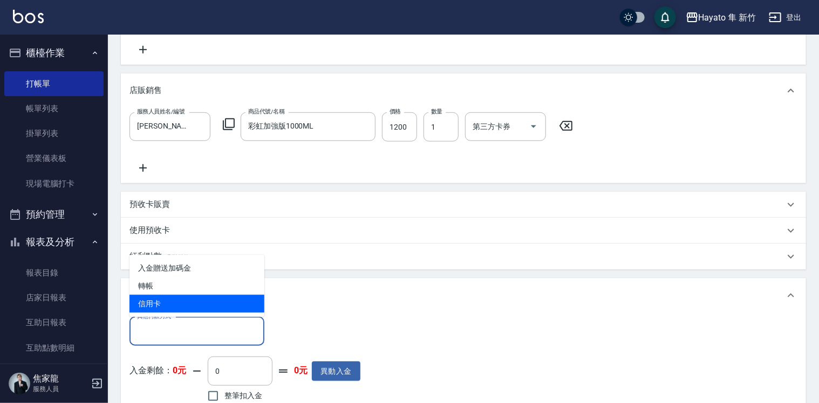
click at [168, 299] on span "信用卡" at bounding box center [197, 304] width 135 height 18
type input "信用卡"
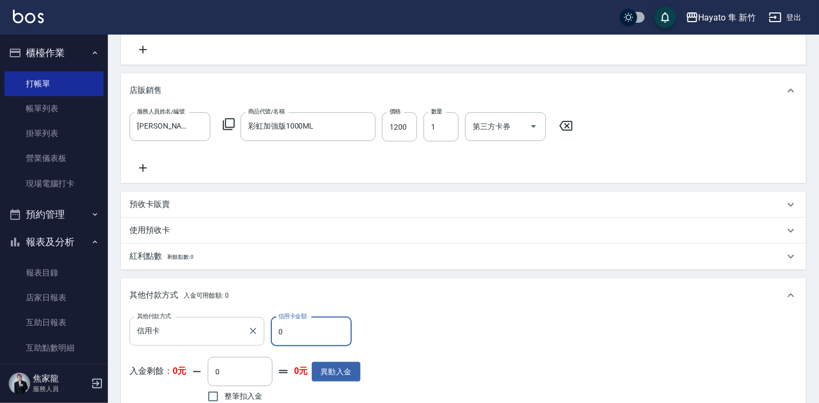
drag, startPoint x: 289, startPoint y: 332, endPoint x: 260, endPoint y: 334, distance: 29.2
click at [260, 334] on div "其他付款方式 信用卡 其他付款方式 信用卡金額 0 信用卡金額" at bounding box center [245, 331] width 231 height 29
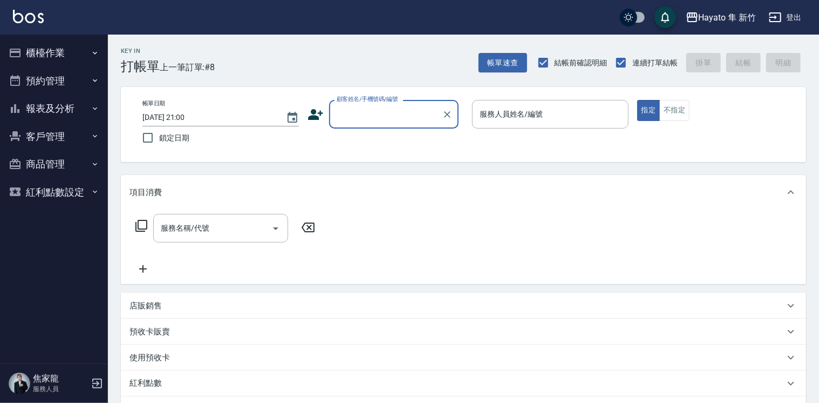
click at [66, 52] on button "櫃檯作業" at bounding box center [53, 53] width 99 height 28
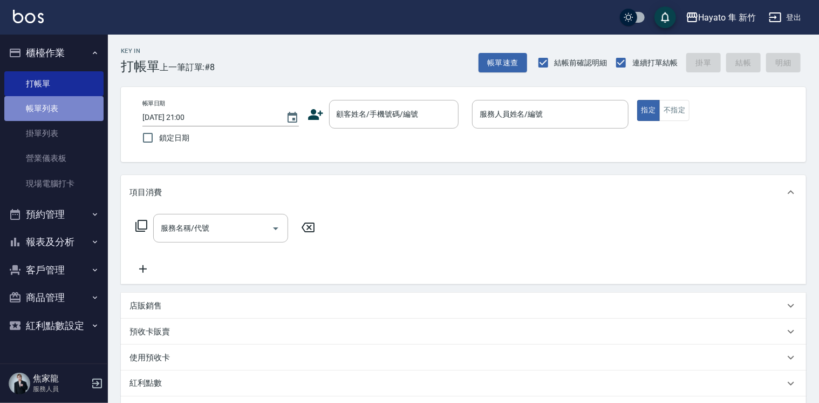
click at [46, 107] on link "帳單列表" at bounding box center [53, 108] width 99 height 25
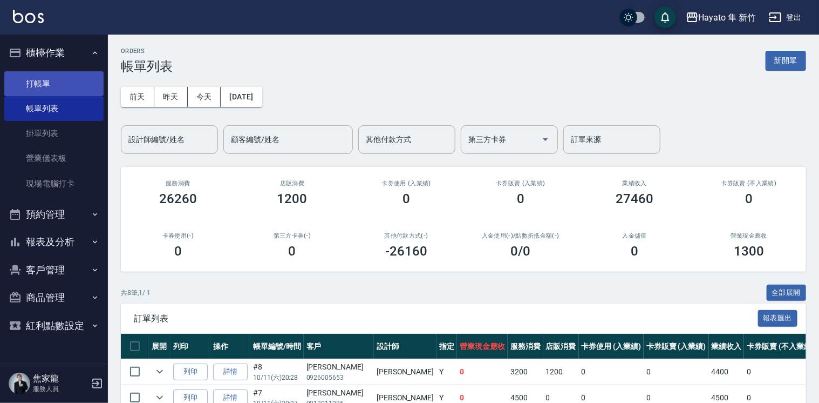
click at [80, 85] on link "打帳單" at bounding box center [53, 83] width 99 height 25
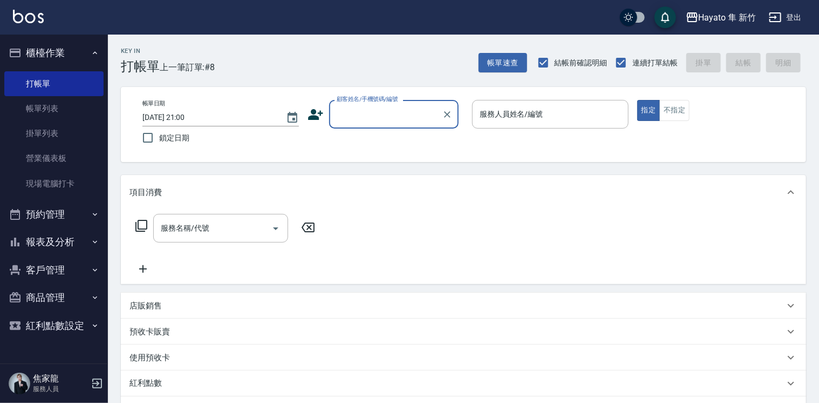
click at [382, 111] on input "顧客姓名/手機號碼/編號" at bounding box center [386, 114] width 104 height 19
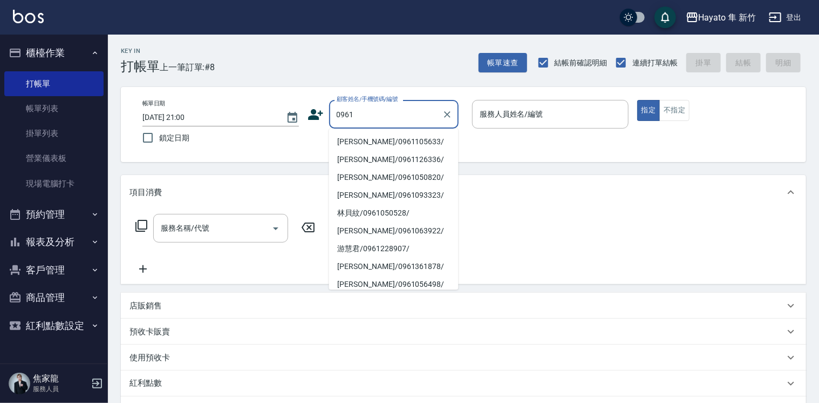
click at [355, 146] on li "[PERSON_NAME]/0961105633/" at bounding box center [394, 142] width 130 height 18
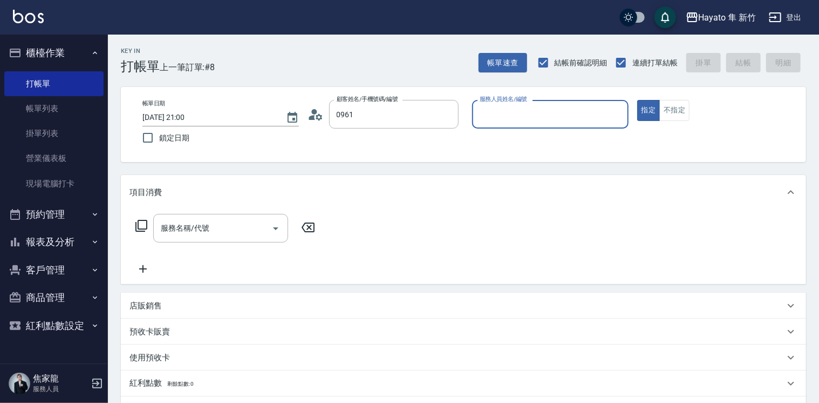
type input "[PERSON_NAME]/0961105633/"
type input "[PERSON_NAME](無代號)"
click at [685, 110] on button "不指定" at bounding box center [674, 110] width 30 height 21
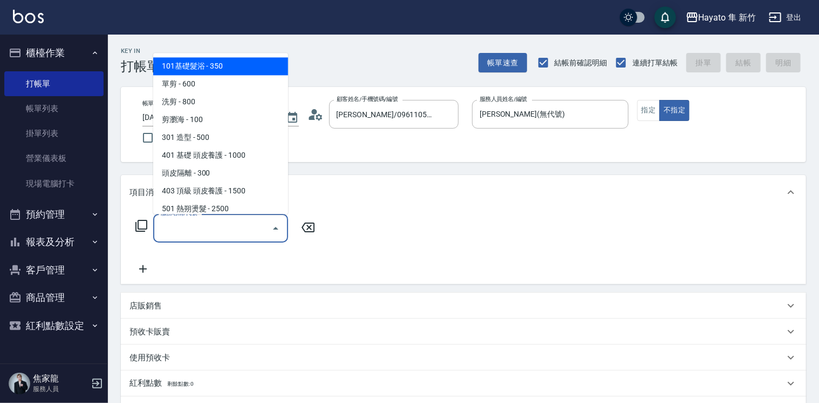
click at [208, 234] on input "服務名稱/代號" at bounding box center [212, 228] width 109 height 19
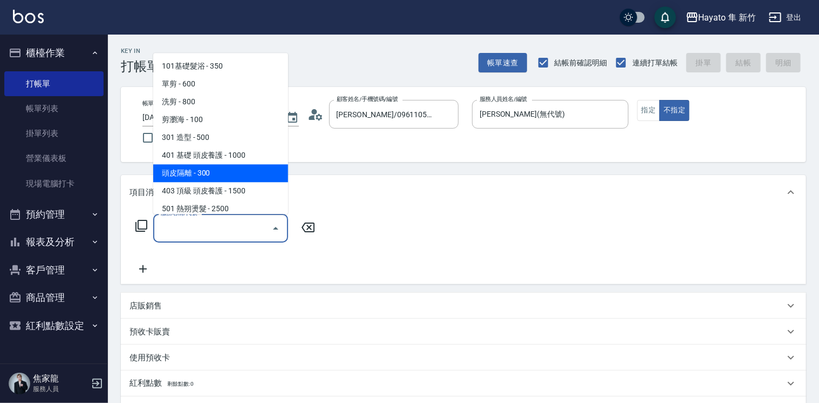
click at [214, 181] on span "頭皮隔離 - 300" at bounding box center [220, 173] width 135 height 18
type input "頭皮隔離(402)"
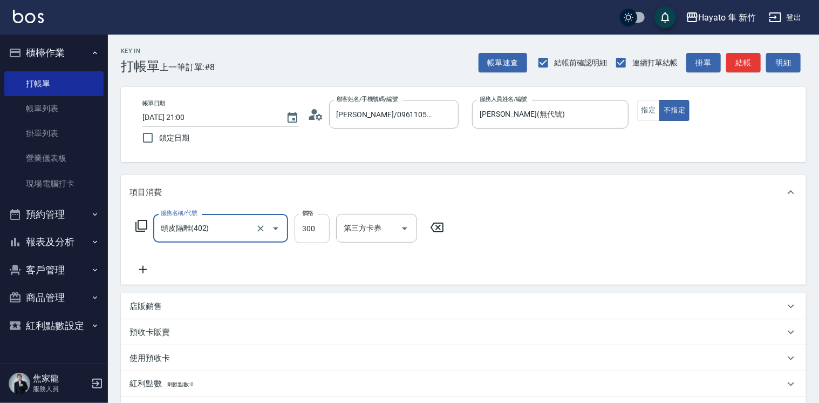
click at [312, 236] on input "300" at bounding box center [312, 228] width 35 height 29
type input "200"
click at [139, 271] on icon at bounding box center [143, 269] width 27 height 13
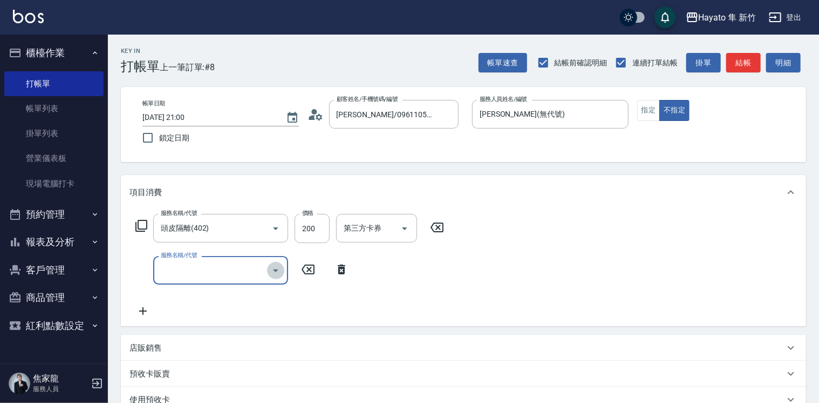
click at [270, 273] on icon "Open" at bounding box center [275, 270] width 13 height 13
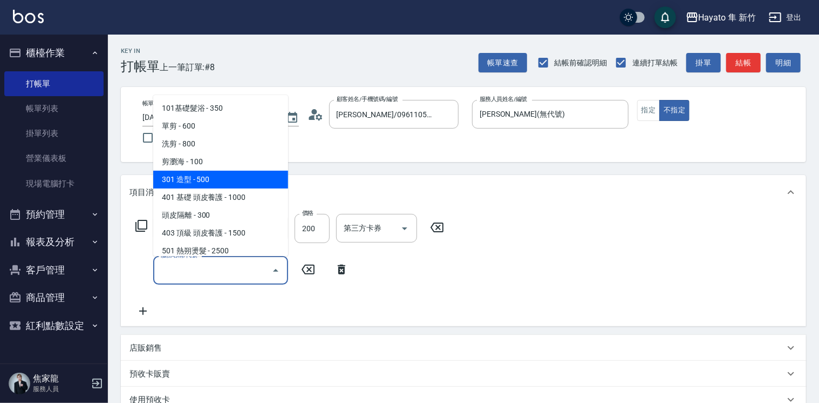
scroll to position [186, 0]
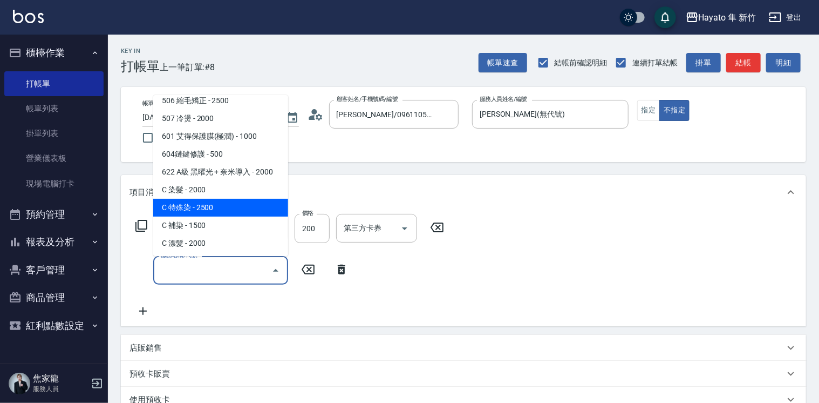
click at [231, 206] on span "C 特殊染 - 2500" at bounding box center [220, 208] width 135 height 18
type input "C 特殊染(703)"
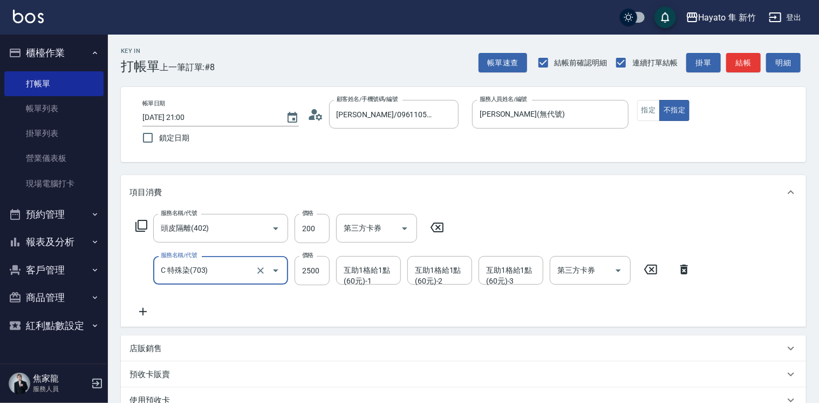
click at [142, 312] on icon at bounding box center [143, 312] width 8 height 8
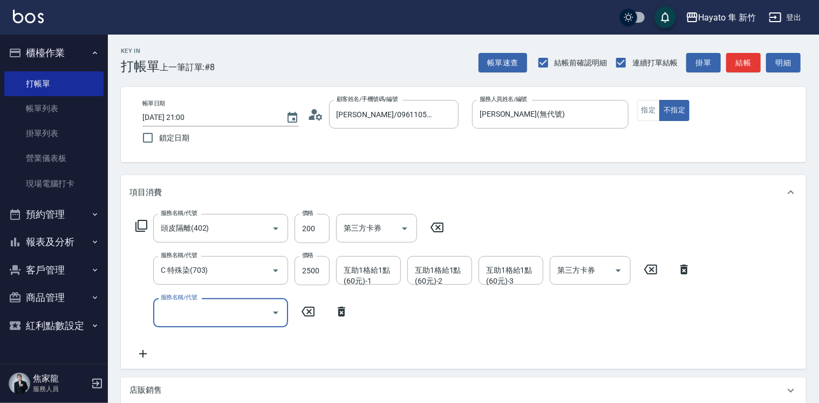
click at [268, 311] on button "Open" at bounding box center [275, 312] width 17 height 17
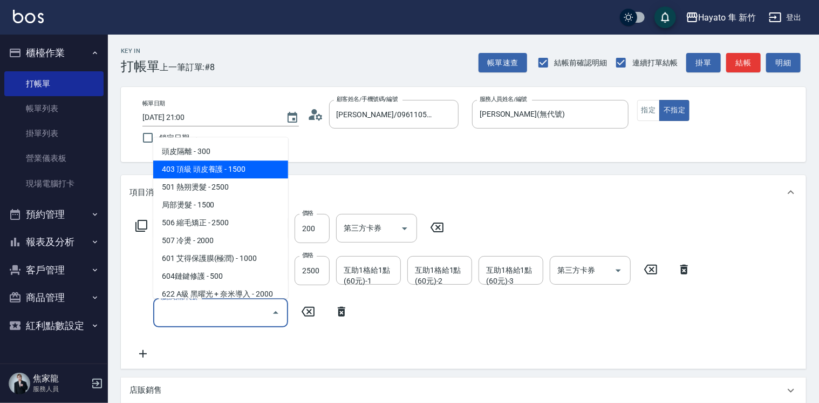
scroll to position [108, 0]
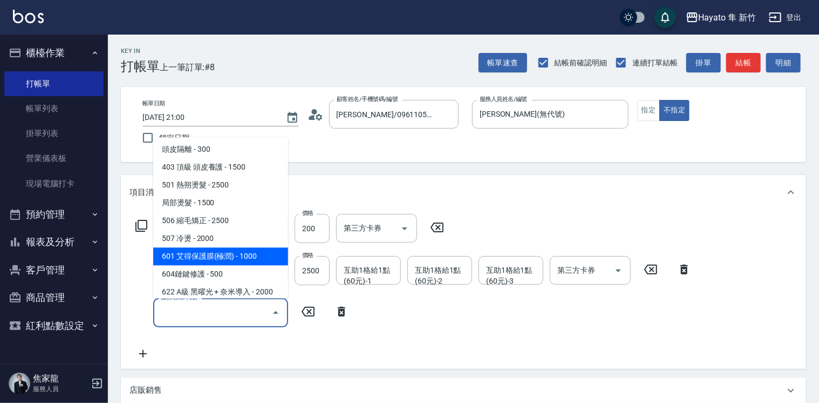
click at [268, 256] on span "601 艾得保護膜(極潤) - 1000" at bounding box center [220, 256] width 135 height 18
type input "601 艾得保護膜(極潤)(601)"
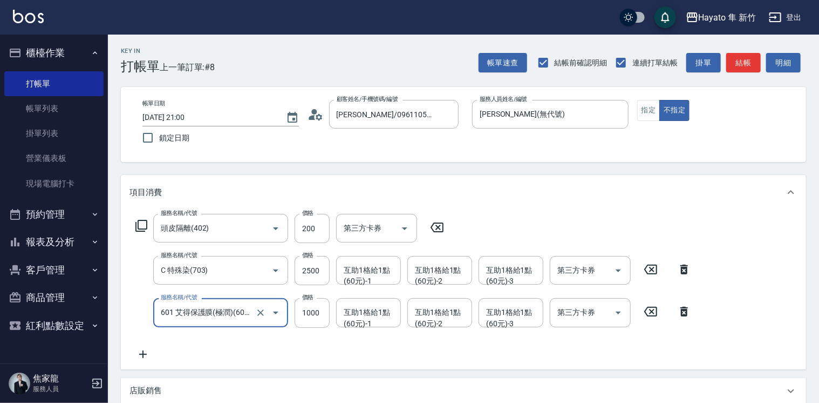
click at [265, 350] on div "服務名稱/代號 頭皮隔離(402) 服務名稱/代號 價格 200 價格 第三方卡券 第三方卡券 服務名稱/代號 C 特殊染(703) 服務名稱/代號 價格 2…" at bounding box center [414, 287] width 568 height 146
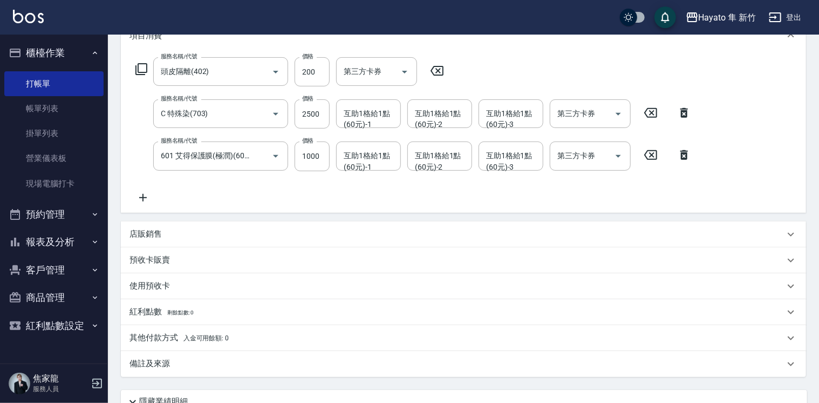
scroll to position [162, 0]
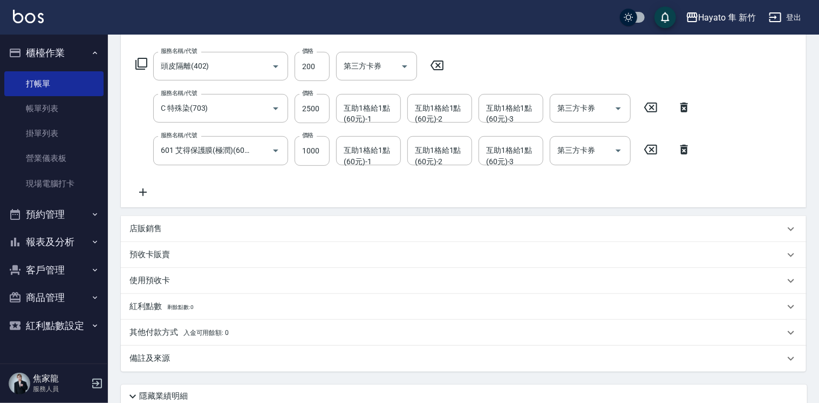
click at [180, 233] on div "店販銷售" at bounding box center [457, 228] width 655 height 11
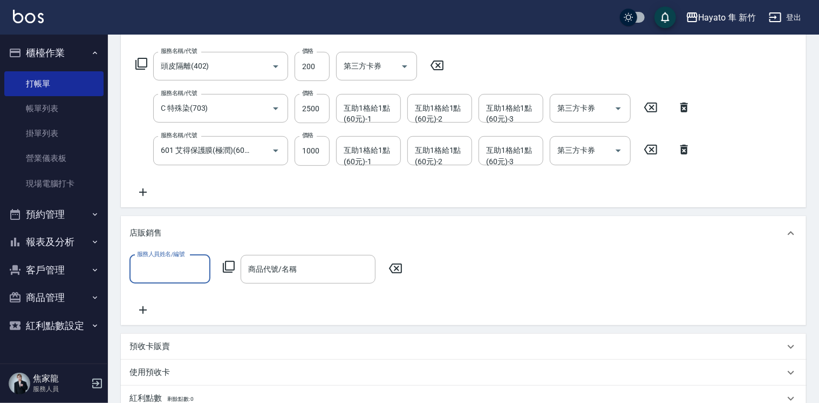
scroll to position [0, 0]
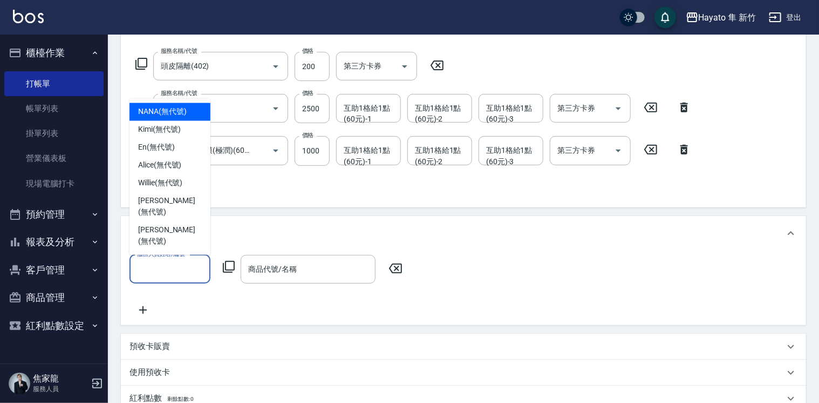
click at [177, 270] on input "服務人員姓名/編號" at bounding box center [169, 269] width 71 height 19
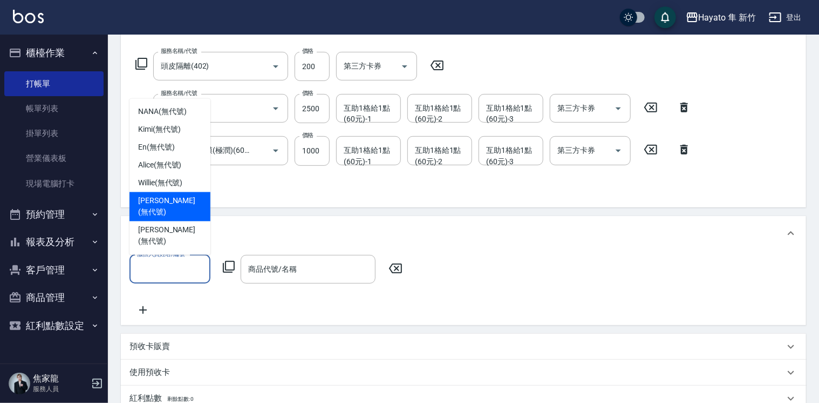
click at [167, 218] on span "Tina (無代號)" at bounding box center [170, 206] width 64 height 23
type input "Tina(無代號)"
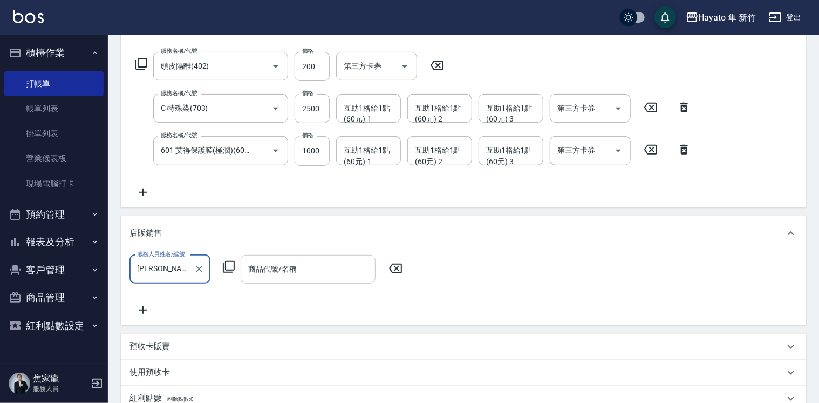
click at [286, 269] on input "商品代號/名稱" at bounding box center [308, 269] width 125 height 19
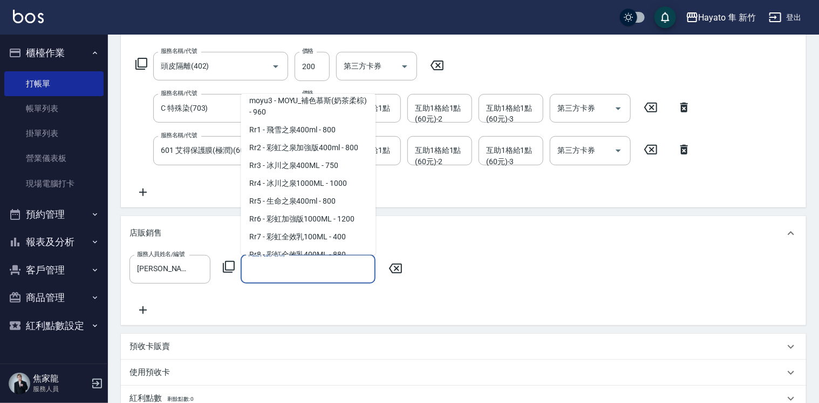
scroll to position [648, 0]
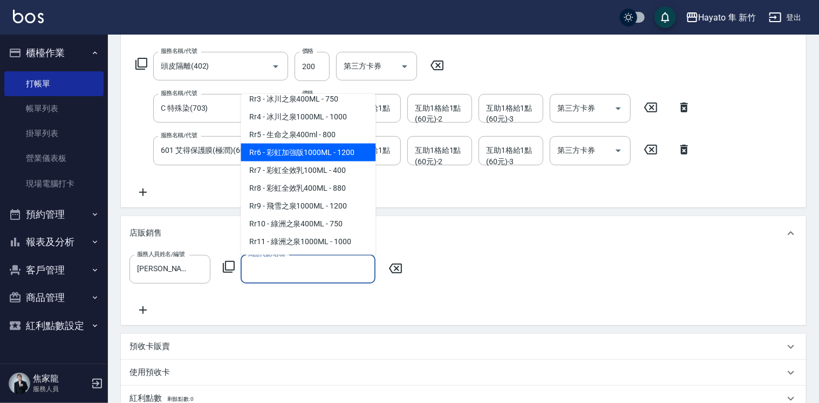
click at [336, 161] on span "Rr6 - 彩虹加強版1000ML - 1200" at bounding box center [308, 152] width 135 height 18
type input "彩虹加強版1000ML"
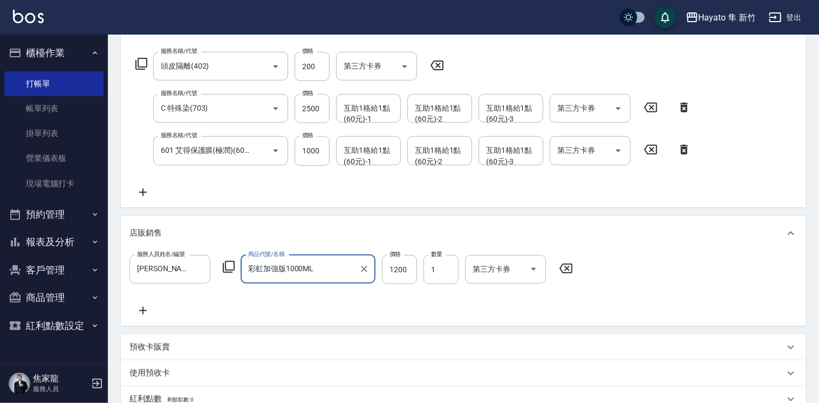
click at [345, 314] on div "服務人員姓名/編號 Tina(無代號) 服務人員姓名/編號 商品代號/名稱 彩虹加強版1000ML 商品代號/名稱 價格 1200 價格 數量 1 數量 第三…" at bounding box center [464, 286] width 668 height 62
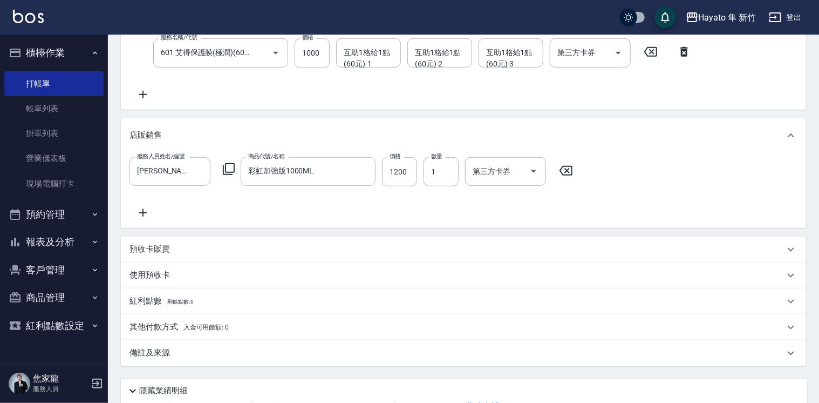
scroll to position [324, 0]
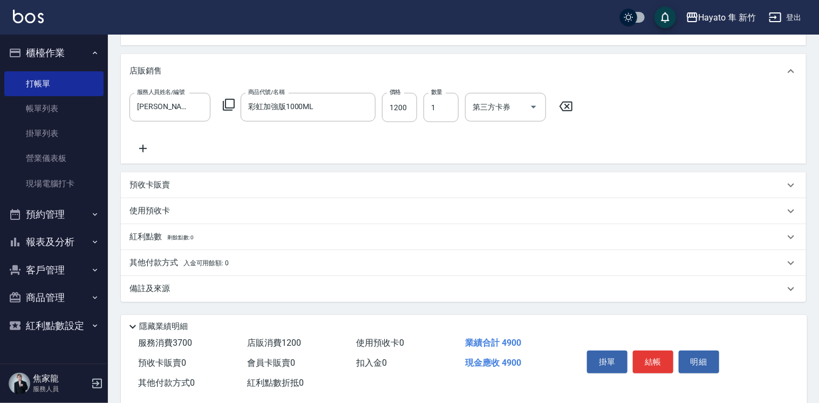
click at [162, 268] on p "其他付款方式 入金可用餘額: 0" at bounding box center [179, 263] width 99 height 12
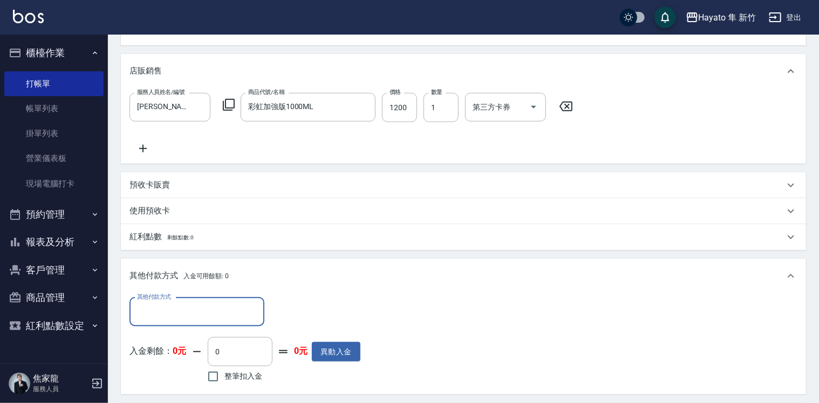
scroll to position [0, 0]
click at [193, 316] on input "其他付款方式" at bounding box center [196, 311] width 125 height 19
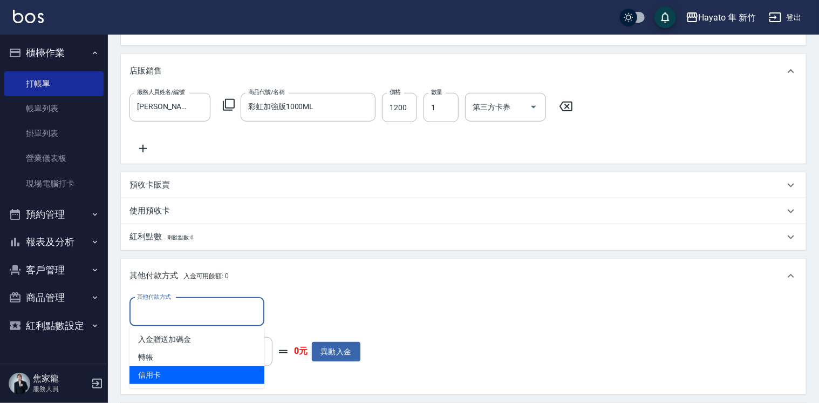
click at [168, 375] on span "信用卡" at bounding box center [197, 375] width 135 height 18
type input "信用卡"
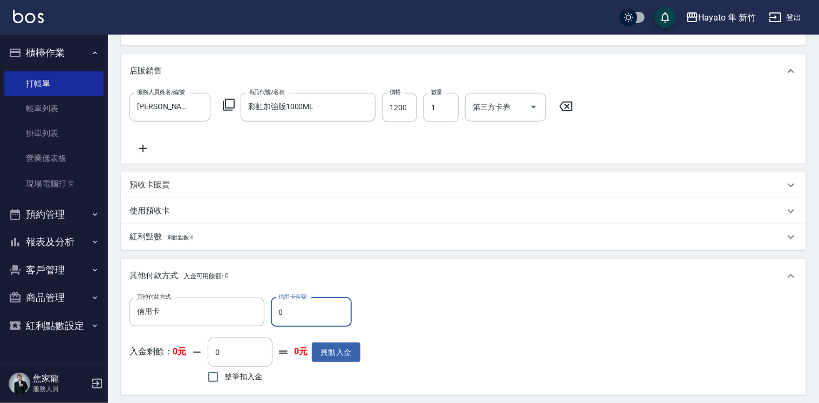
drag, startPoint x: 289, startPoint y: 315, endPoint x: 277, endPoint y: 314, distance: 12.5
click at [277, 314] on input "0" at bounding box center [311, 311] width 81 height 29
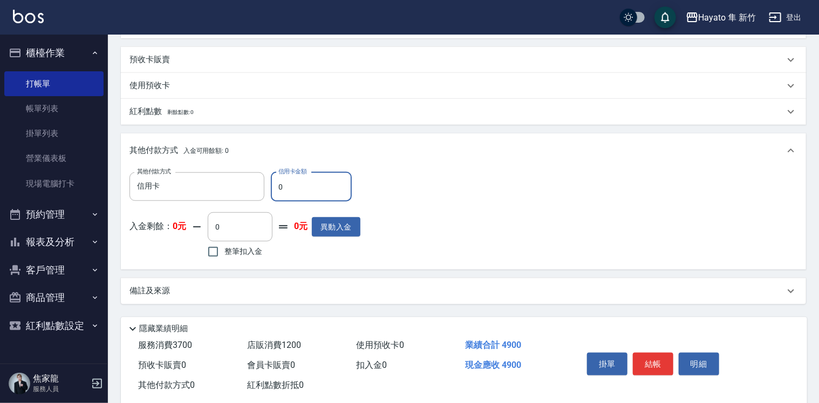
scroll to position [471, 0]
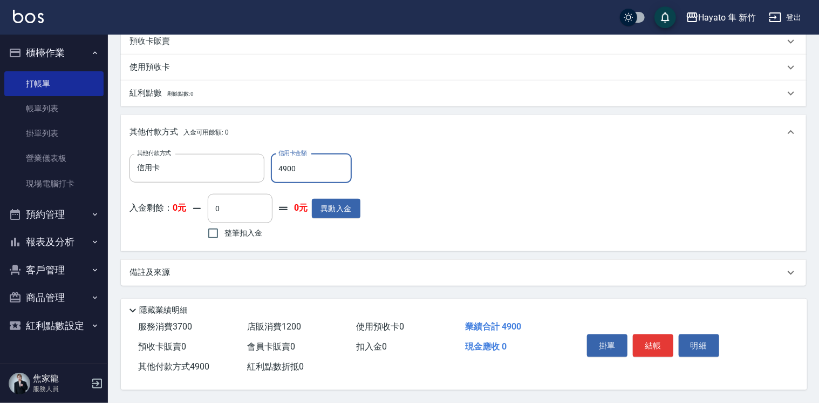
type input "4900"
click at [224, 267] on div "備註及來源" at bounding box center [457, 272] width 655 height 11
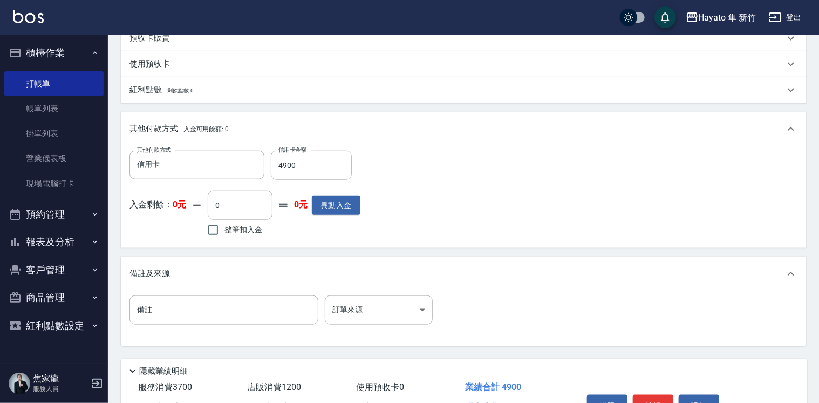
click at [360, 325] on div "備註 備註 訂單來源 ​ 訂單來源" at bounding box center [464, 316] width 668 height 42
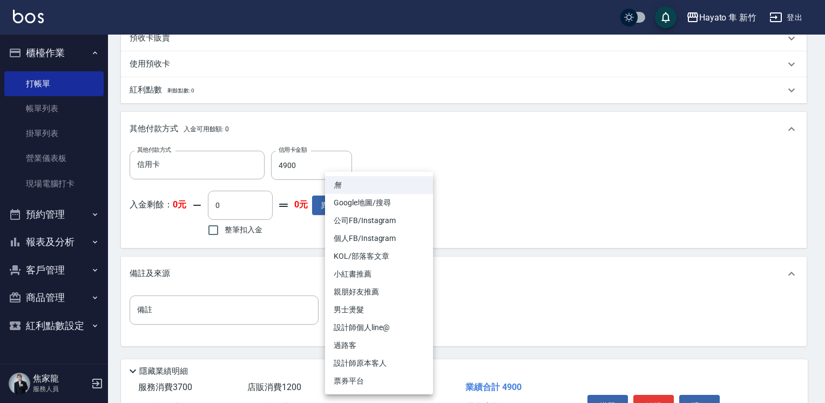
click at [353, 236] on li "個人FB/Instagram" at bounding box center [379, 238] width 108 height 18
type input "個人FB/Instagram"
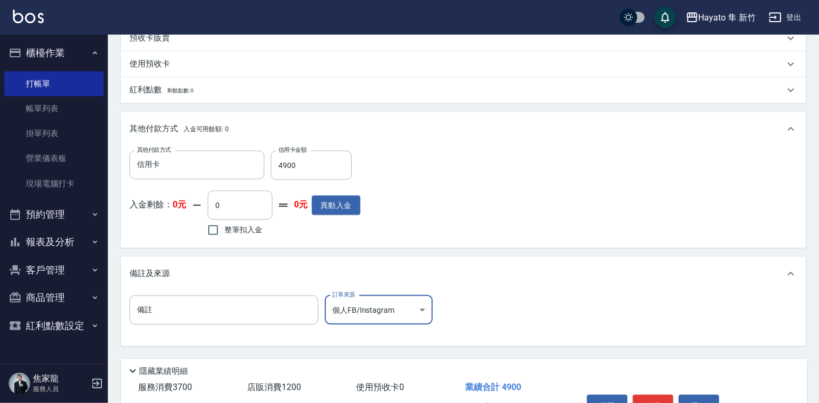
click at [548, 321] on div "備註 備註 訂單來源 個人FB/Instagram 個人FB/Instagram 訂單來源" at bounding box center [464, 316] width 668 height 42
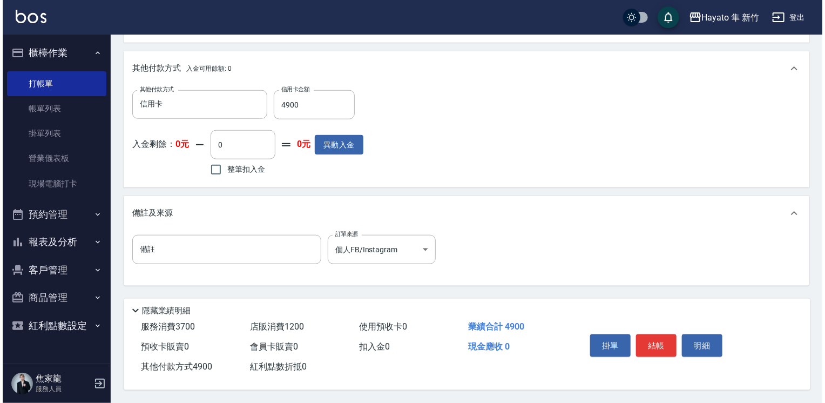
scroll to position [534, 0]
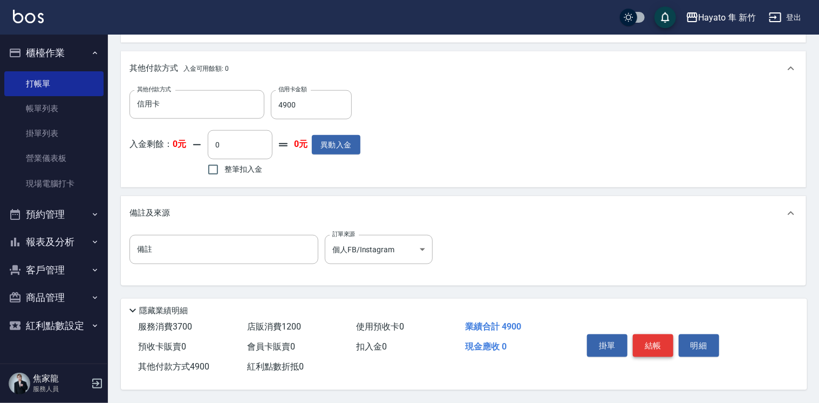
click at [663, 341] on button "結帳" at bounding box center [653, 345] width 40 height 23
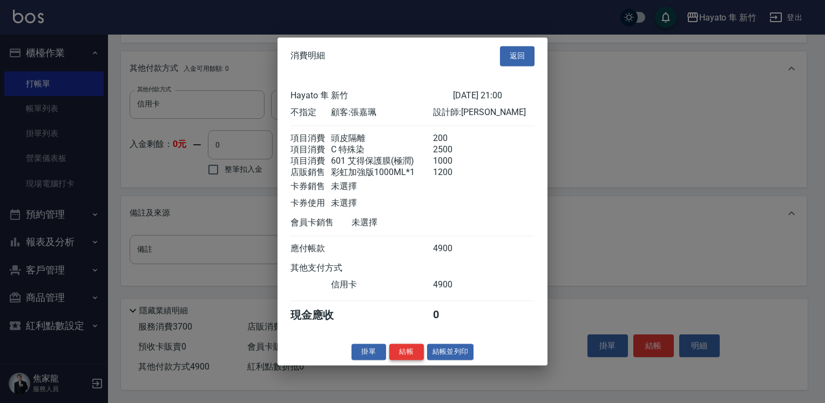
click at [405, 360] on button "結帳" at bounding box center [406, 351] width 35 height 17
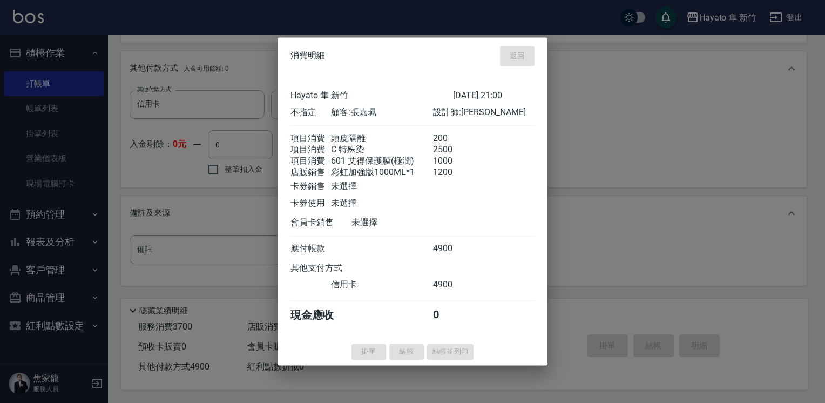
type input "2025/10/11 21:01"
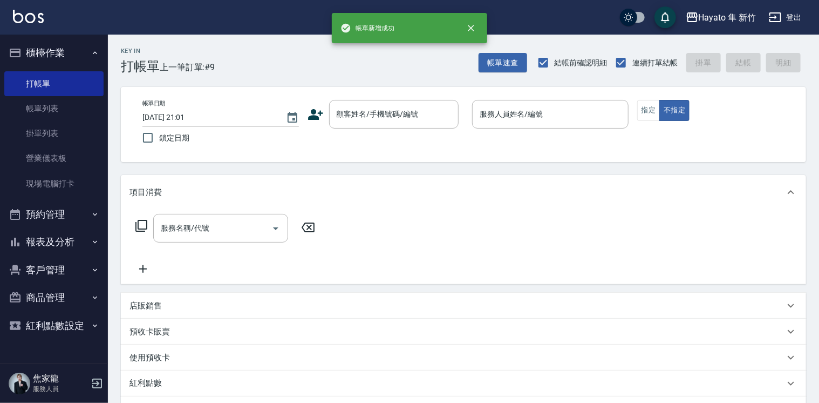
scroll to position [0, 0]
click at [312, 118] on icon at bounding box center [315, 114] width 15 height 11
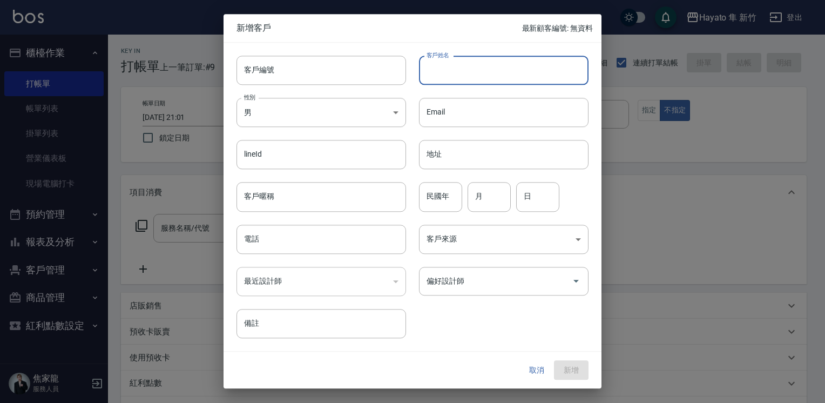
click at [466, 66] on input "客戶姓名" at bounding box center [503, 70] width 169 height 29
type input "羅珮心"
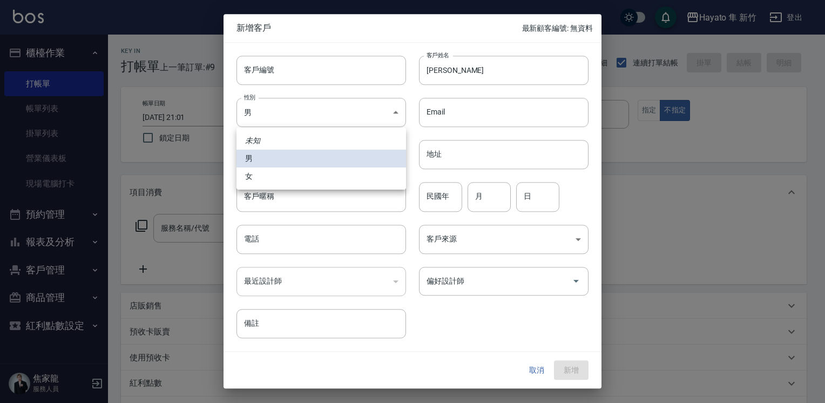
drag, startPoint x: 307, startPoint y: 106, endPoint x: 299, endPoint y: 111, distance: 9.3
click at [302, 107] on body "Hayato 隼 新竹 登出 櫃檯作業 打帳單 帳單列表 掛單列表 營業儀表板 現場電腦打卡 預約管理 預約管理 報表及分析 報表目錄 店家日報表 互助日報表…" at bounding box center [412, 282] width 825 height 565
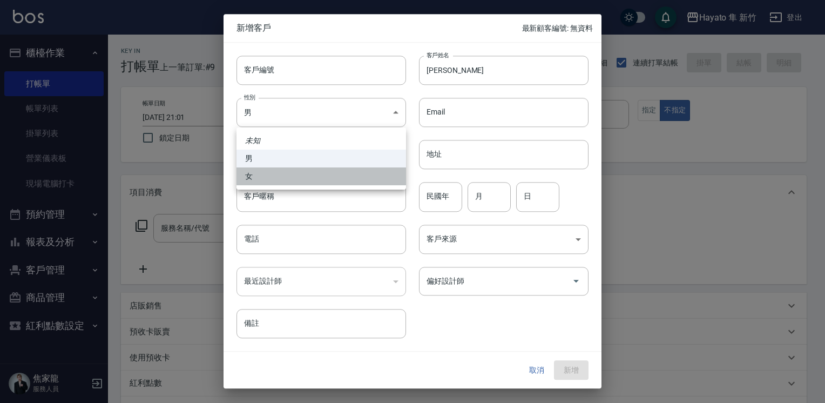
click at [272, 177] on li "女" at bounding box center [320, 176] width 169 height 18
type input "[DEMOGRAPHIC_DATA]"
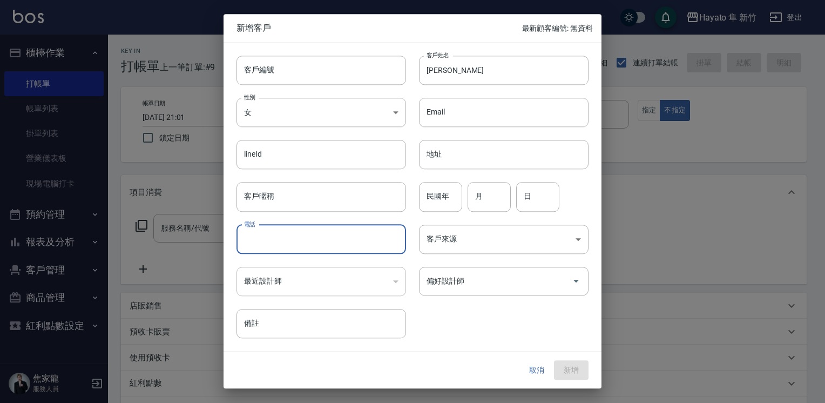
click at [263, 246] on input "電話" at bounding box center [320, 238] width 169 height 29
type input "0917529263"
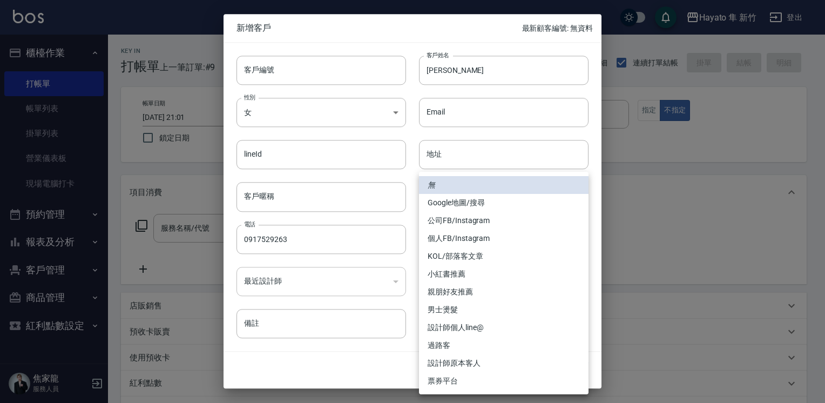
click at [439, 239] on body "Hayato 隼 新竹 登出 櫃檯作業 打帳單 帳單列表 掛單列表 營業儀表板 現場電腦打卡 預約管理 預約管理 報表及分析 報表目錄 店家日報表 互助日報表…" at bounding box center [412, 282] width 825 height 565
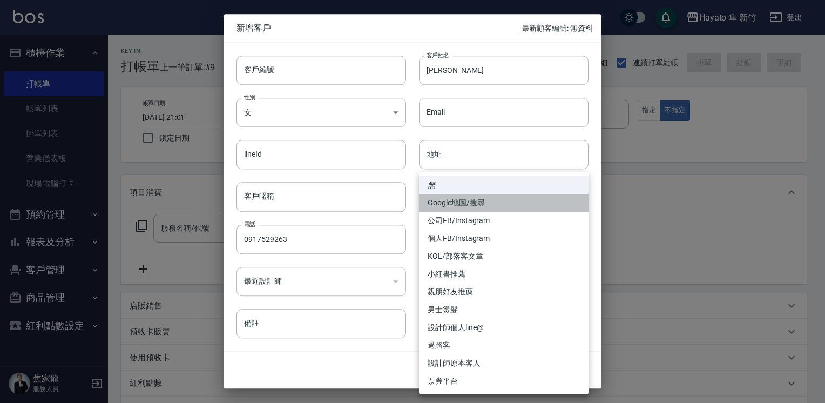
click at [446, 203] on li "Google地圖/搜尋" at bounding box center [503, 203] width 169 height 18
type input "Google地圖/搜尋"
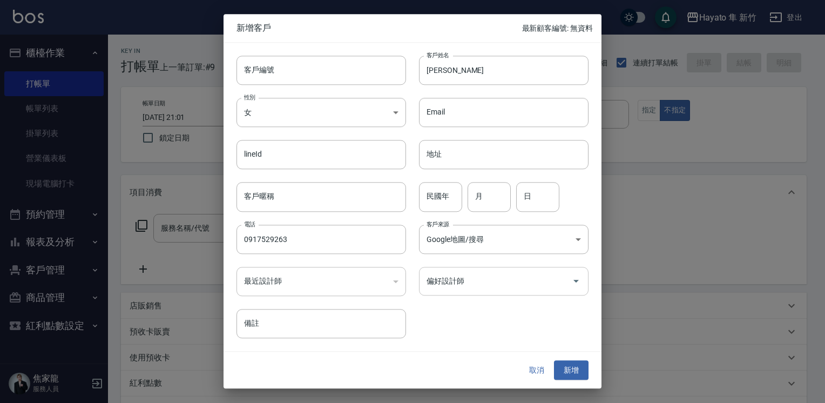
click at [447, 288] on input "偏好設計師" at bounding box center [496, 280] width 144 height 19
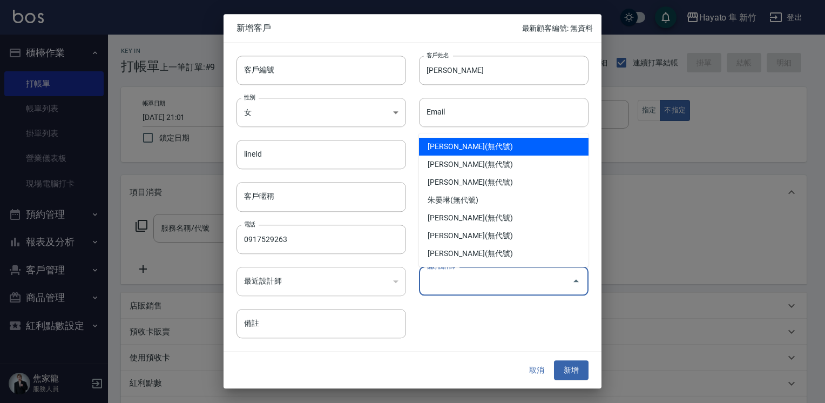
click at [558, 288] on input "偏好設計師" at bounding box center [496, 280] width 144 height 19
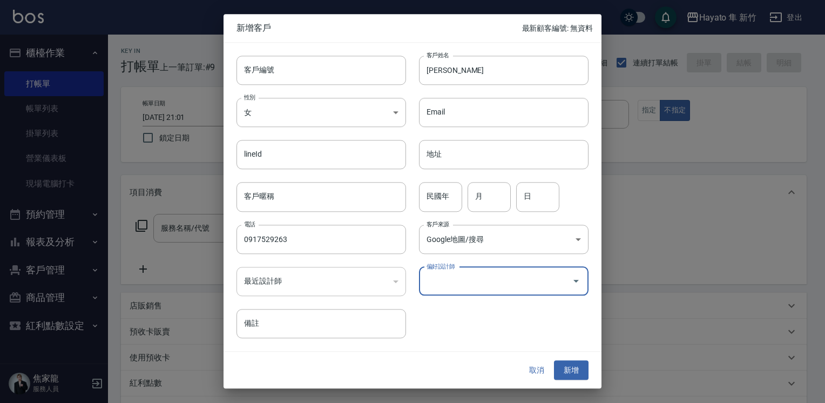
click at [554, 278] on input "偏好設計師" at bounding box center [496, 280] width 144 height 19
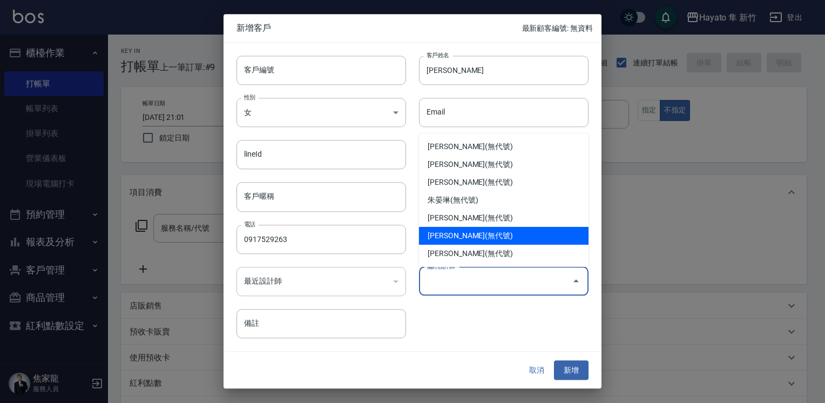
click at [484, 236] on li "[PERSON_NAME](無代號)" at bounding box center [503, 236] width 169 height 18
type input "詹盈瑩"
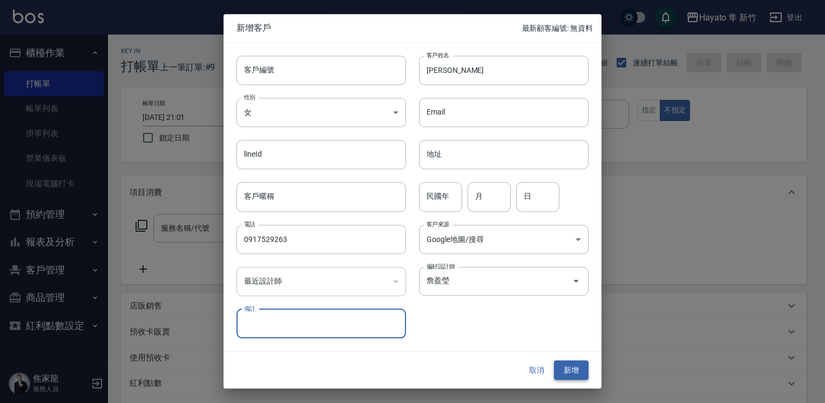
click at [559, 373] on button "新增" at bounding box center [571, 370] width 35 height 20
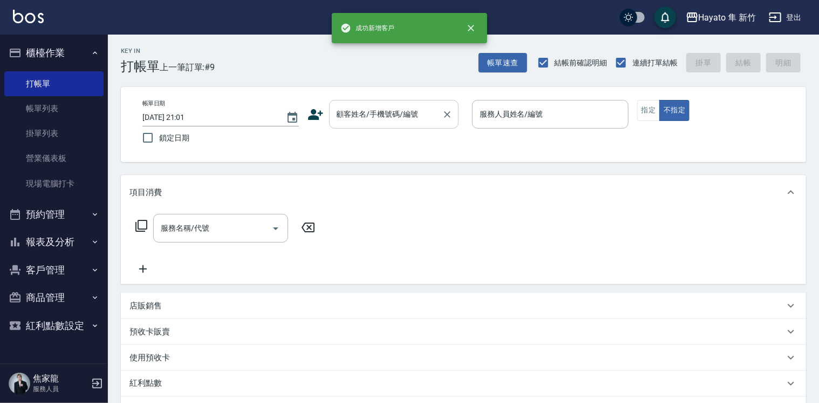
click at [373, 115] on input "顧客姓名/手機號碼/編號" at bounding box center [386, 114] width 104 height 19
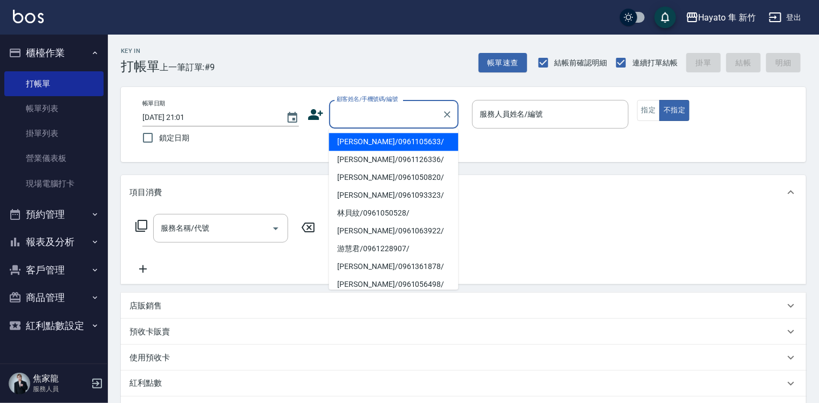
type input "2"
click at [376, 149] on li "羅珮心/0917529263/" at bounding box center [394, 142] width 130 height 18
type input "羅珮心/0917529263/"
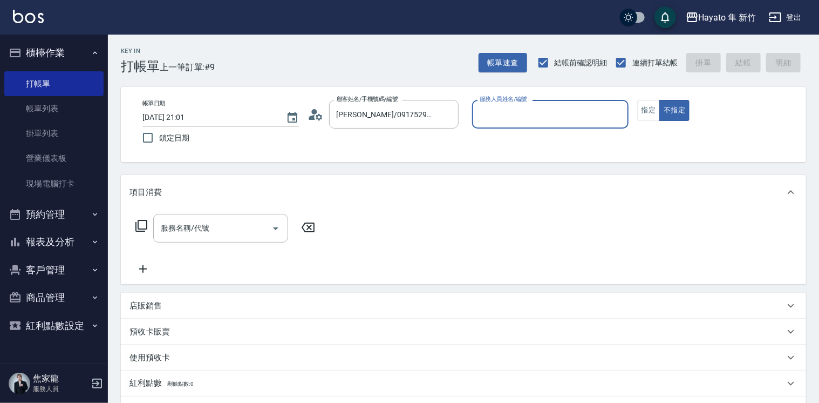
type input "Tina(無代號)"
click at [205, 239] on div "服務名稱/代號" at bounding box center [220, 228] width 135 height 29
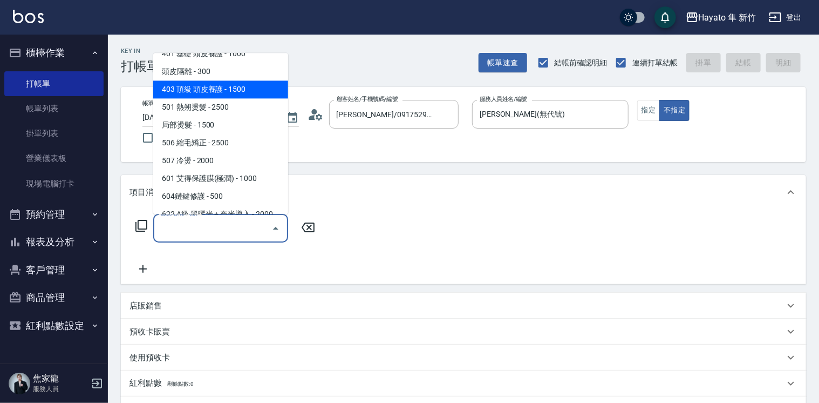
scroll to position [186, 0]
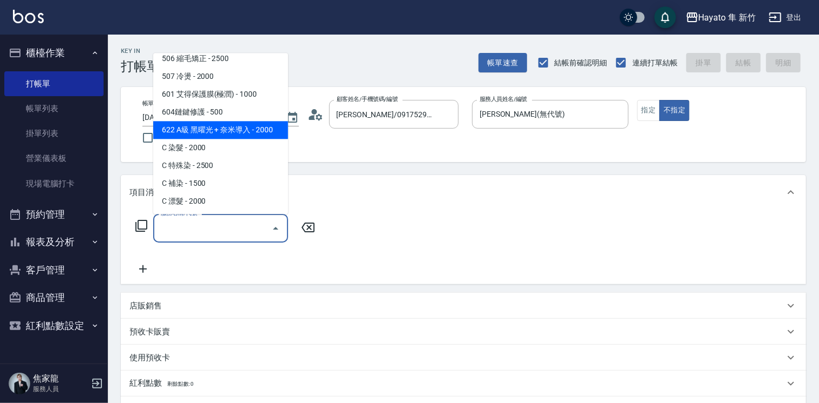
click at [204, 126] on span "622 A級 黑曜光 + 奈米導入 - 2000" at bounding box center [220, 130] width 135 height 18
type input "622 A級 黑曜光 + 奈米導入(622)"
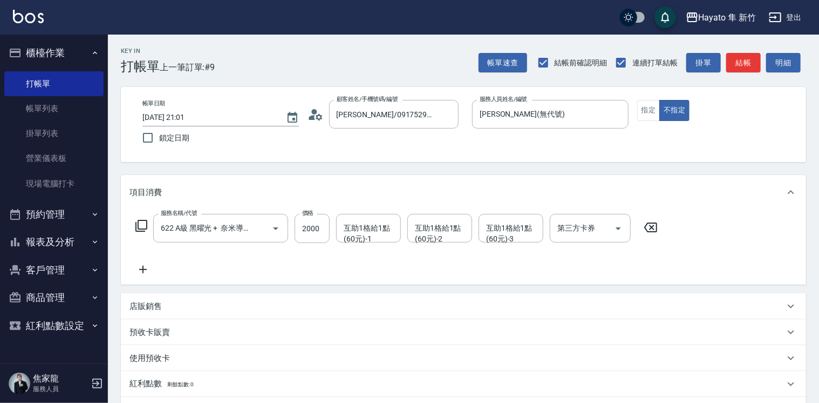
click at [146, 260] on div "服務名稱/代號 622 A級 黑曜光 + 奈米導入(622) 服務名稱/代號 價格 2000 價格 互助1格給1點(60元)-1 互助1格給1點(60元)-1…" at bounding box center [397, 245] width 535 height 62
click at [149, 269] on icon at bounding box center [143, 269] width 27 height 13
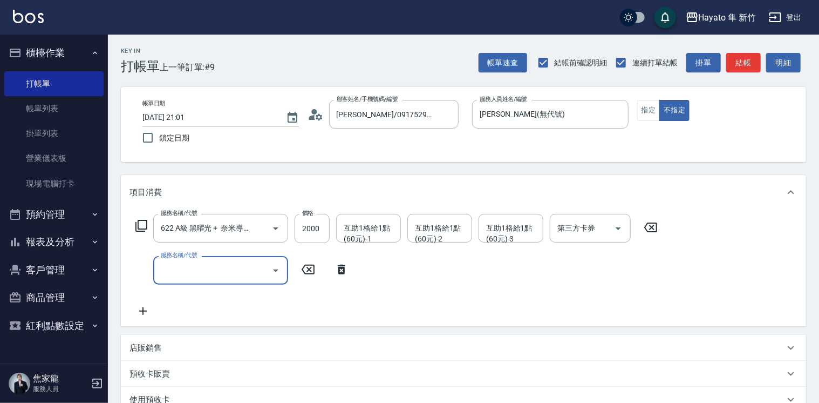
click at [267, 273] on div at bounding box center [275, 270] width 16 height 29
click at [273, 270] on icon "Open" at bounding box center [275, 270] width 13 height 13
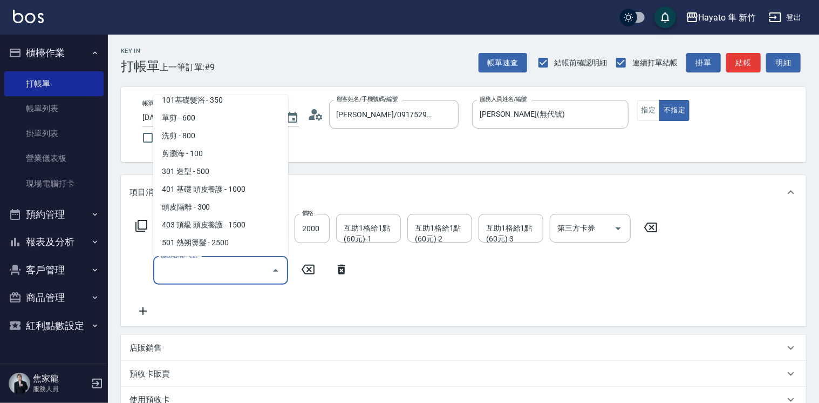
scroll to position [0, 0]
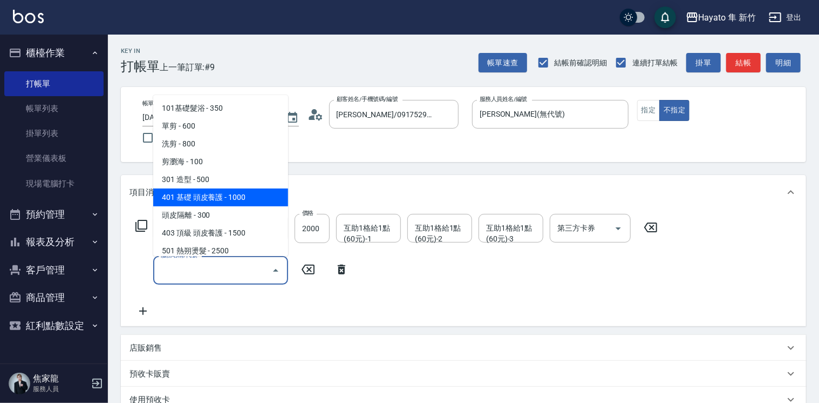
click at [241, 203] on span "401 基礎 頭皮養護 - 1000" at bounding box center [220, 197] width 135 height 18
type input "401 基礎 頭皮養護(401)"
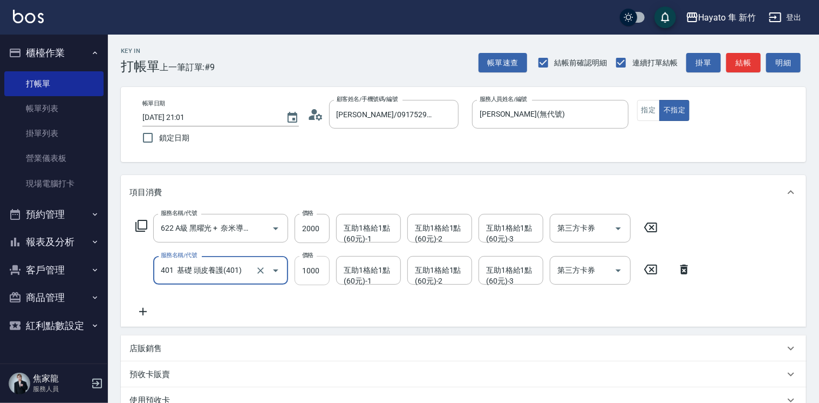
click at [301, 270] on input "1000" at bounding box center [312, 270] width 35 height 29
type input "500"
click at [305, 301] on div "服務名稱/代號 622 A級 黑曜光 + 奈米導入(622) 服務名稱/代號 價格 2000 價格 互助1格給1點(60元)-1 互助1格給1點(60元)-1…" at bounding box center [414, 266] width 568 height 104
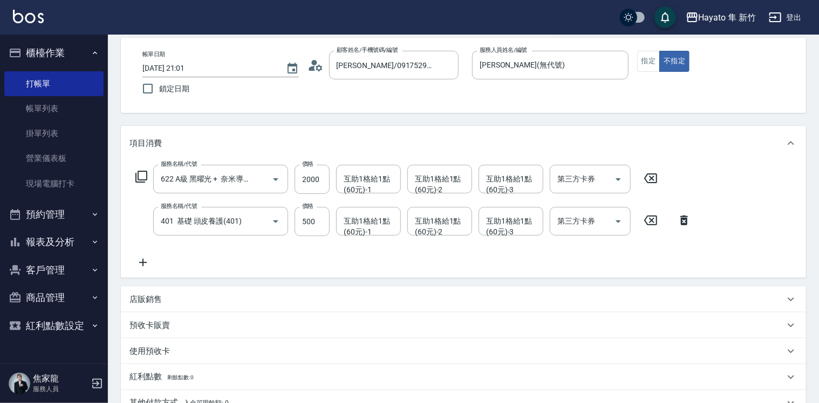
scroll to position [108, 0]
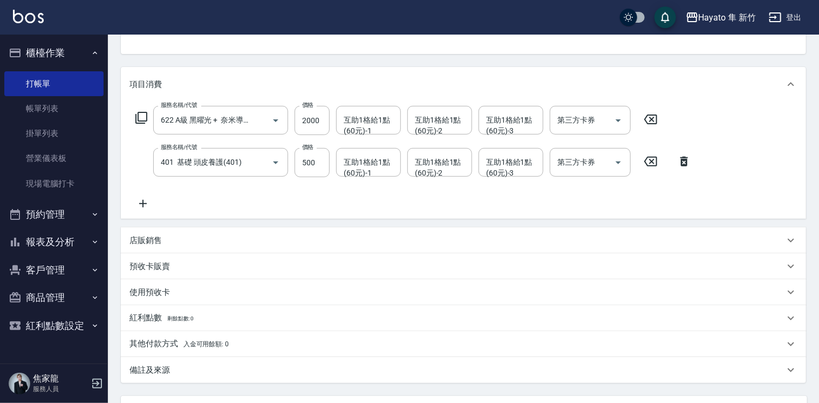
click at [200, 245] on div "店販銷售" at bounding box center [457, 240] width 655 height 11
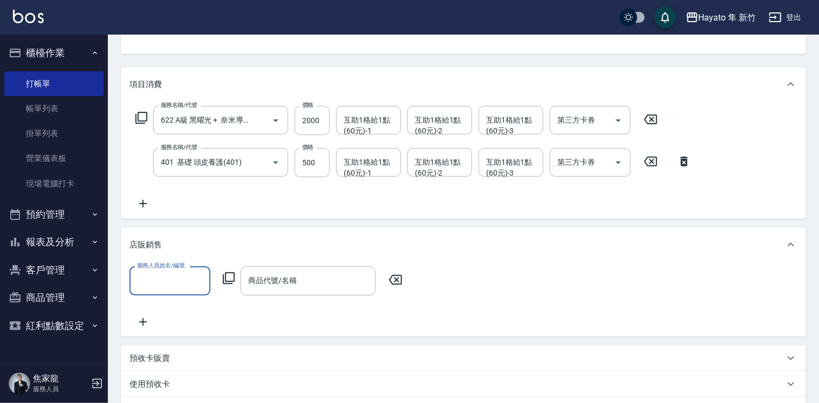
scroll to position [0, 0]
click at [157, 295] on div "服務人員姓名/編號" at bounding box center [170, 280] width 81 height 29
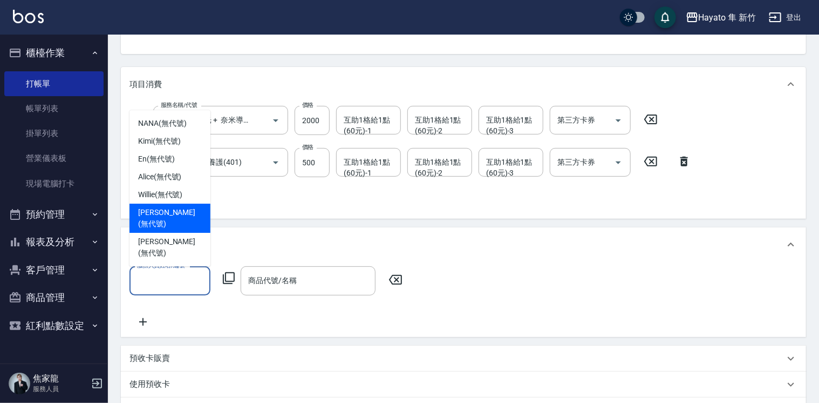
click at [155, 229] on span "Tina (無代號)" at bounding box center [170, 218] width 64 height 23
type input "Tina(無代號)"
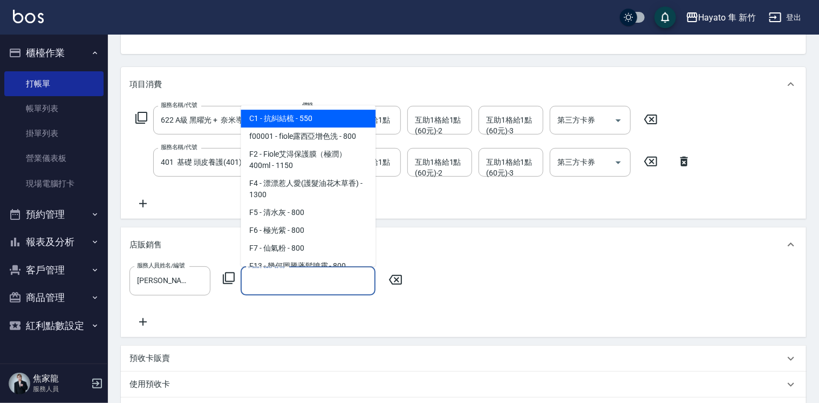
click at [287, 280] on input "商品代號/名稱" at bounding box center [308, 280] width 125 height 19
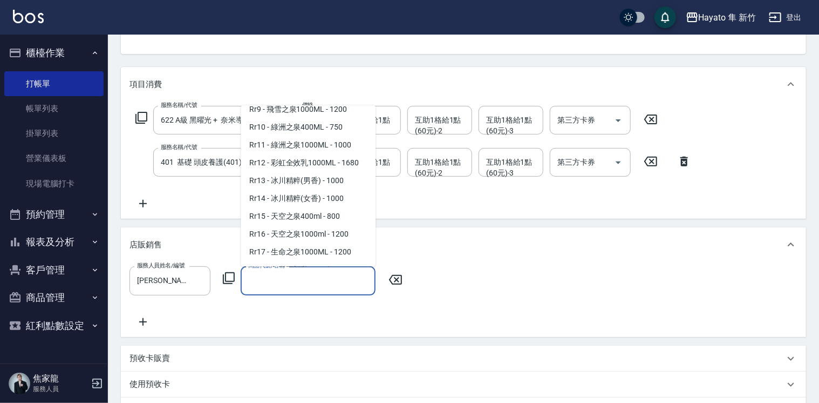
scroll to position [648, 0]
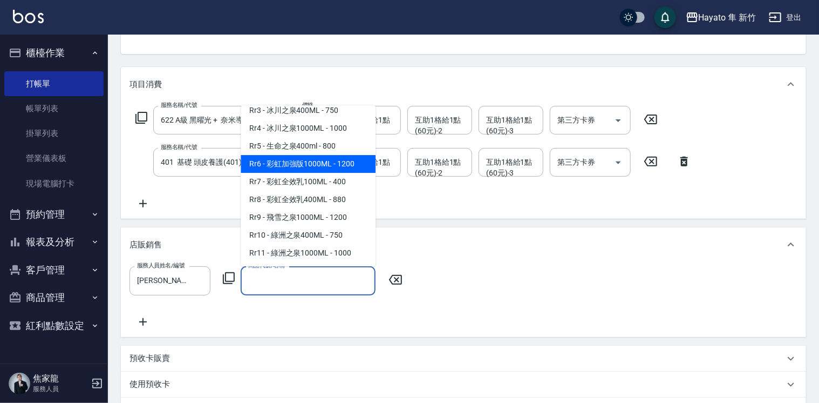
click at [302, 173] on span "Rr6 - 彩虹加強版1000ML - 1200" at bounding box center [308, 164] width 135 height 18
type input "彩虹加強版1000ML"
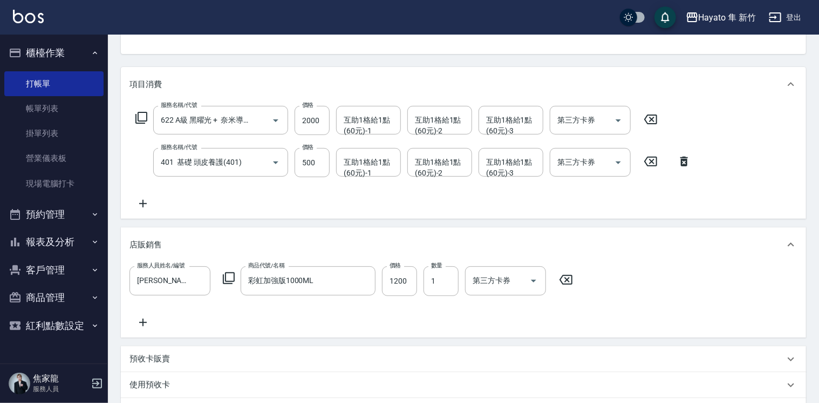
click at [328, 312] on div "服務人員姓名/編號 Tina(無代號) 服務人員姓名/編號 商品代號/名稱 彩虹加強版1000ML 商品代號/名稱 價格 1200 價格 數量 1 數量 第三…" at bounding box center [464, 297] width 668 height 62
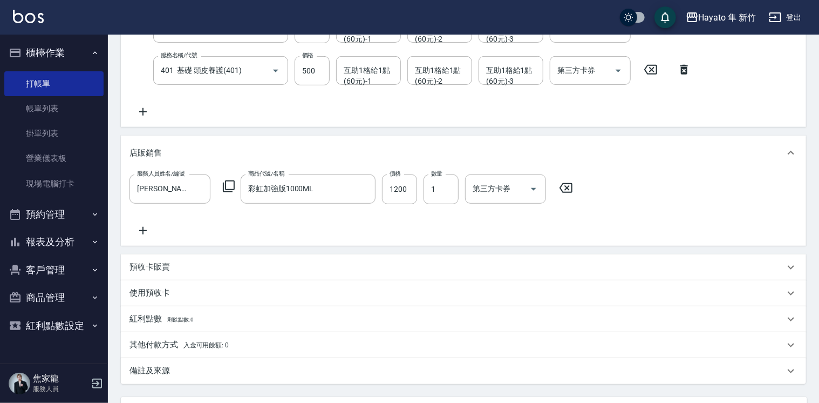
scroll to position [301, 0]
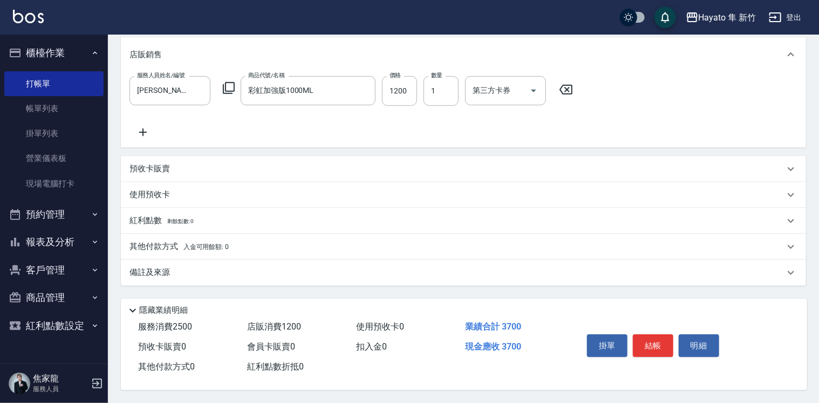
click at [140, 245] on p "其他付款方式 入金可用餘額: 0" at bounding box center [179, 247] width 99 height 12
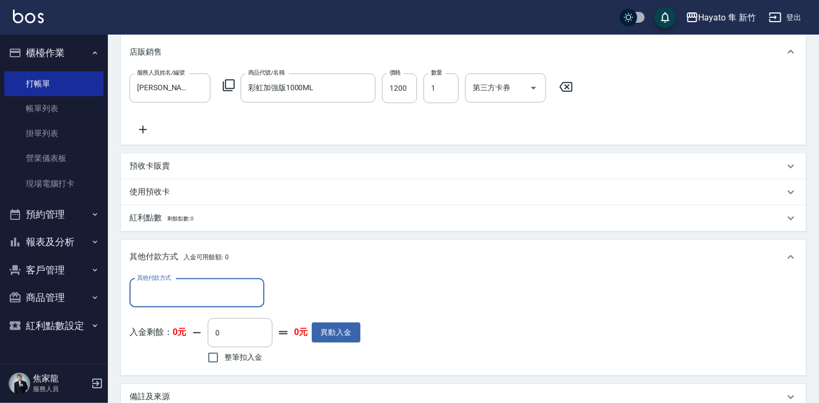
scroll to position [0, 0]
click at [186, 290] on input "其他付款方式" at bounding box center [196, 292] width 125 height 19
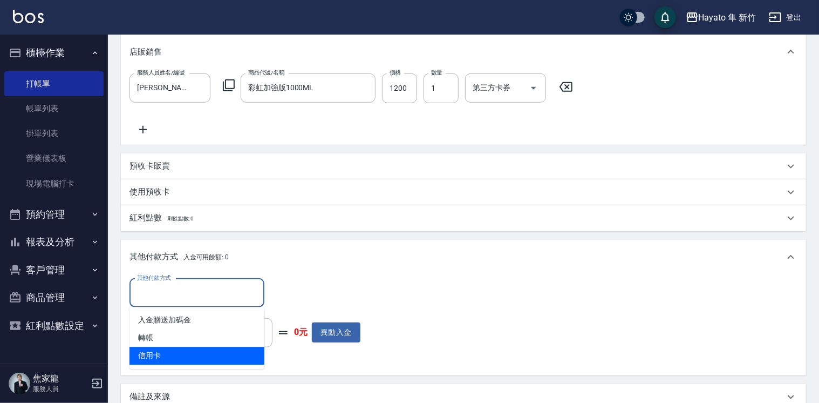
click at [168, 360] on span "信用卡" at bounding box center [197, 356] width 135 height 18
type input "信用卡"
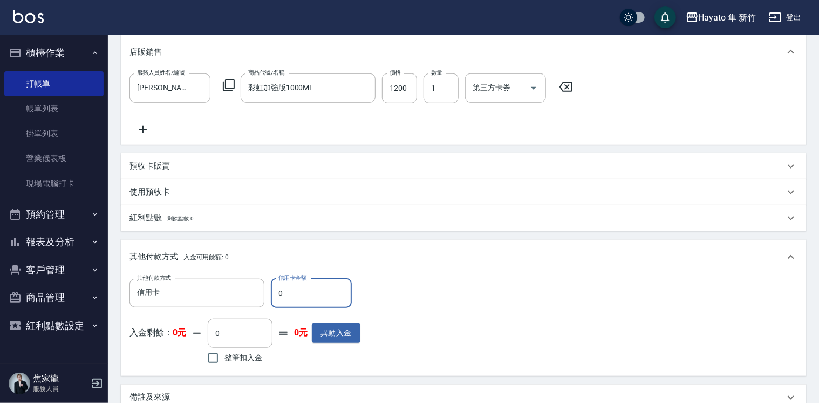
drag, startPoint x: 298, startPoint y: 285, endPoint x: 270, endPoint y: 296, distance: 29.9
click at [271, 296] on input "0" at bounding box center [311, 292] width 81 height 29
type input "1200"
click at [457, 313] on div "其他付款方式 信用卡 其他付款方式 信用卡金額 1200 信用卡金額 入金剩餘： 0元 0 ​ 整筆扣入金 0元 異動入金" at bounding box center [464, 322] width 668 height 89
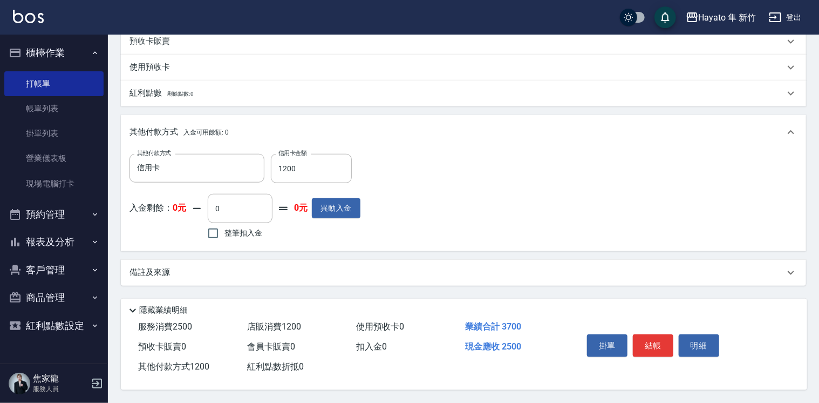
click at [274, 267] on div "備註及來源" at bounding box center [457, 272] width 655 height 11
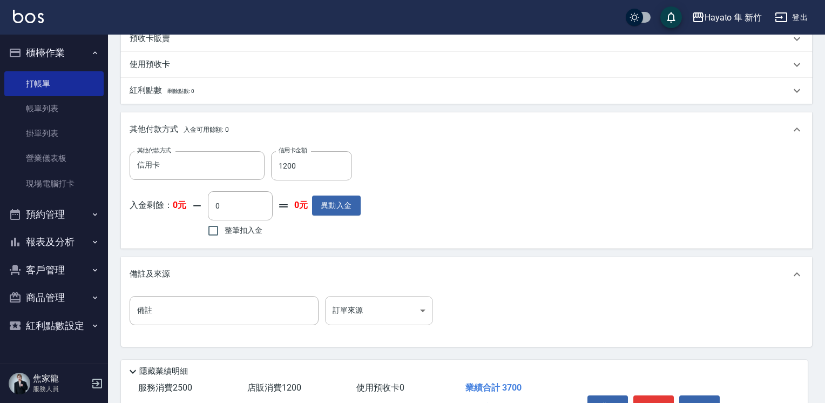
click at [371, 314] on body "Hayato 隼 新竹 登出 櫃檯作業 打帳單 帳單列表 掛單列表 營業儀表板 現場電腦打卡 預約管理 預約管理 報表及分析 報表目錄 店家日報表 互助日報表…" at bounding box center [412, 17] width 825 height 891
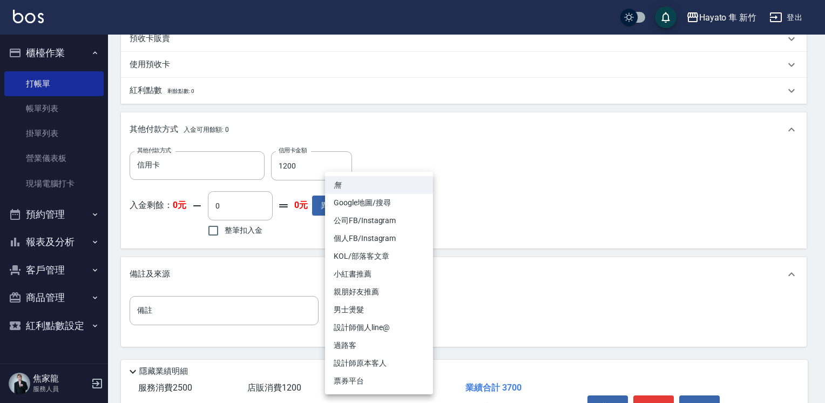
click at [373, 195] on li "Google地圖/搜尋" at bounding box center [379, 203] width 108 height 18
type input "Google地圖/搜尋"
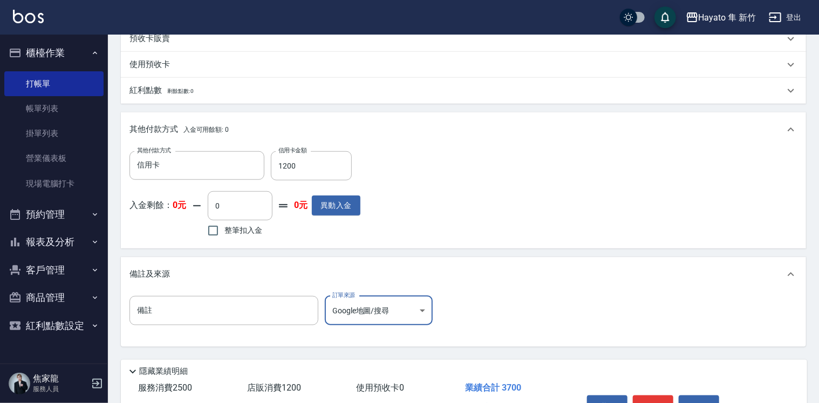
click at [477, 328] on div "備註 備註 訂單來源 Google地圖/搜尋 Google地圖/搜尋 訂單來源" at bounding box center [464, 317] width 668 height 42
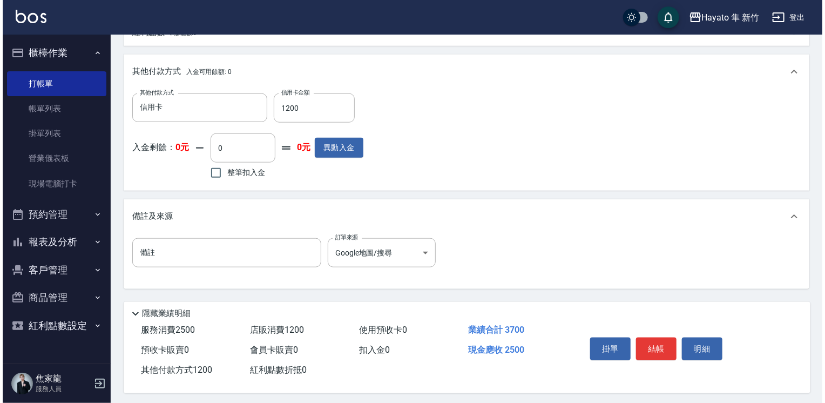
scroll to position [492, 0]
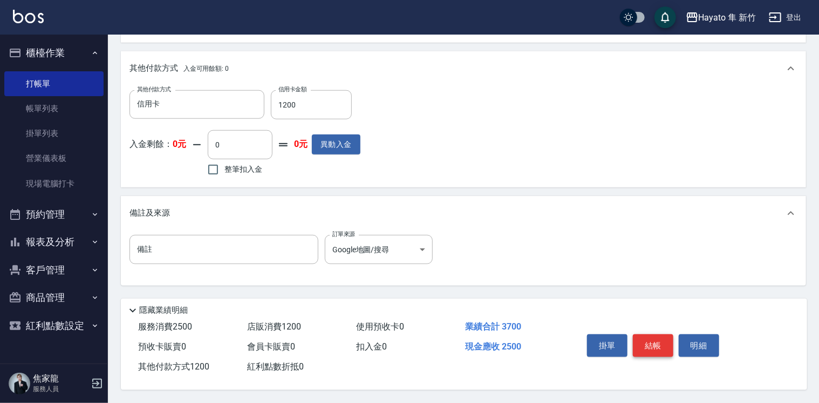
click at [650, 344] on button "結帳" at bounding box center [653, 345] width 40 height 23
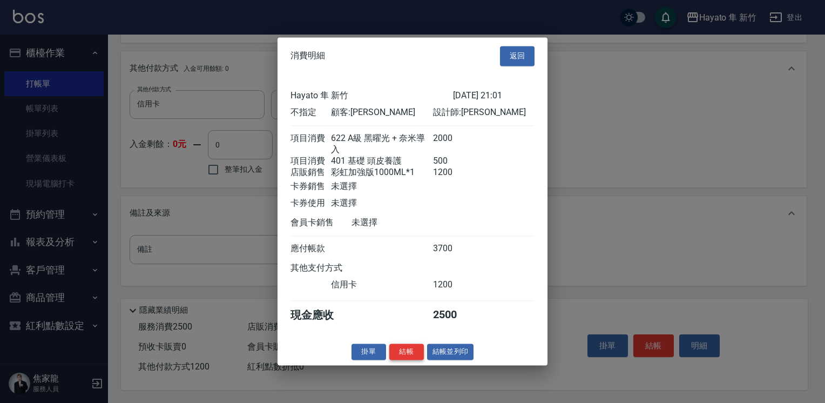
click at [403, 360] on button "結帳" at bounding box center [406, 351] width 35 height 17
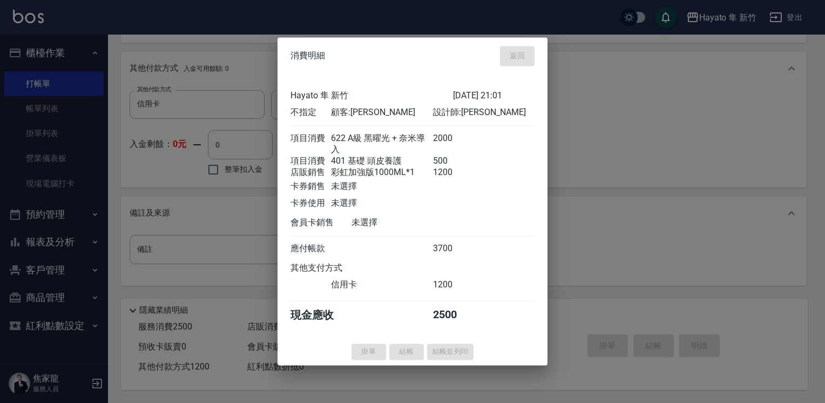
type input "2025/10/11 21:03"
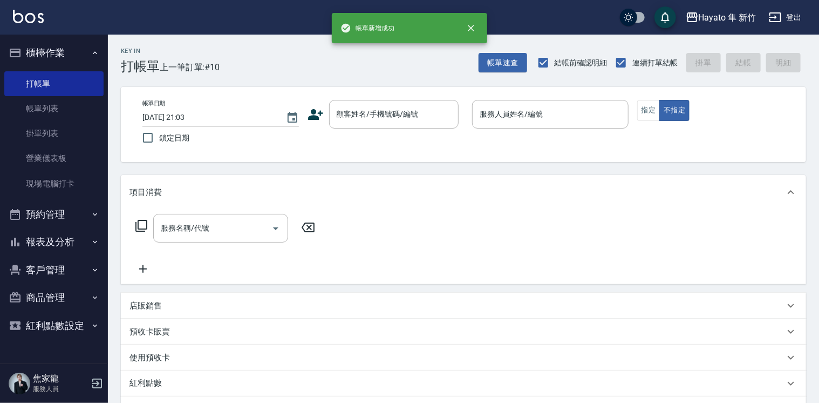
scroll to position [0, 0]
drag, startPoint x: 60, startPoint y: 108, endPoint x: 438, endPoint y: 204, distance: 389.6
click at [60, 108] on link "帳單列表" at bounding box center [53, 108] width 99 height 25
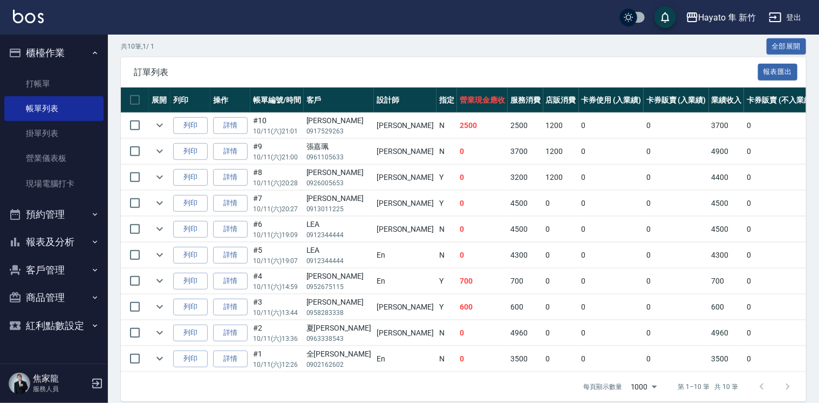
scroll to position [263, 0]
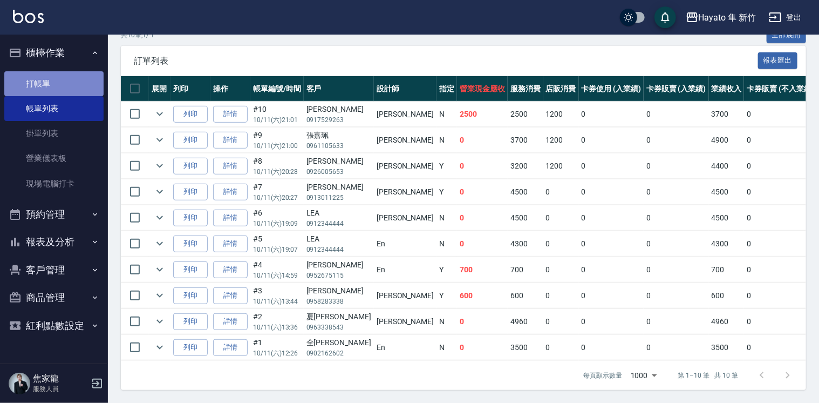
click at [45, 81] on link "打帳單" at bounding box center [53, 83] width 99 height 25
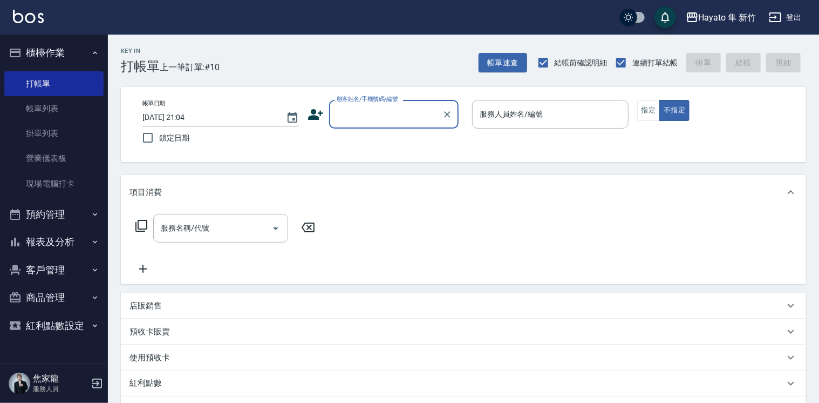
click at [365, 103] on label "顧客姓名/手機號碼/編號" at bounding box center [368, 99] width 62 height 8
click at [365, 105] on input "顧客姓名/手機號碼/編號" at bounding box center [386, 114] width 104 height 19
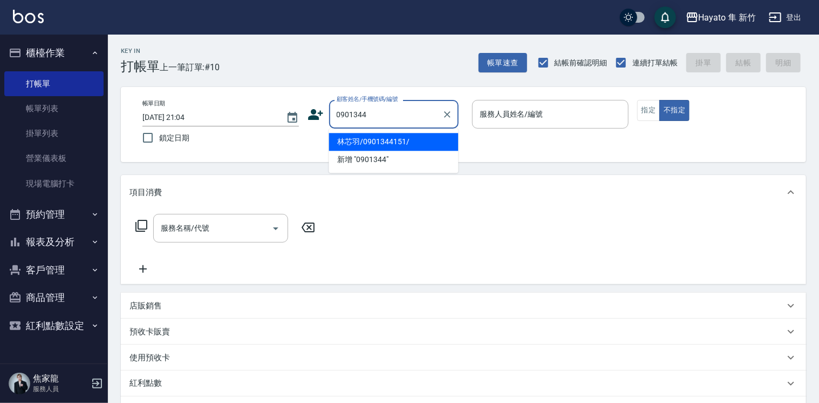
drag, startPoint x: 401, startPoint y: 146, endPoint x: 409, endPoint y: 142, distance: 8.4
click at [393, 147] on li "林芯羽/0901344151/" at bounding box center [394, 142] width 130 height 18
type input "林芯羽/0901344151/"
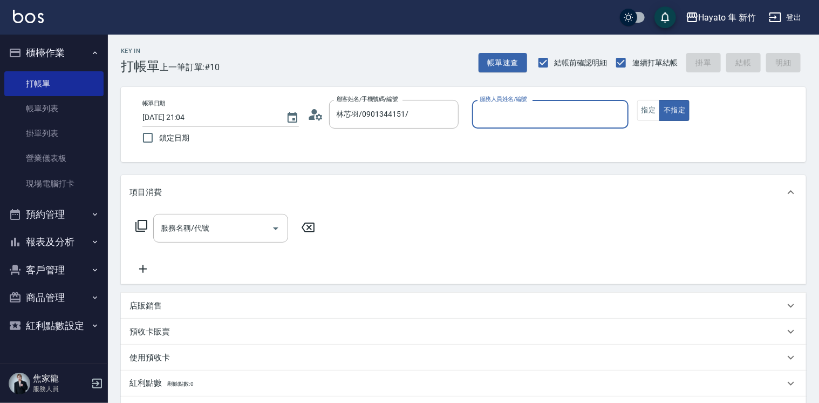
type input "[PERSON_NAME](無代號)"
drag, startPoint x: 643, startPoint y: 108, endPoint x: 591, endPoint y: 144, distance: 63.2
click at [638, 109] on button "指定" at bounding box center [648, 110] width 23 height 21
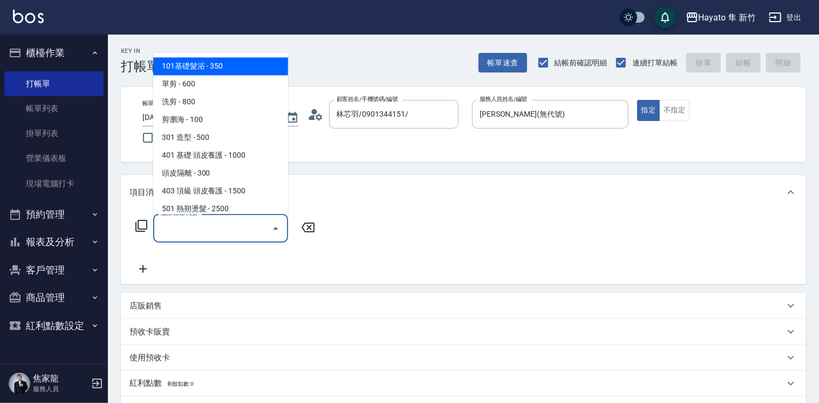
click at [203, 221] on input "服務名稱/代號" at bounding box center [212, 228] width 109 height 19
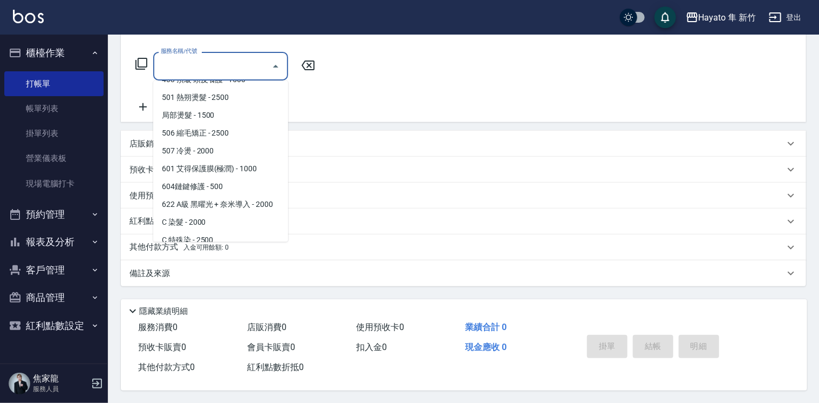
scroll to position [162, 0]
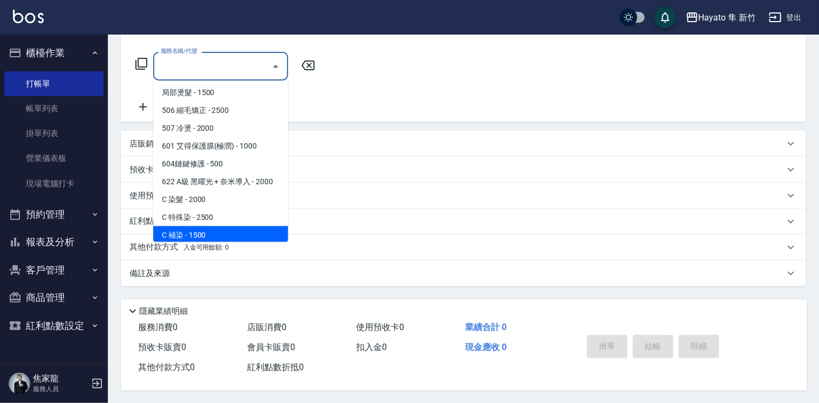
click at [185, 233] on span "C 補染 - 1500" at bounding box center [220, 235] width 135 height 18
type input "C 補染(704)"
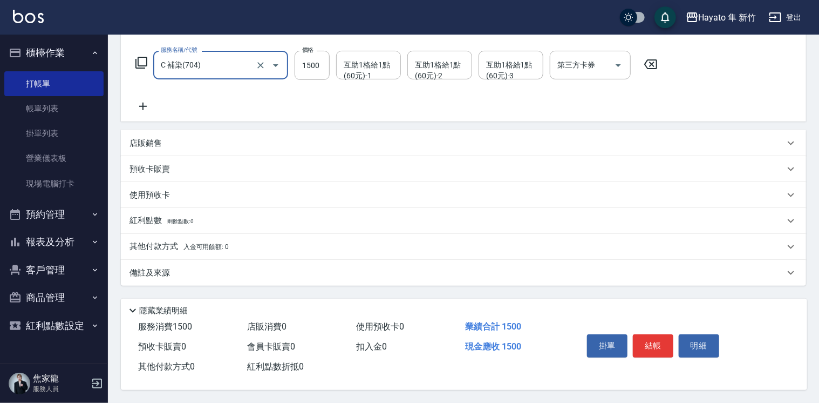
scroll to position [166, 0]
click at [235, 270] on div "備註及來源" at bounding box center [457, 272] width 655 height 11
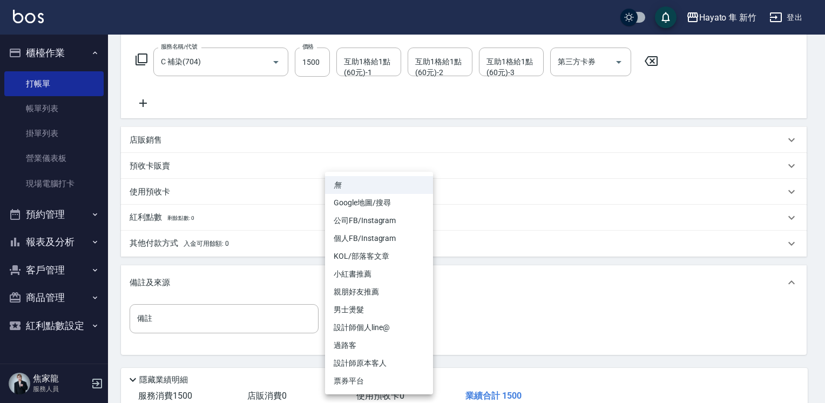
click at [364, 323] on body "Hayato 隼 新竹 登出 櫃檯作業 打帳單 帳單列表 掛單列表 營業儀表板 現場電腦打卡 預約管理 預約管理 報表及分析 報表目錄 店家日報表 互助日報表…" at bounding box center [412, 153] width 825 height 638
click at [367, 358] on li "設計師原本客人" at bounding box center [379, 363] width 108 height 18
type input "設計師原本客人"
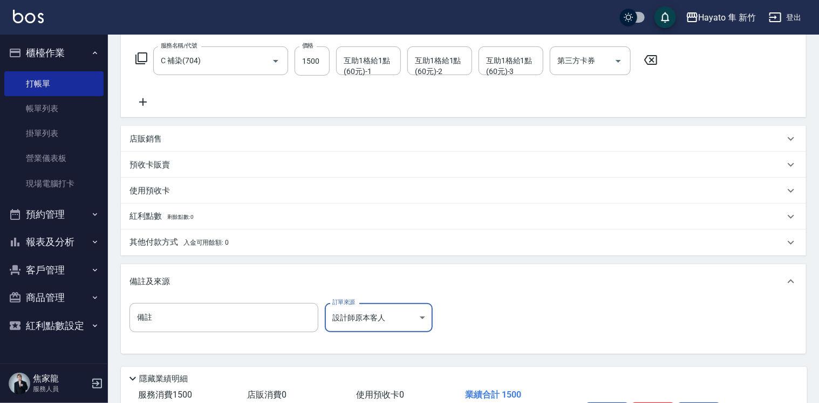
scroll to position [200, 0]
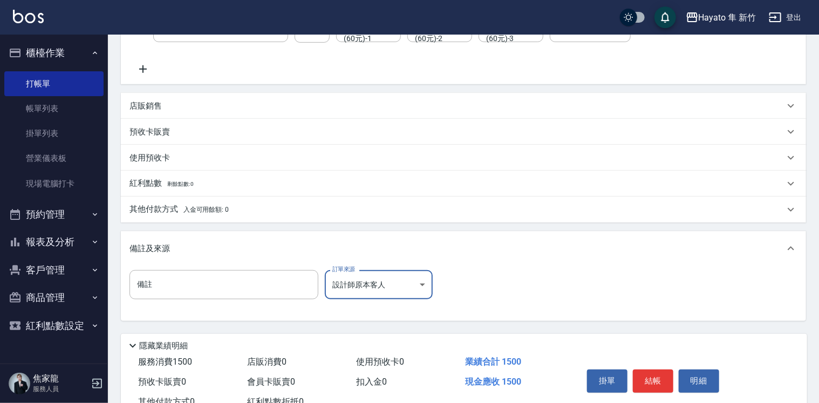
click at [220, 213] on div "其他付款方式 入金可用餘額: 0" at bounding box center [463, 209] width 685 height 26
click at [192, 208] on div "其他付款方式 入金可用餘額: 0" at bounding box center [463, 209] width 685 height 26
click at [201, 213] on div "其他付款方式 入金可用餘額: 0" at bounding box center [463, 209] width 685 height 26
click at [227, 214] on div "其他付款方式 入金可用餘額: 0" at bounding box center [463, 209] width 685 height 26
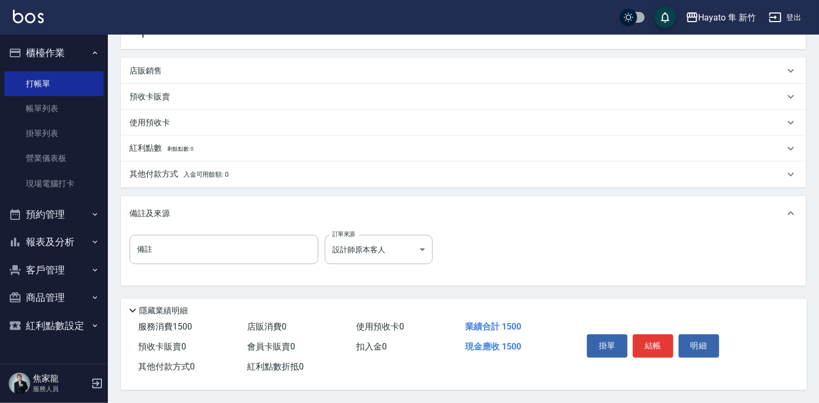
scroll to position [18, 0]
click at [214, 171] on span "入金可用餘額: 0" at bounding box center [206, 175] width 46 height 8
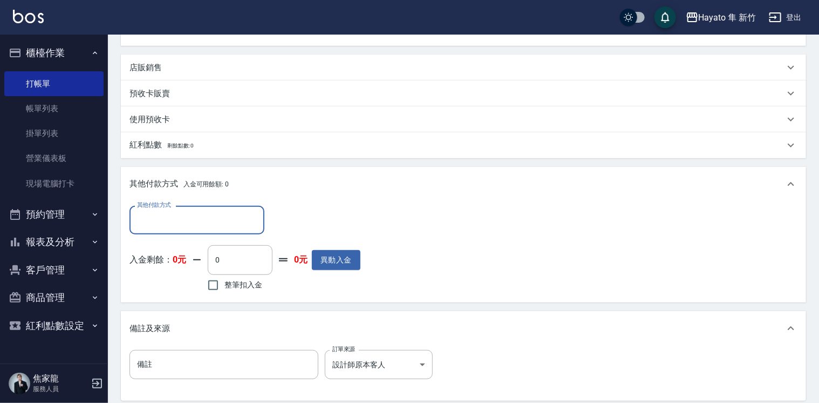
scroll to position [0, 0]
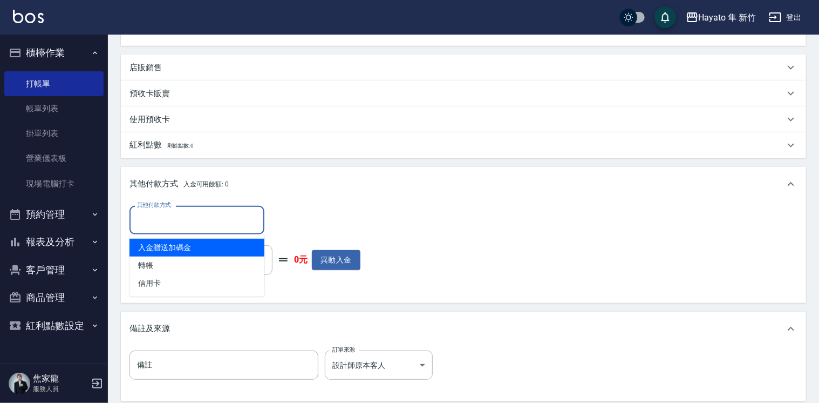
click at [214, 221] on input "其他付款方式" at bounding box center [196, 219] width 125 height 19
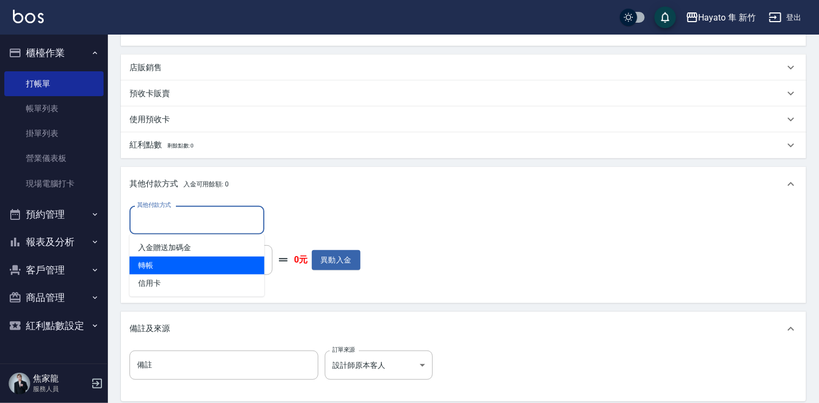
click at [199, 262] on span "轉帳" at bounding box center [197, 265] width 135 height 18
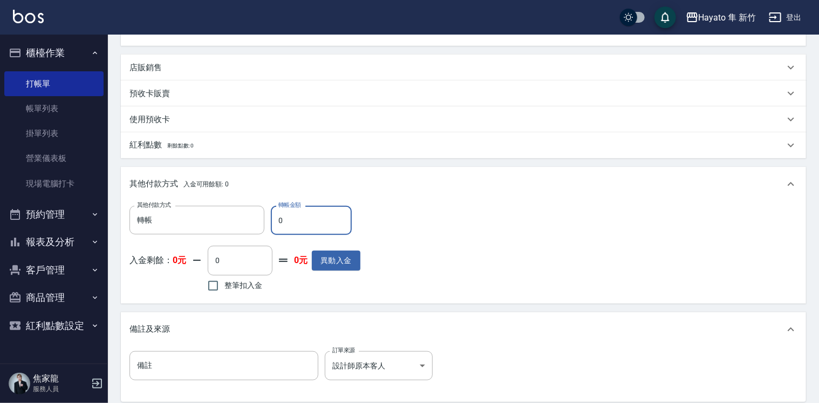
type input "轉帳"
type input "1500"
click at [512, 222] on div "其他付款方式 轉帳 其他付款方式 轉帳金額 1500 轉帳金額 入金剩餘： 0元 0 ​ 整筆扣入金 0元 異動入金" at bounding box center [464, 250] width 668 height 89
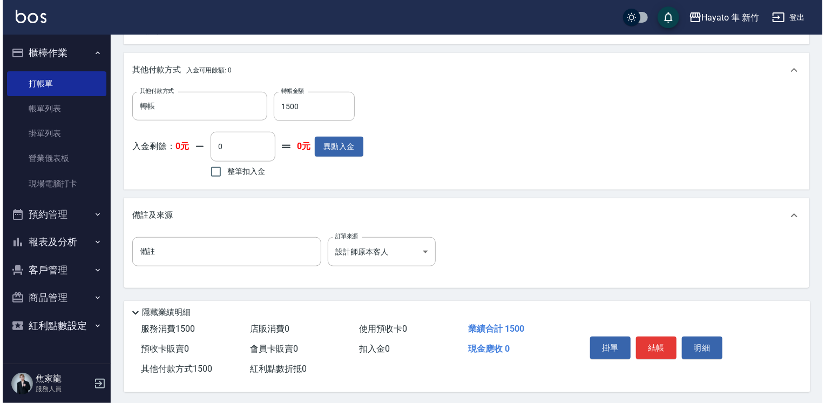
scroll to position [358, 0]
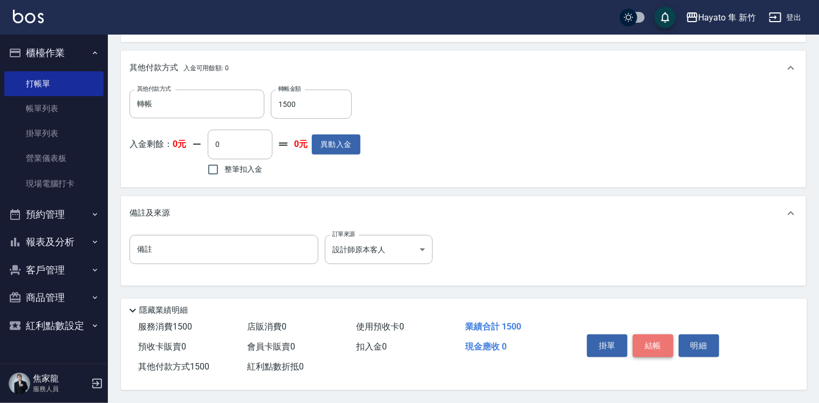
click at [643, 339] on button "結帳" at bounding box center [653, 345] width 40 height 23
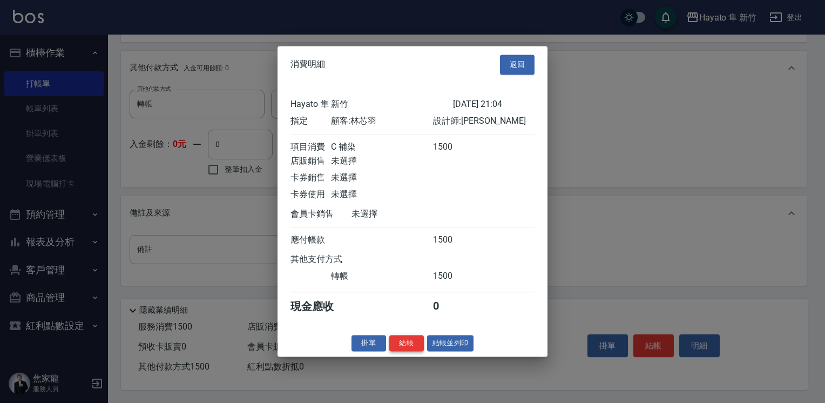
click at [408, 351] on button "結帳" at bounding box center [406, 343] width 35 height 17
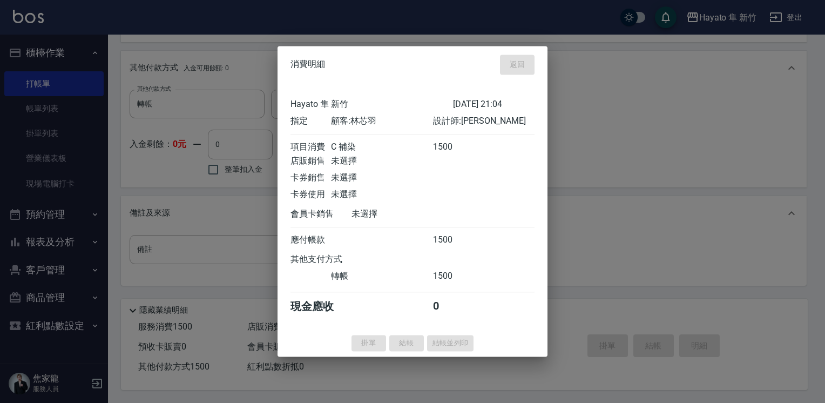
type input "2025/10/11 21:05"
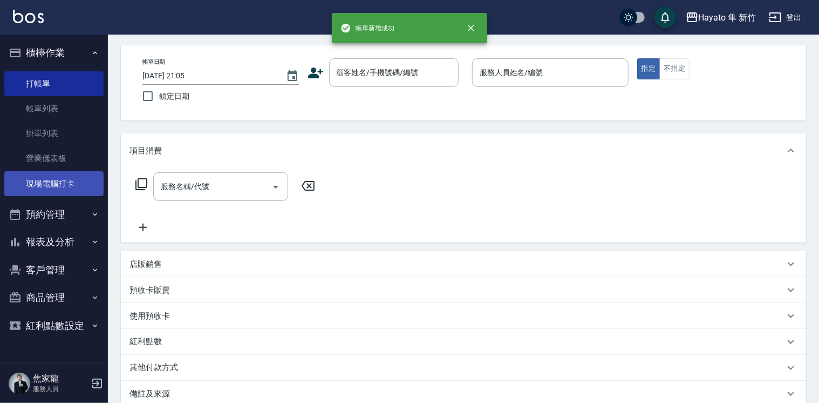
scroll to position [108, 0]
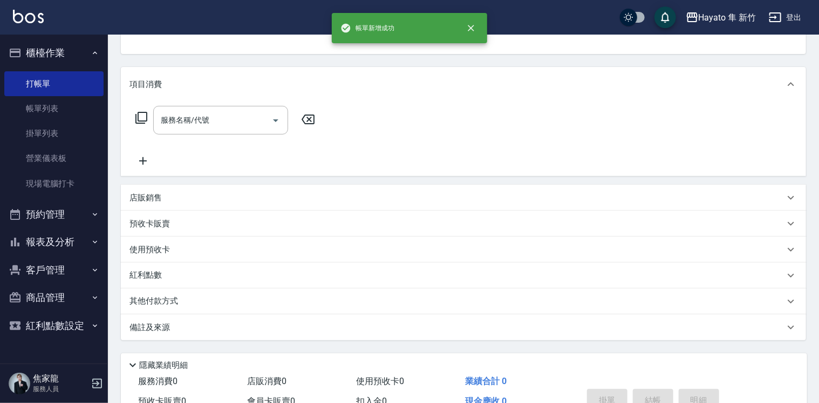
drag, startPoint x: 54, startPoint y: 244, endPoint x: 43, endPoint y: 250, distance: 12.3
click at [47, 245] on button "報表及分析" at bounding box center [53, 242] width 99 height 28
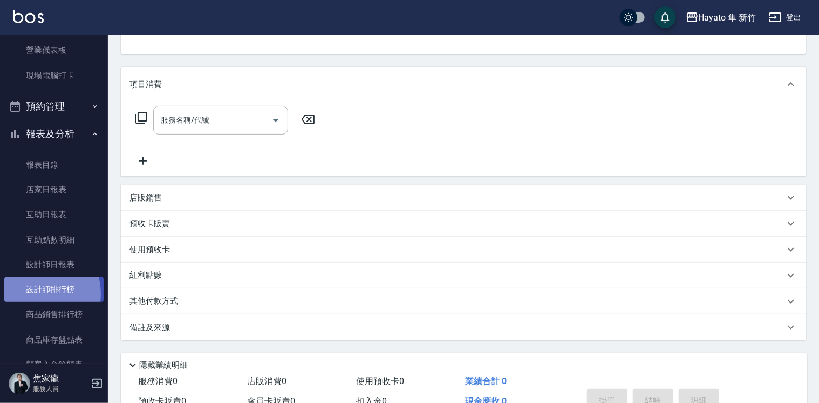
click at [37, 292] on link "設計師排行榜" at bounding box center [53, 289] width 99 height 25
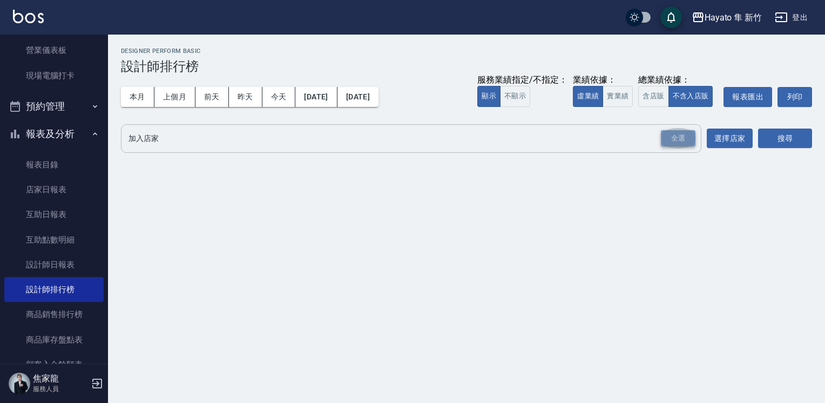
click at [677, 133] on div "全選" at bounding box center [678, 138] width 35 height 17
click at [780, 148] on button "搜尋" at bounding box center [785, 139] width 54 height 20
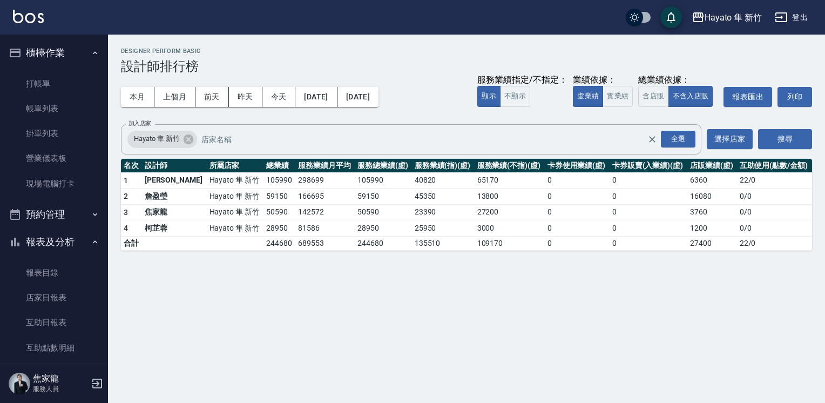
click at [37, 109] on link "帳單列表" at bounding box center [53, 108] width 99 height 25
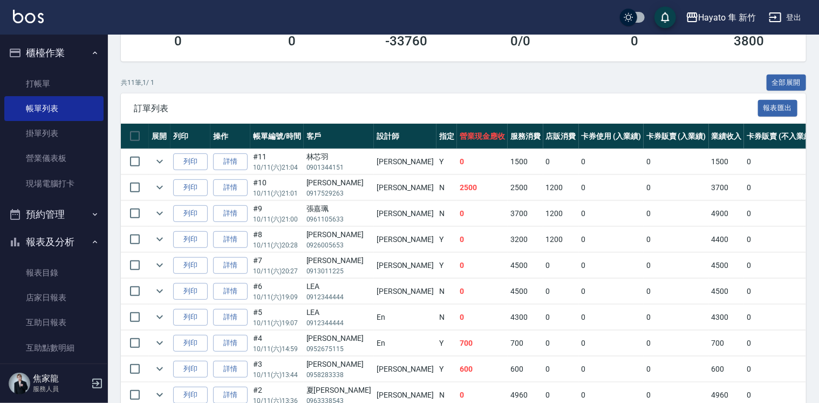
scroll to position [289, 0]
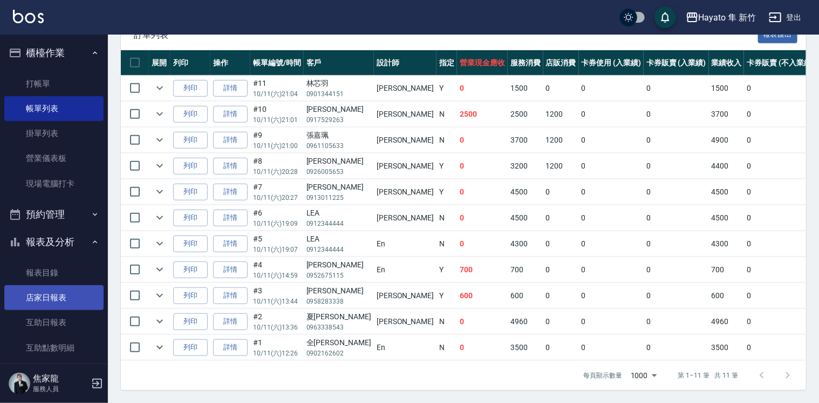
click at [32, 288] on link "店家日報表" at bounding box center [53, 297] width 99 height 25
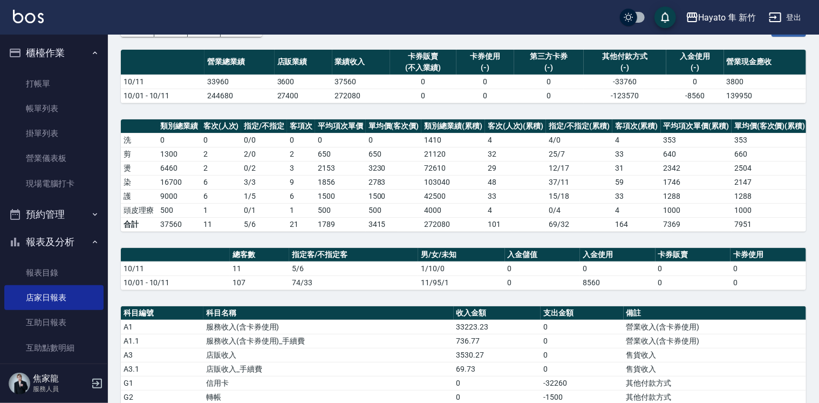
scroll to position [162, 0]
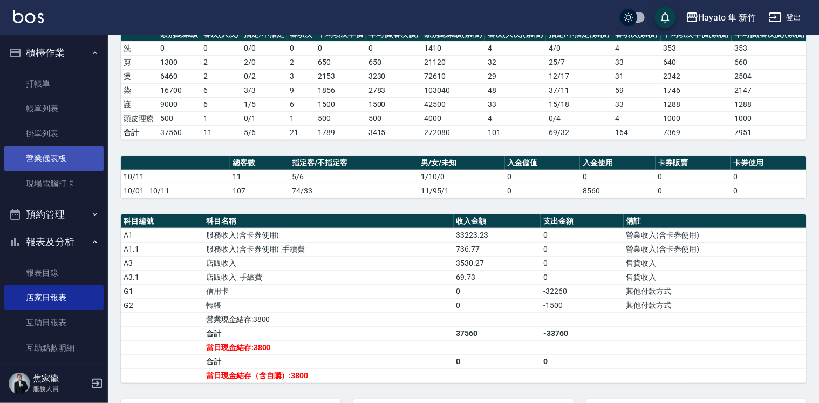
click at [67, 154] on link "營業儀表板" at bounding box center [53, 158] width 99 height 25
click at [65, 155] on link "營業儀表板" at bounding box center [53, 158] width 99 height 25
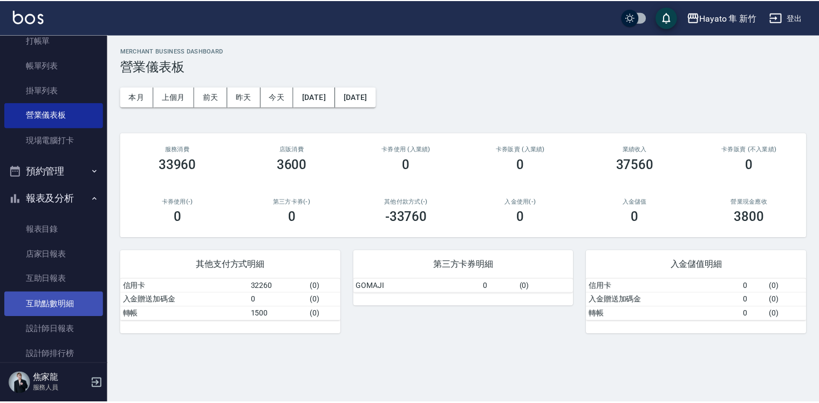
scroll to position [108, 0]
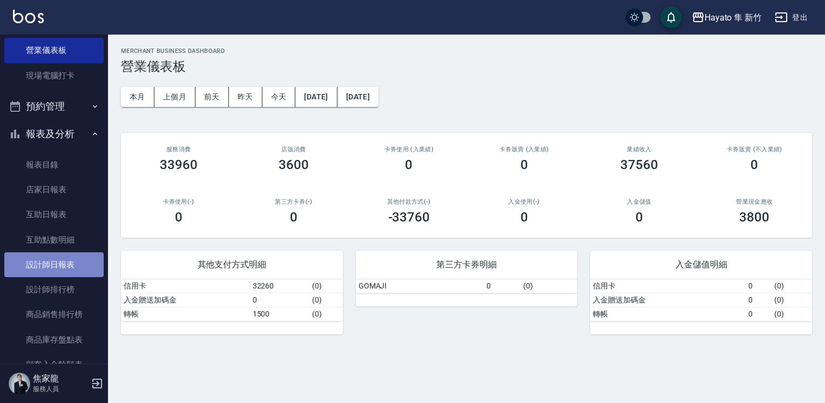
click at [65, 261] on link "設計師日報表" at bounding box center [53, 264] width 99 height 25
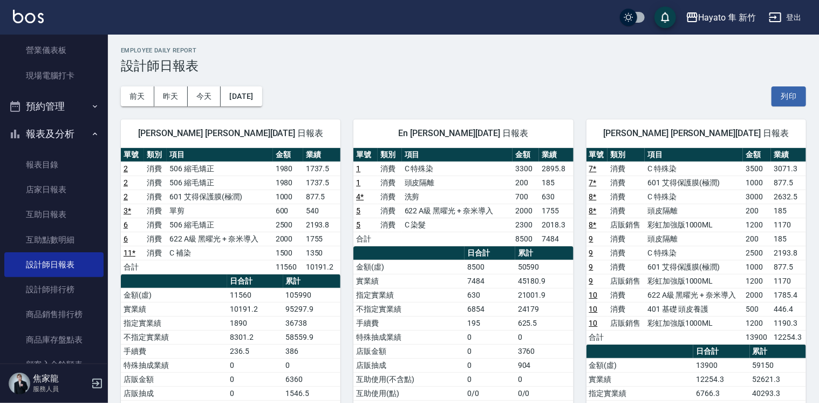
scroll to position [162, 0]
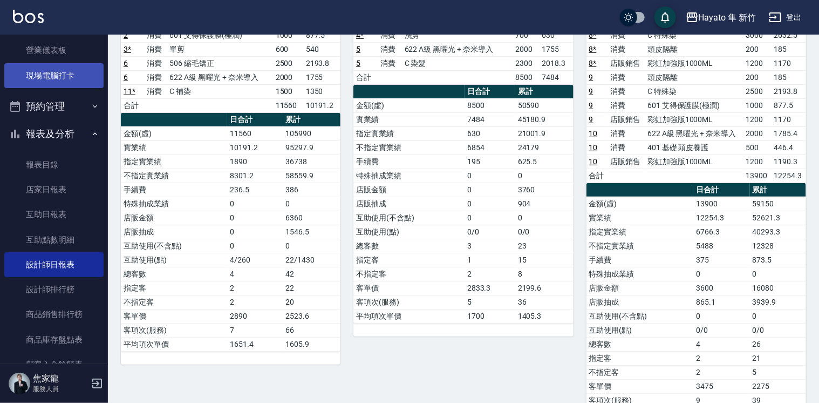
click at [50, 70] on link "現場電腦打卡" at bounding box center [53, 75] width 99 height 25
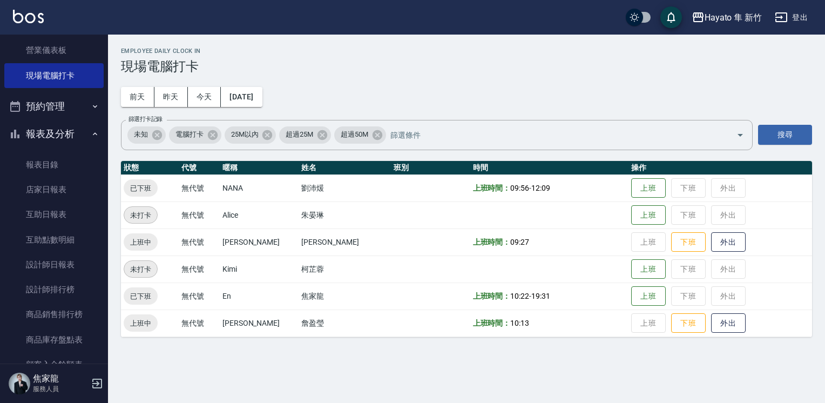
click at [672, 230] on td "上班 下班 外出" at bounding box center [719, 241] width 183 height 27
click at [671, 243] on button "下班" at bounding box center [688, 242] width 35 height 19
